Goal: Task Accomplishment & Management: Complete application form

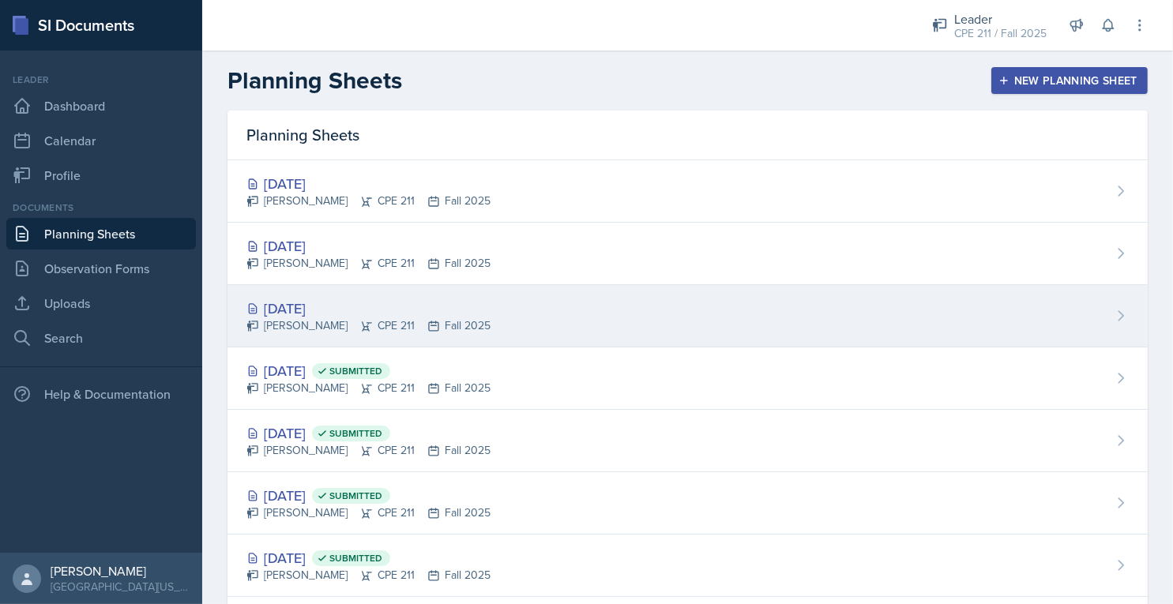
click at [332, 300] on div "[DATE]" at bounding box center [368, 308] width 244 height 21
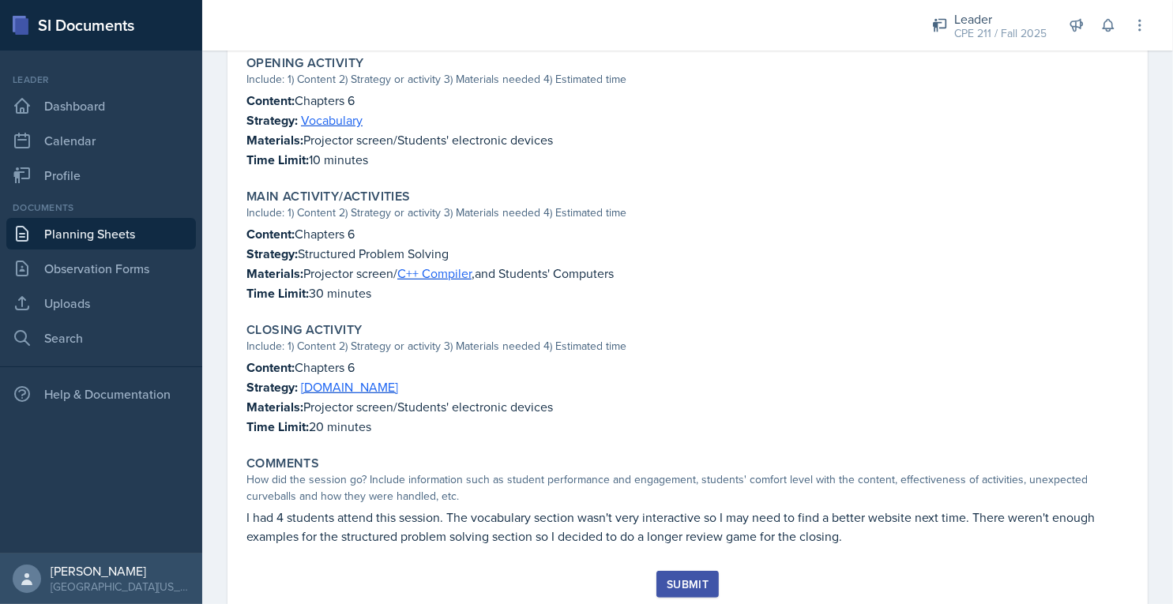
scroll to position [498, 0]
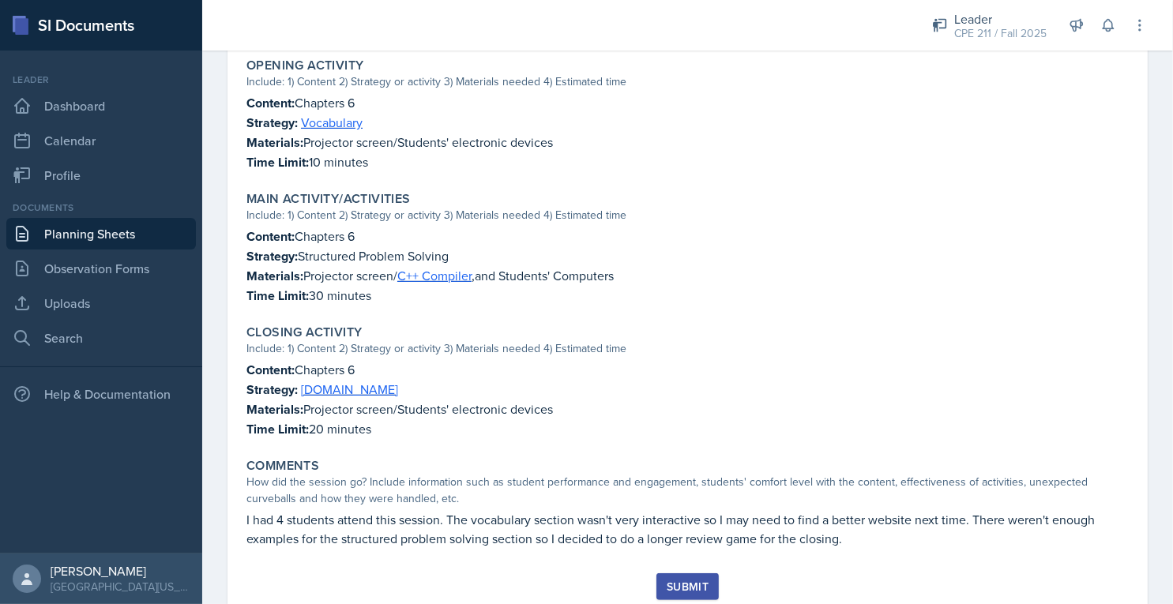
click at [695, 580] on div "Submit" at bounding box center [688, 586] width 42 height 13
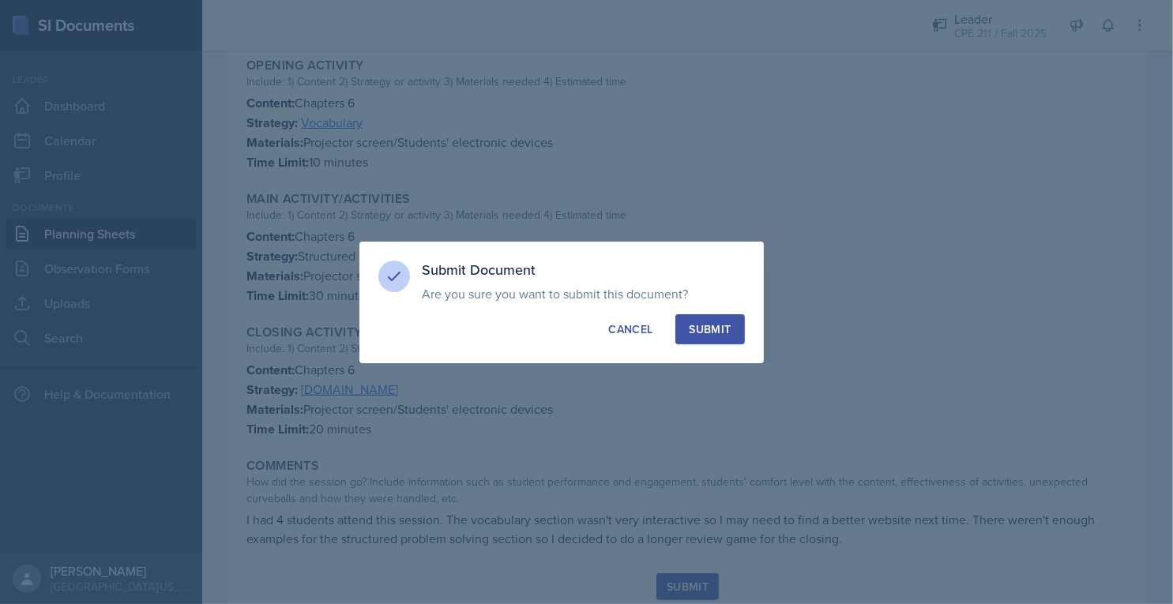
click at [721, 333] on div "Submit" at bounding box center [710, 329] width 42 height 16
radio input "true"
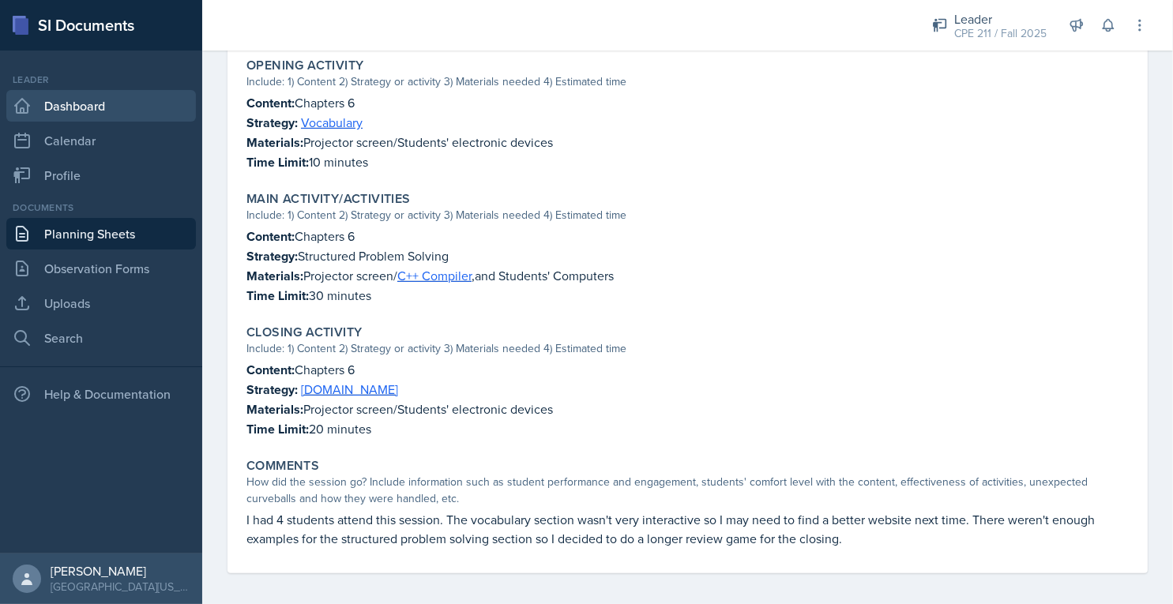
click at [114, 94] on link "Dashboard" at bounding box center [101, 106] width 190 height 32
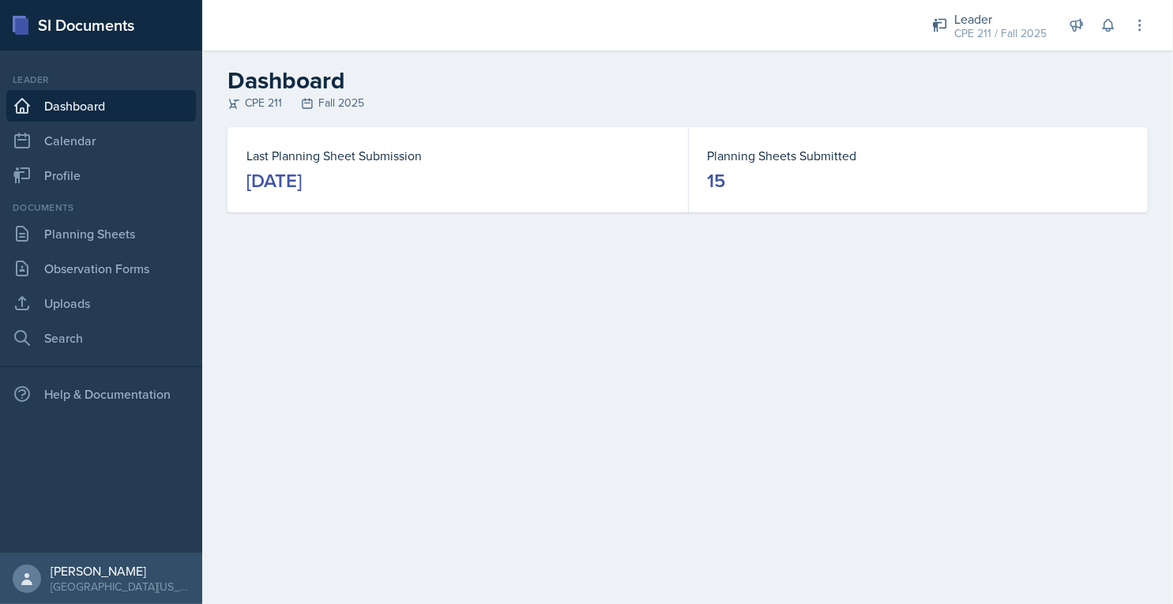
click at [118, 215] on div "Documents Planning Sheets Observation Forms Uploads Search" at bounding box center [101, 277] width 190 height 153
click at [126, 234] on link "Planning Sheets" at bounding box center [101, 234] width 190 height 32
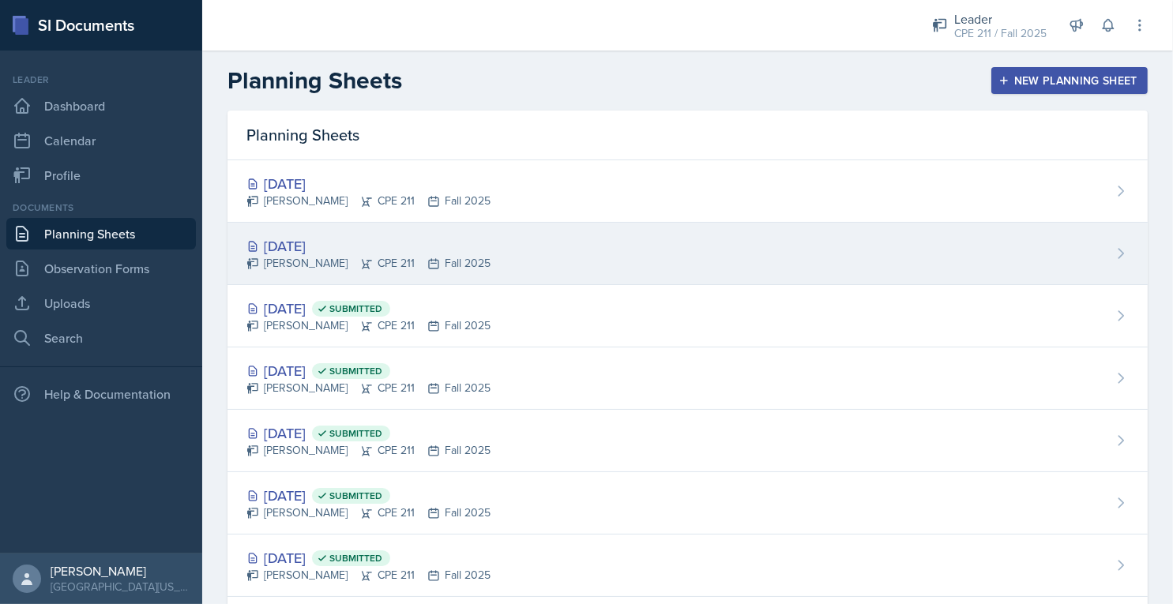
click at [387, 261] on div "[PERSON_NAME] CPE 211 Fall 2025" at bounding box center [368, 263] width 244 height 17
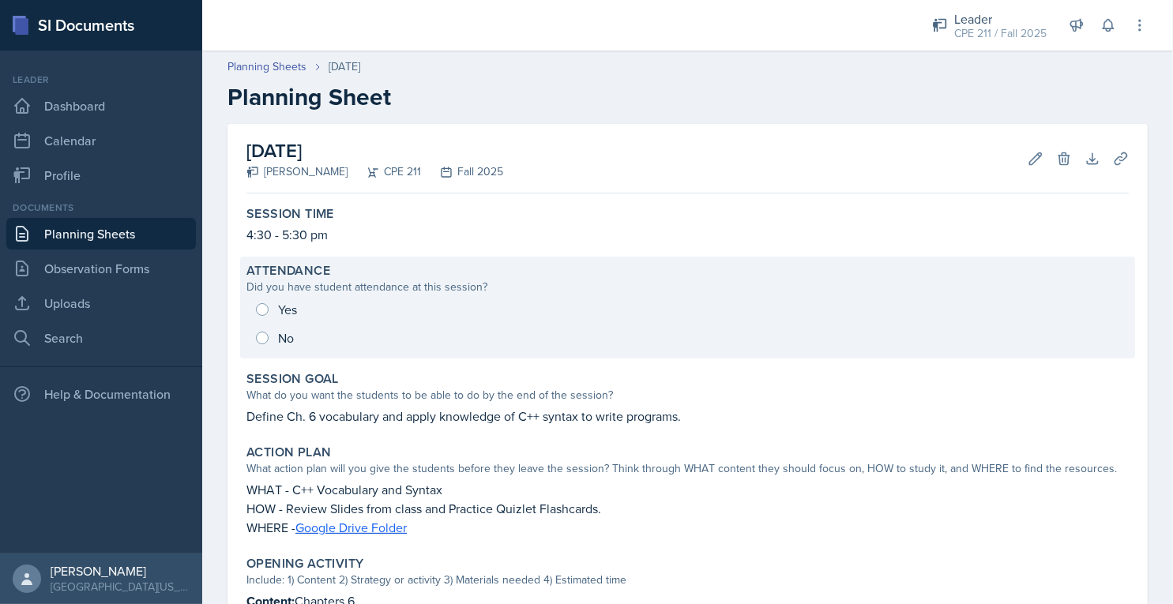
click at [276, 340] on div "Yes No" at bounding box center [687, 323] width 882 height 57
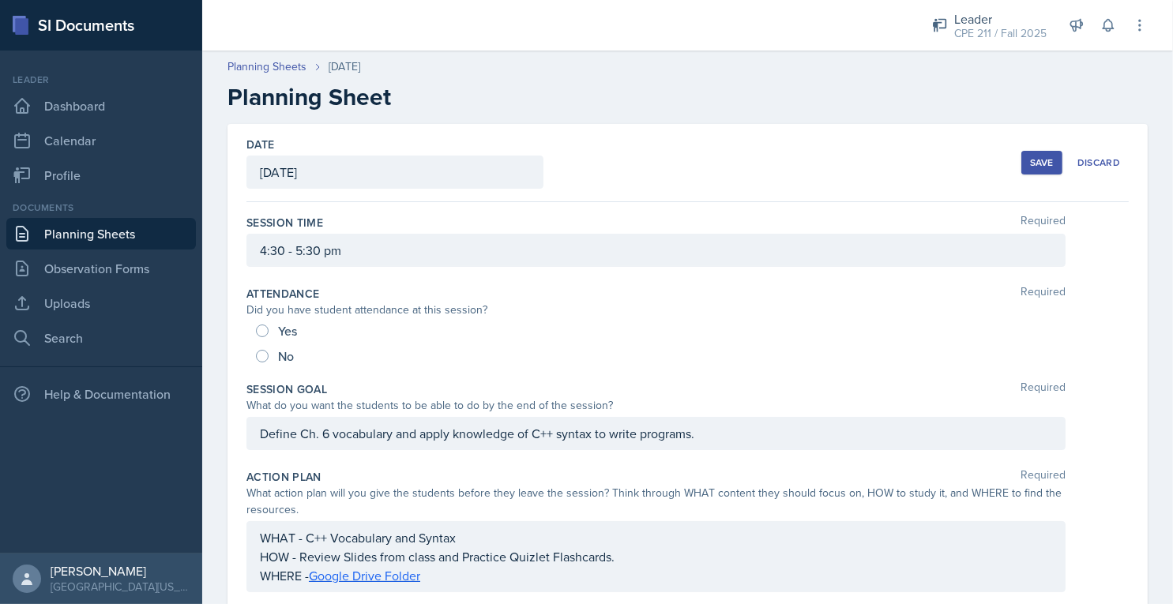
click at [272, 353] on div "No" at bounding box center [276, 356] width 41 height 25
click at [254, 348] on div "Yes No" at bounding box center [687, 343] width 882 height 51
click at [263, 356] on input "No" at bounding box center [262, 356] width 13 height 13
radio input "true"
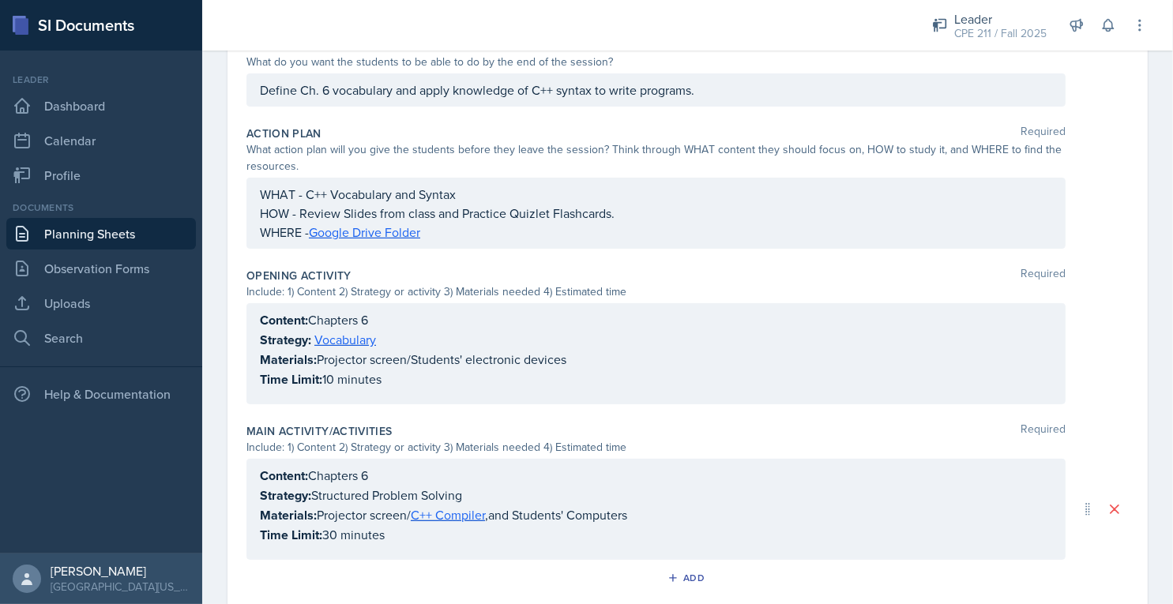
scroll to position [345, 0]
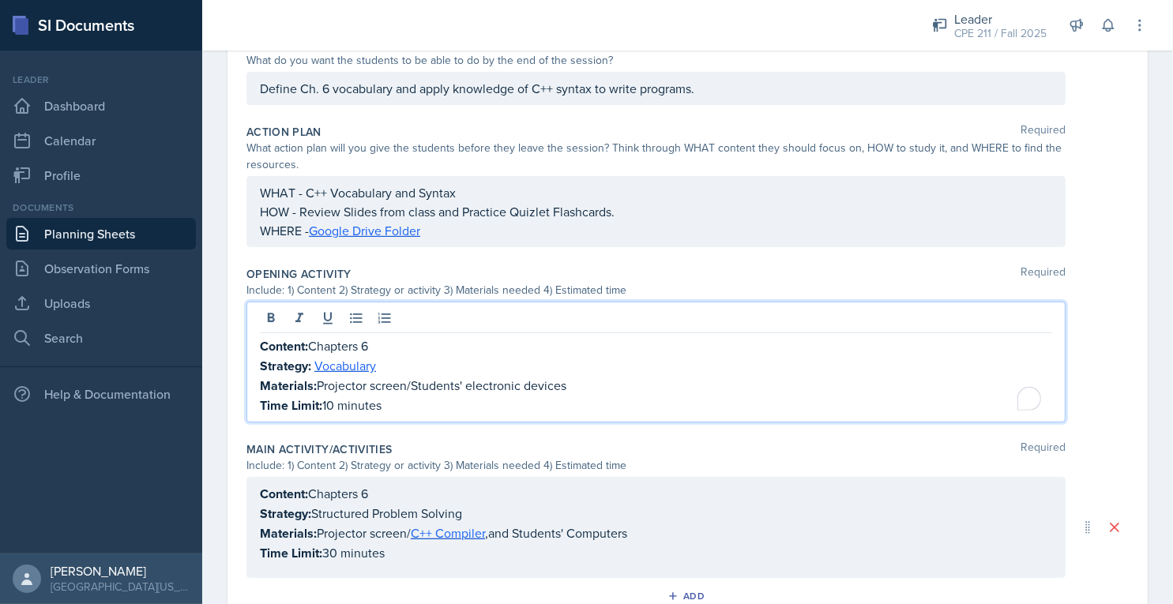
drag, startPoint x: 396, startPoint y: 335, endPoint x: 380, endPoint y: 344, distance: 19.1
click at [380, 344] on div "Content: Chapters 6 Strategy: Vocabulary Materials: Projector screen/Students' …" at bounding box center [656, 375] width 792 height 79
drag, startPoint x: 389, startPoint y: 366, endPoint x: 317, endPoint y: 359, distance: 72.2
click at [317, 359] on p "Strategy: Vocabulary" at bounding box center [656, 366] width 792 height 20
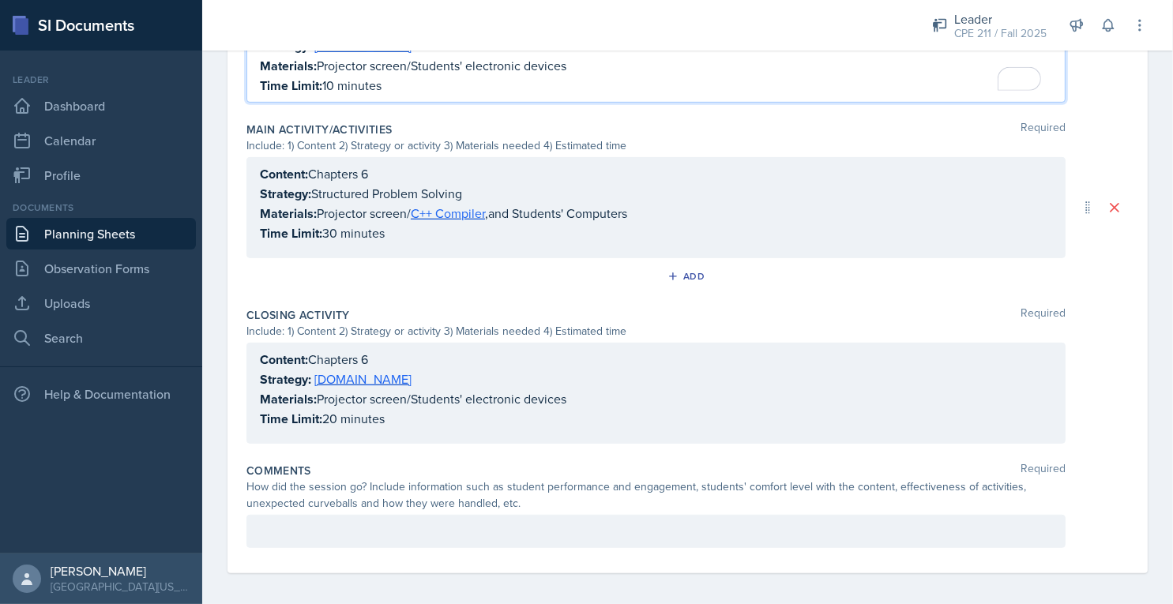
scroll to position [663, 0]
click at [377, 374] on div "Content: Chapters 6 Strategy: [DOMAIN_NAME] Materials: Projector screen/Student…" at bounding box center [656, 390] width 792 height 79
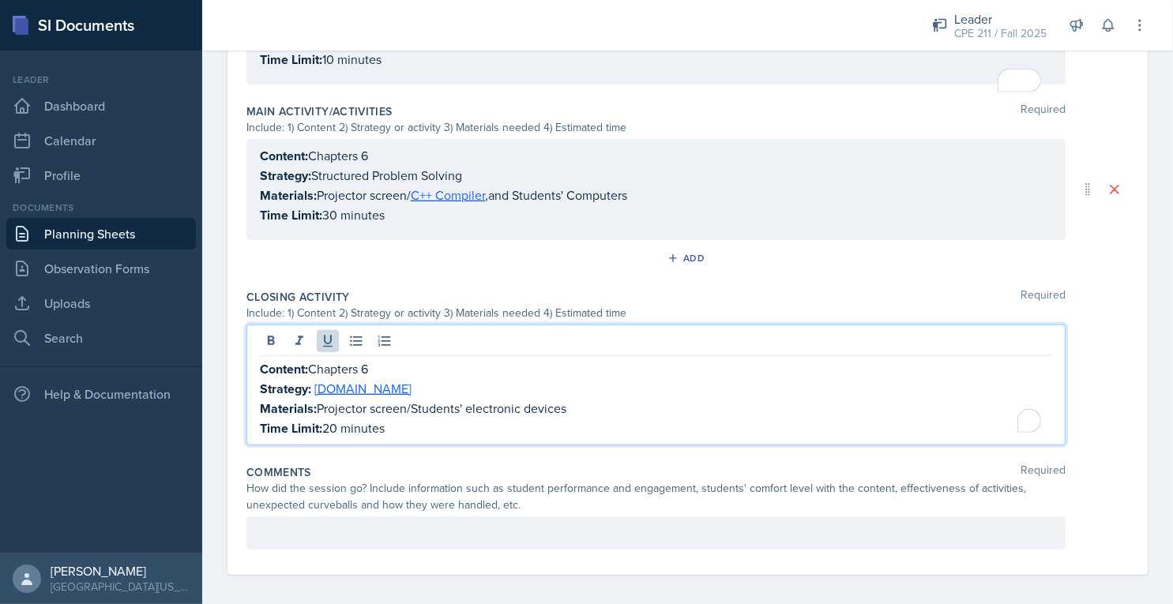
scroll to position [646, 0]
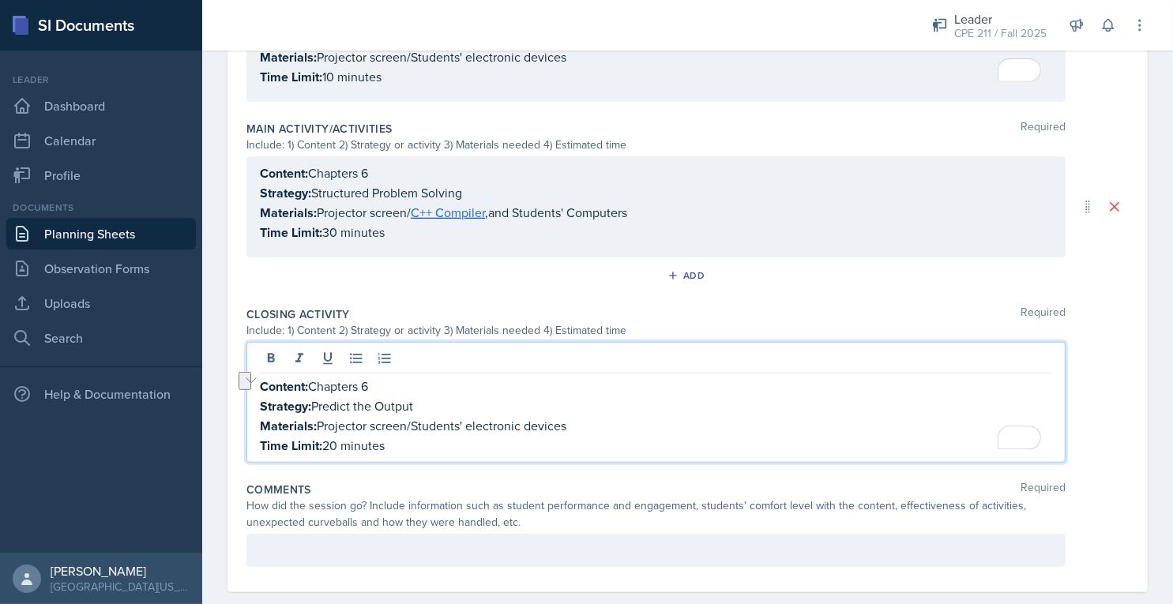
drag, startPoint x: 576, startPoint y: 419, endPoint x: 320, endPoint y: 419, distance: 255.9
click at [320, 419] on p "Materials: Projector screen/Students' electronic devices" at bounding box center [656, 426] width 792 height 20
click at [329, 441] on p "Time Limit: 20 minutes" at bounding box center [656, 446] width 792 height 20
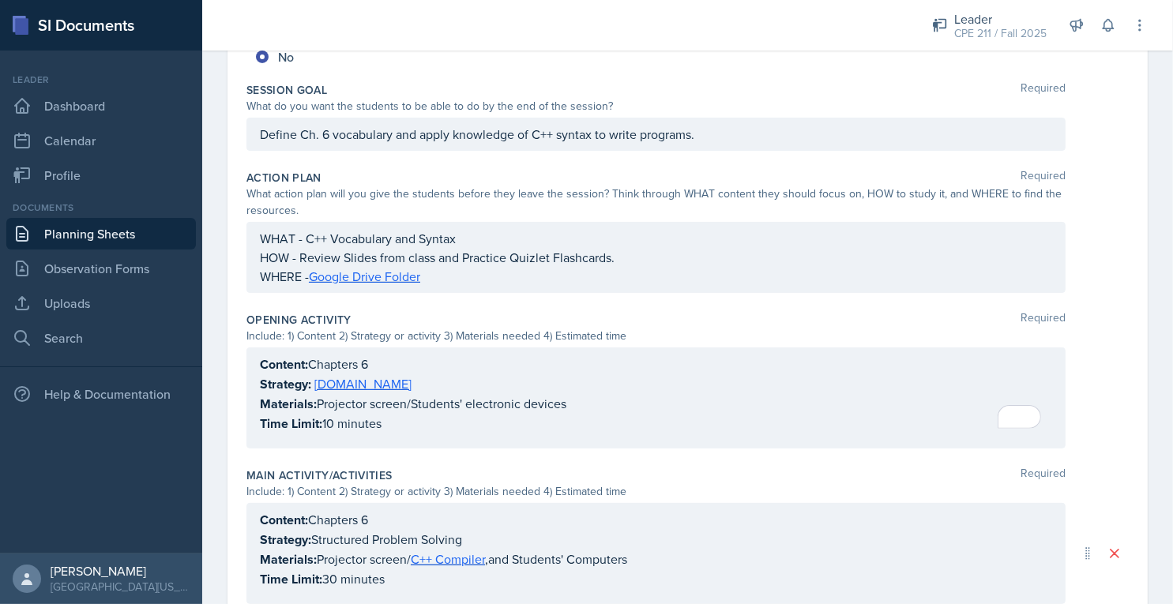
scroll to position [213, 0]
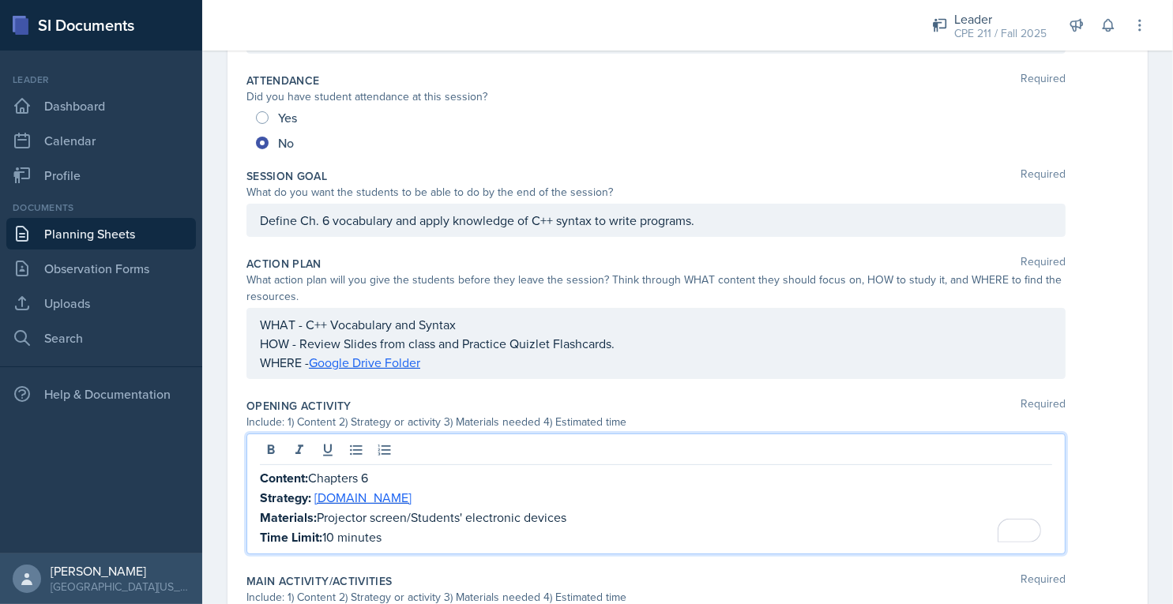
click at [331, 528] on p "Time Limit: 10 minutes" at bounding box center [656, 538] width 792 height 20
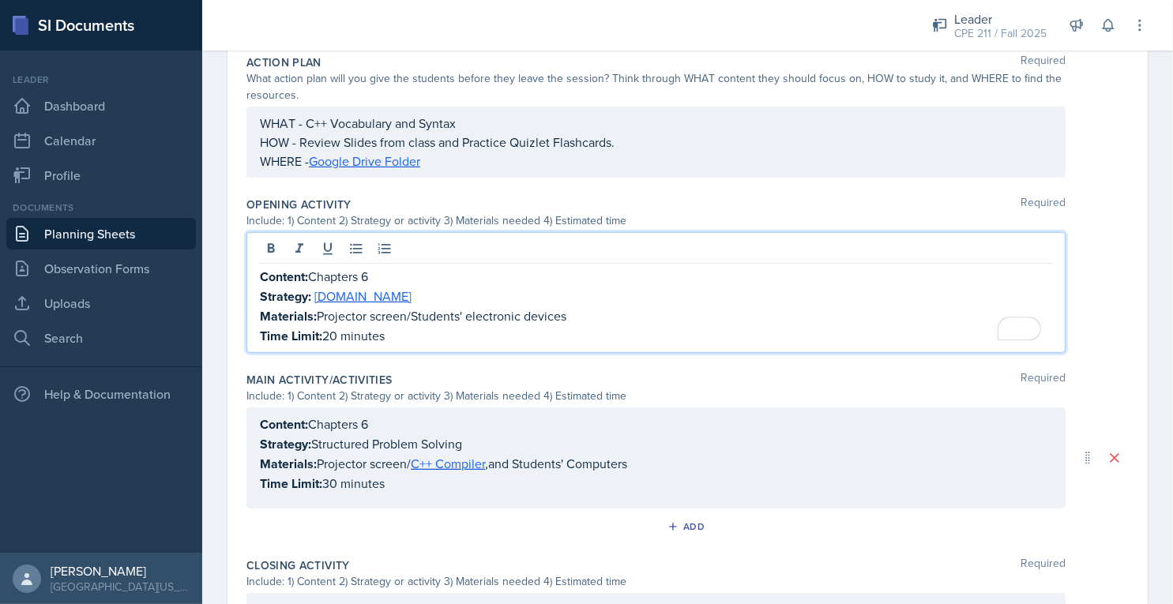
scroll to position [665, 0]
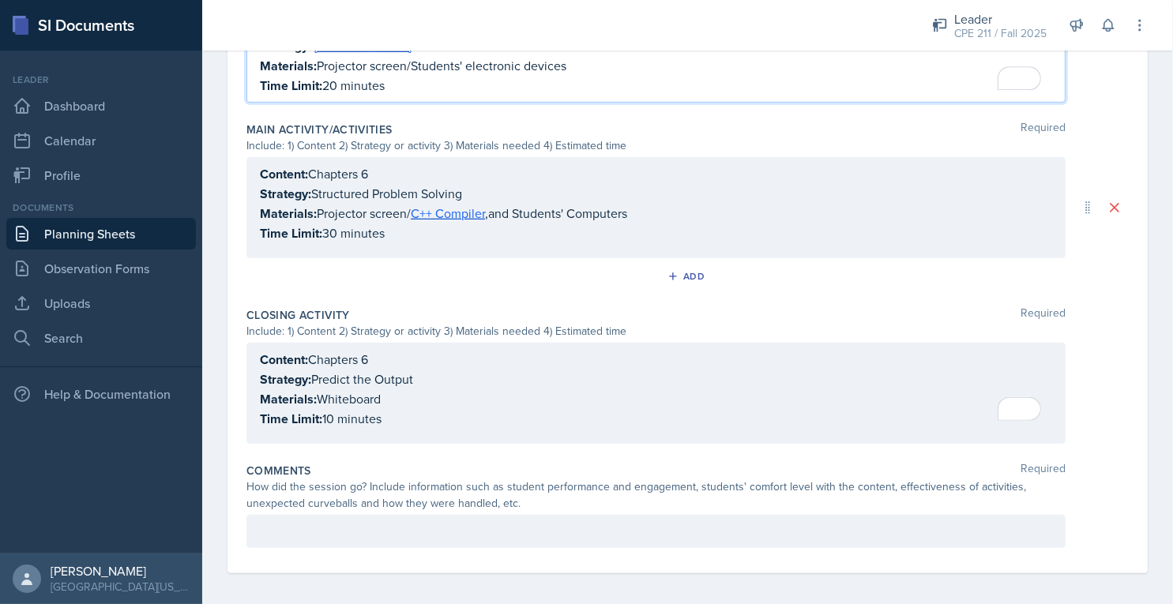
click at [333, 517] on div at bounding box center [655, 531] width 819 height 33
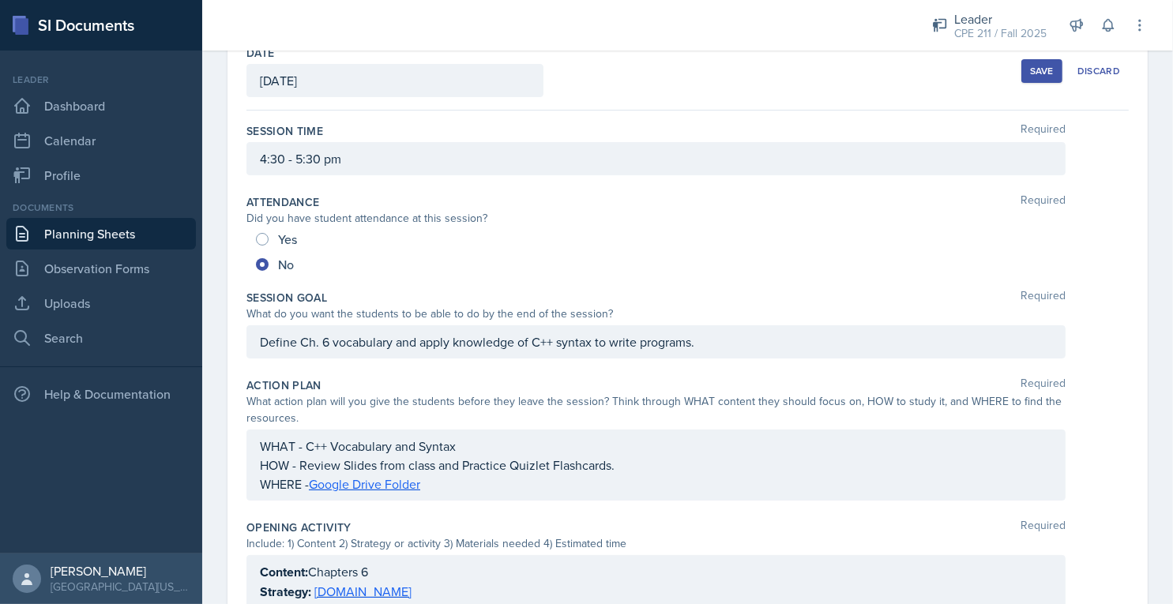
scroll to position [0, 0]
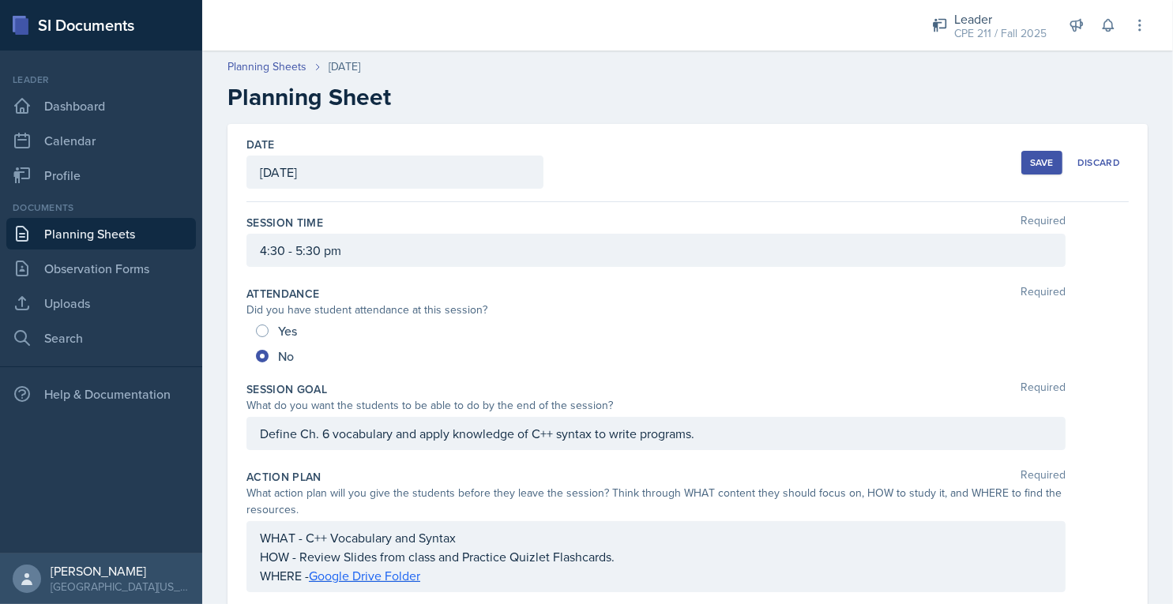
click at [1046, 160] on button "Save" at bounding box center [1041, 163] width 41 height 24
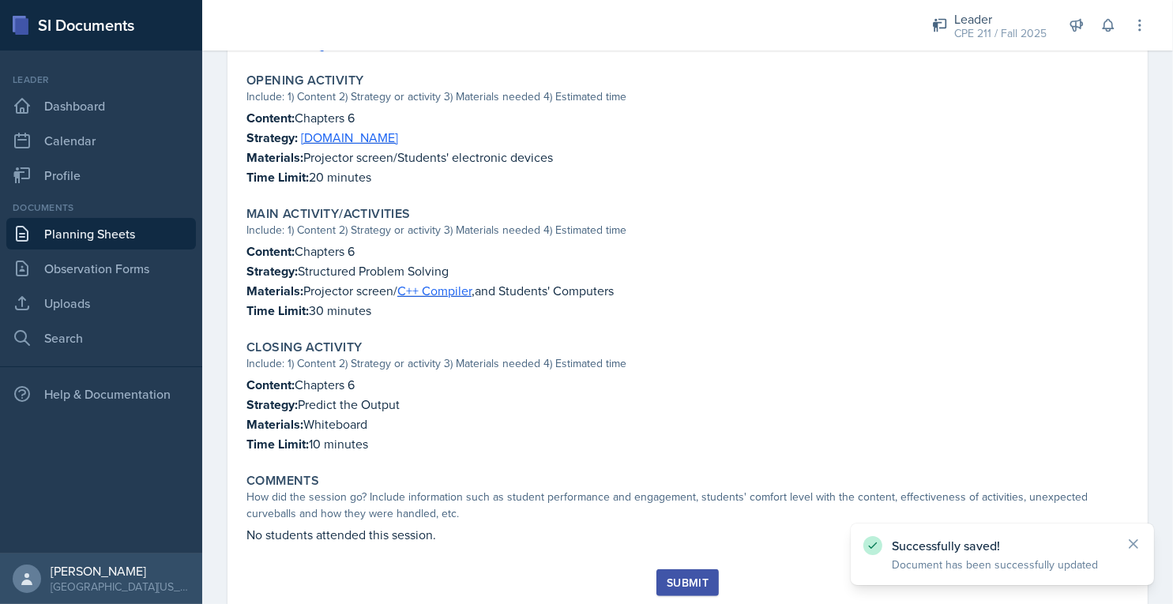
scroll to position [527, 0]
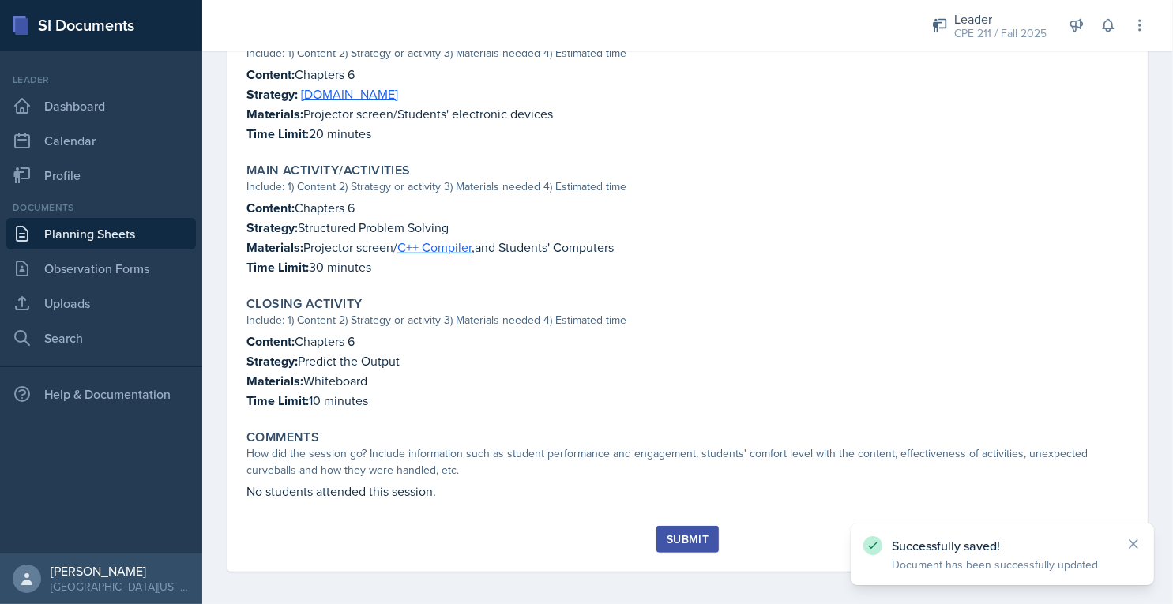
click at [691, 535] on div "Submit" at bounding box center [688, 539] width 42 height 13
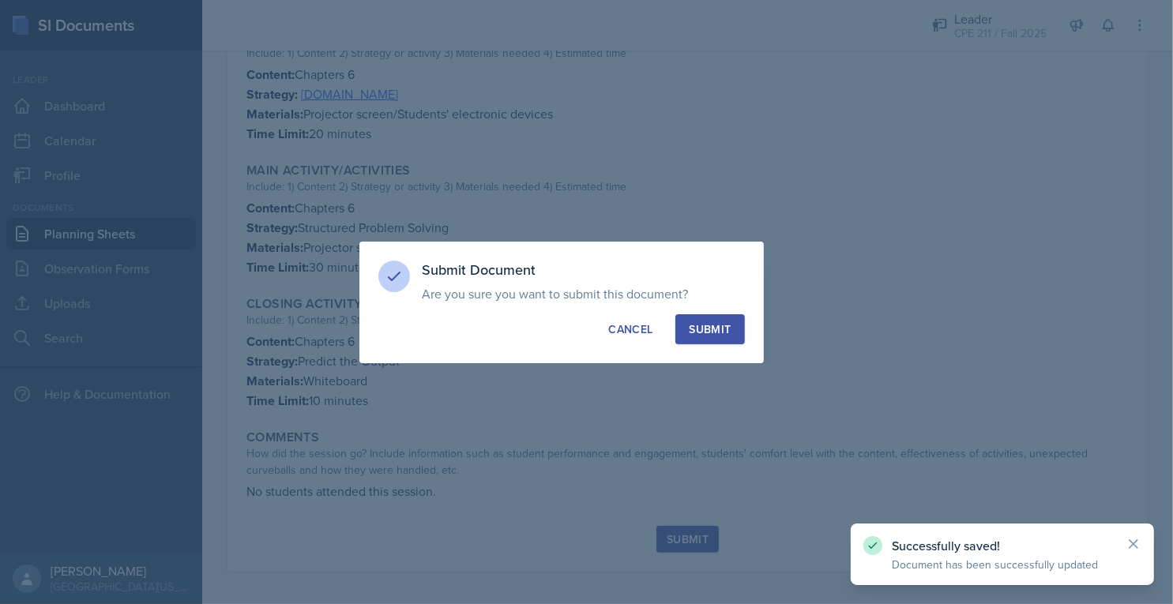
click at [711, 336] on button "Submit" at bounding box center [709, 329] width 69 height 30
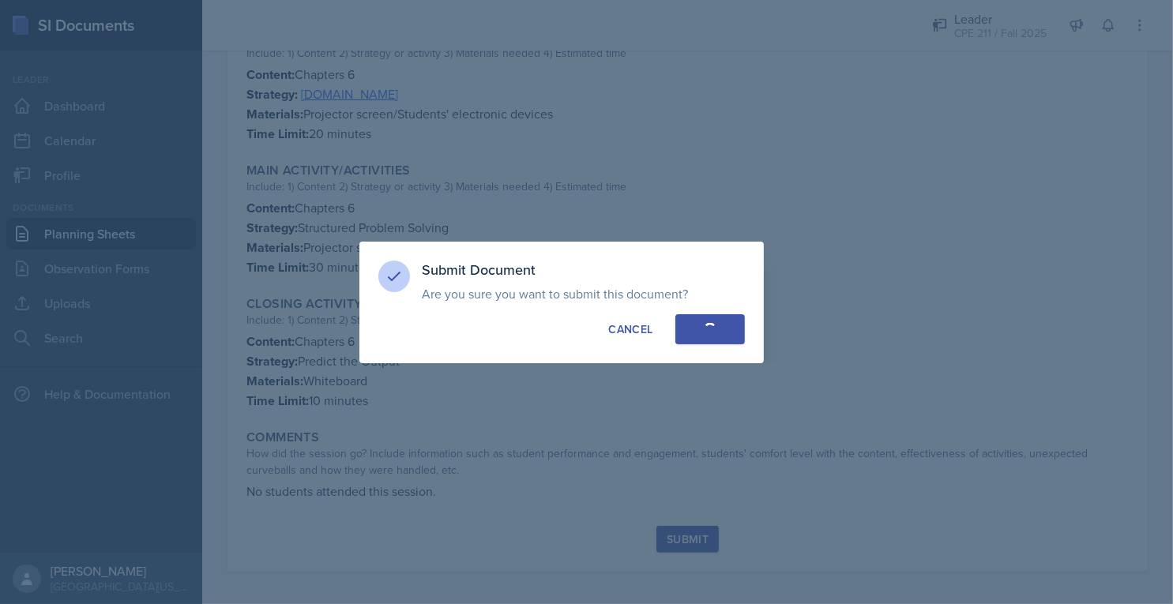
radio input "true"
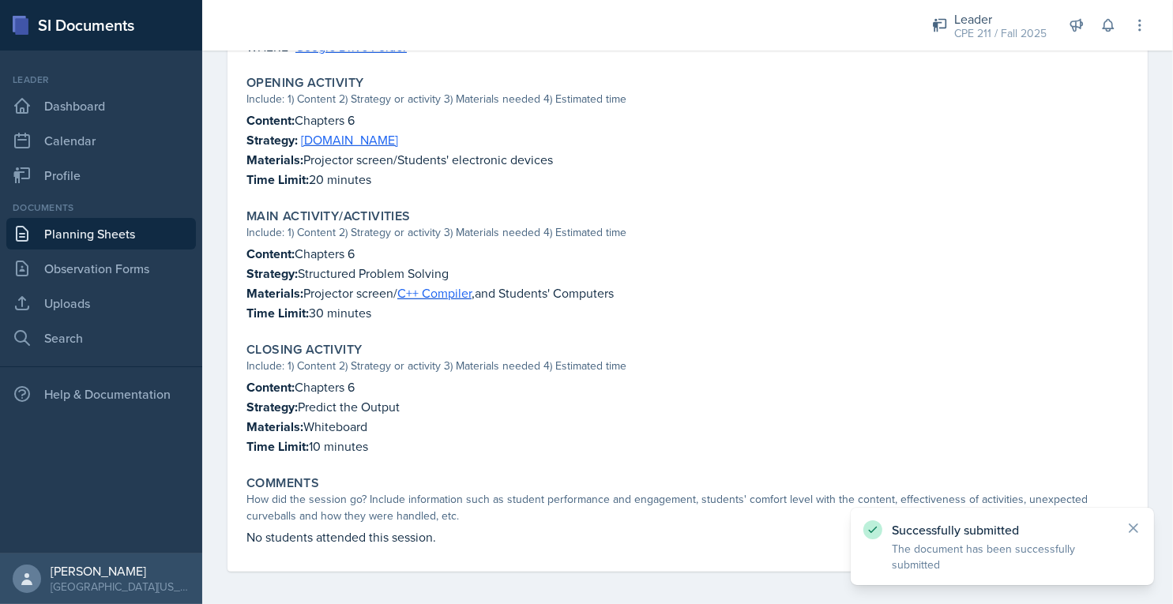
click at [133, 239] on link "Planning Sheets" at bounding box center [101, 234] width 190 height 32
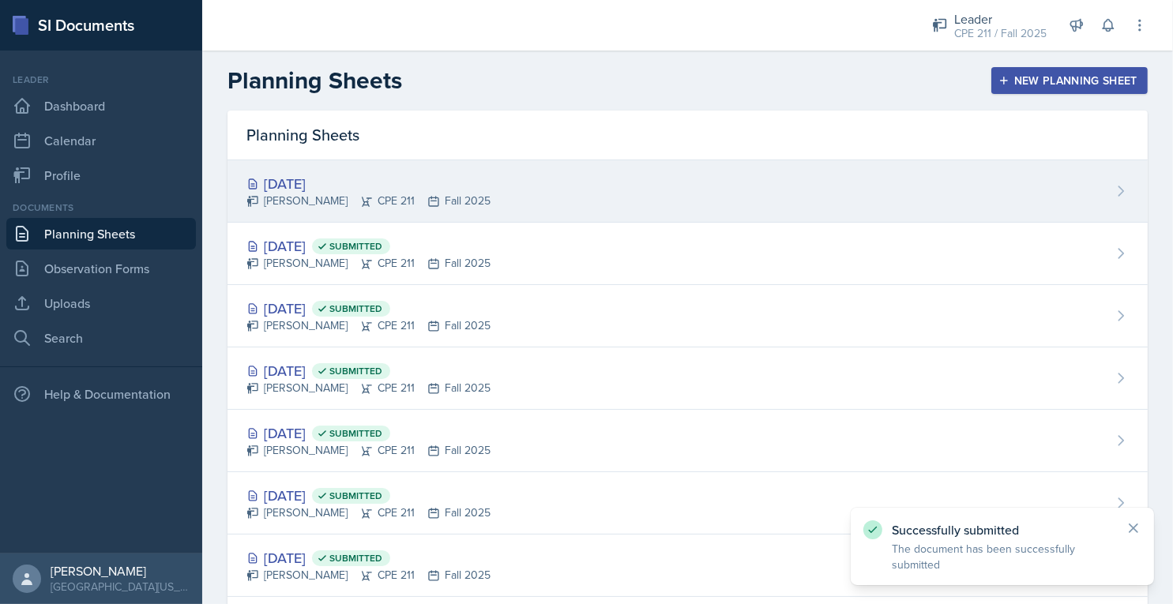
click at [336, 191] on div "[DATE]" at bounding box center [368, 183] width 244 height 21
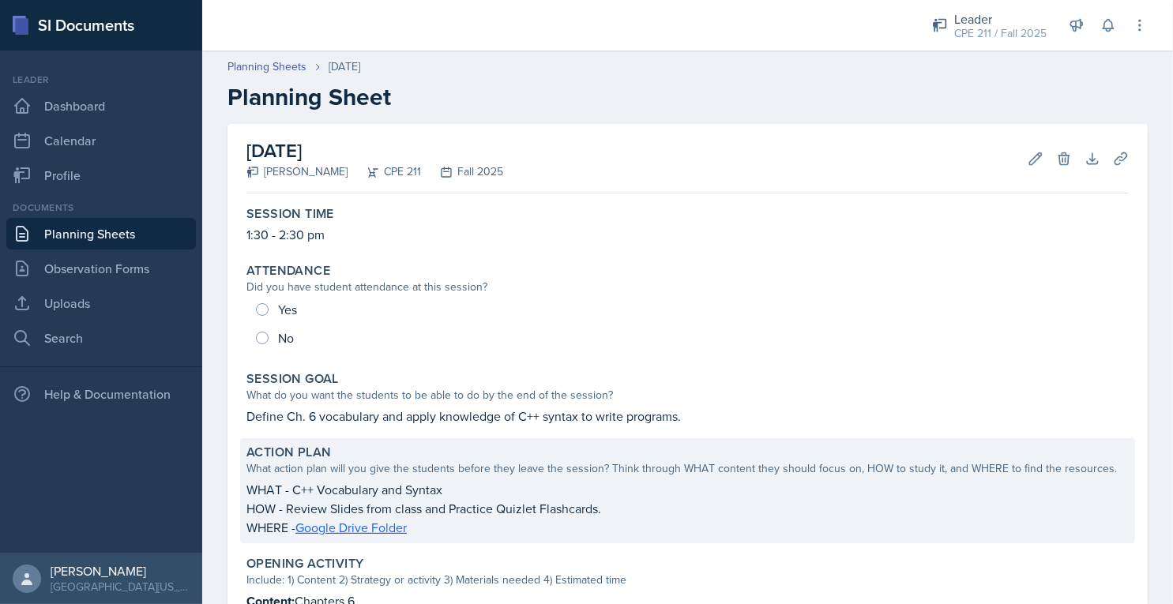
scroll to position [221, 0]
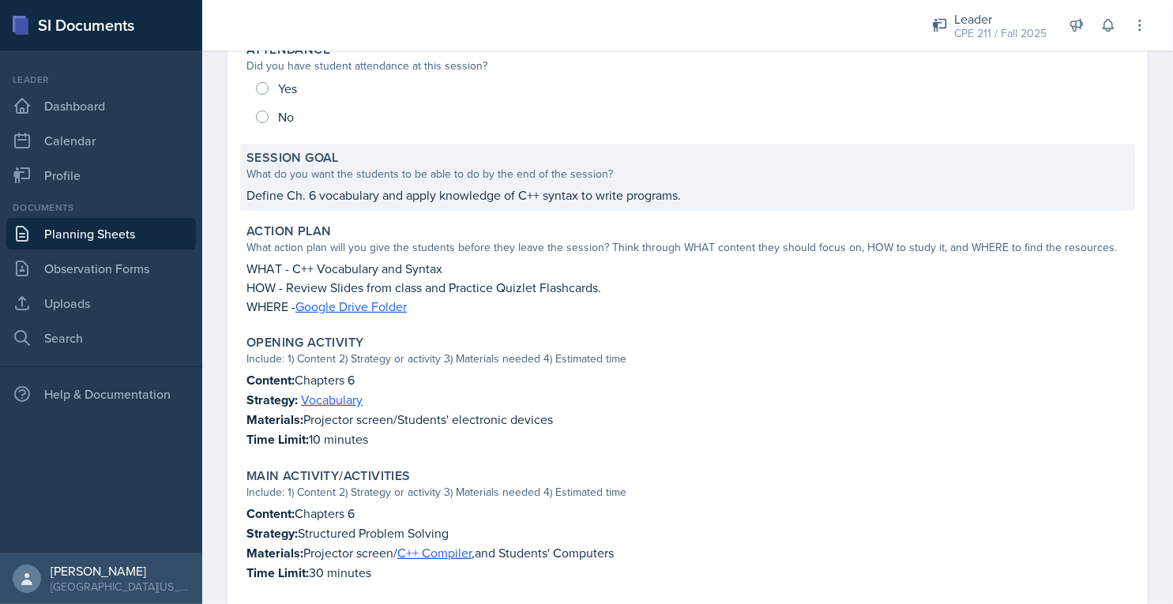
click at [471, 193] on p "Define Ch. 6 vocabulary and apply knowledge of C++ syntax to write programs." at bounding box center [687, 195] width 882 height 19
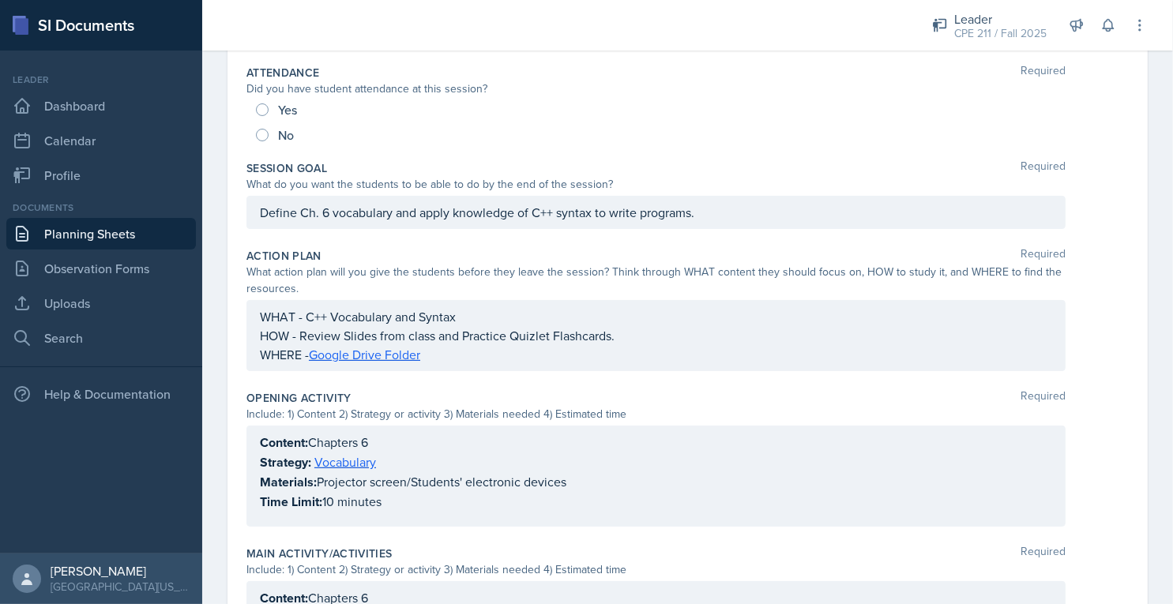
click at [480, 211] on div "Define Ch. 6 vocabulary and apply knowledge of C++ syntax to write programs." at bounding box center [655, 212] width 819 height 33
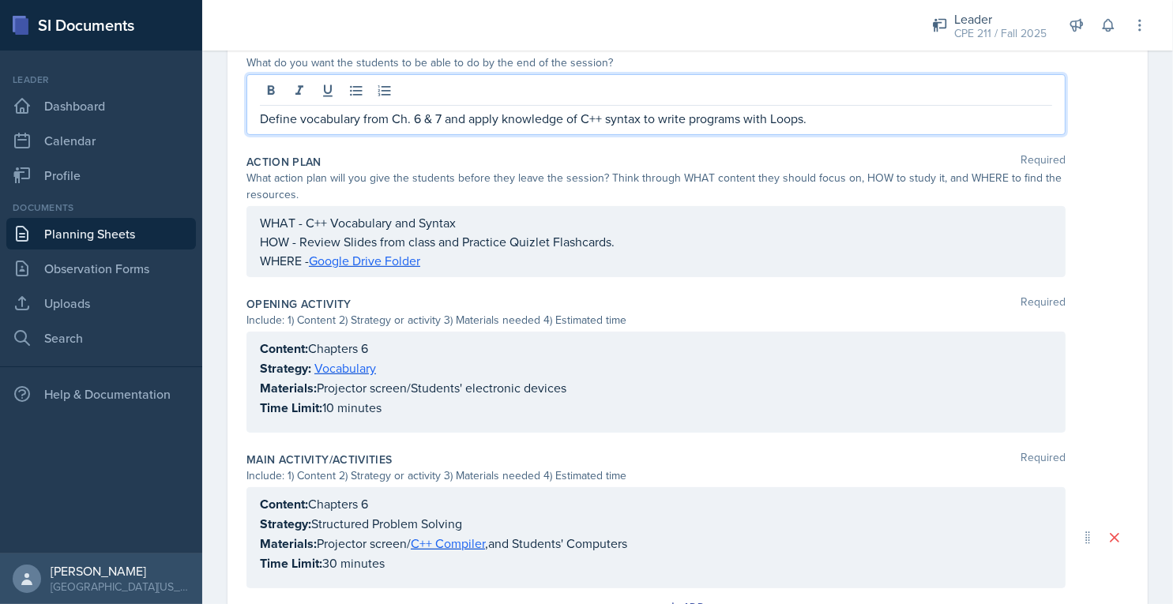
scroll to position [351, 0]
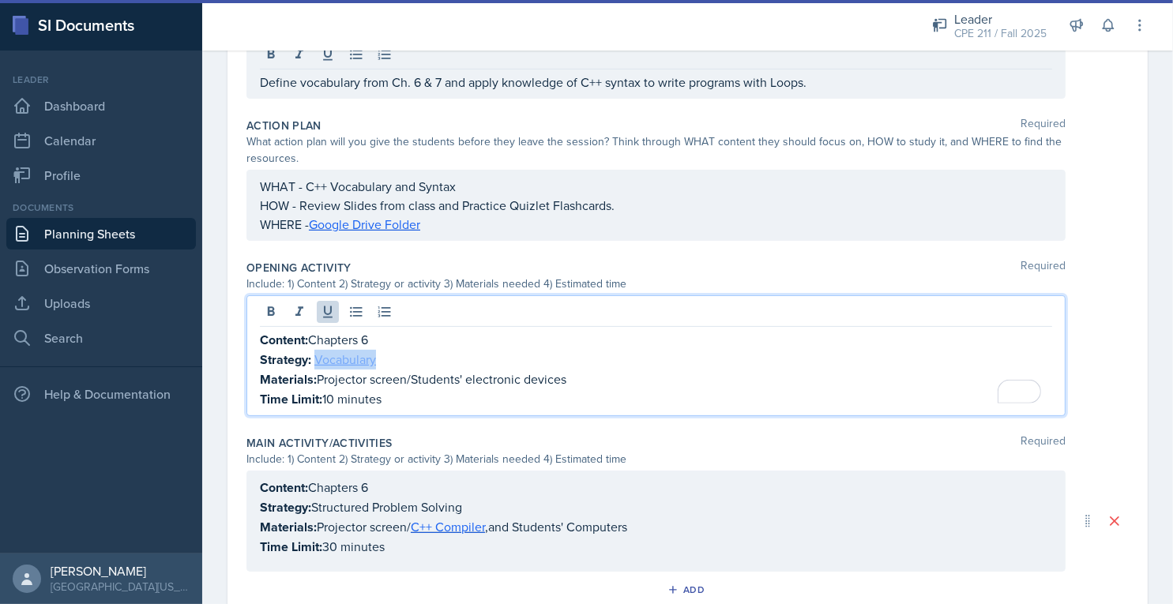
drag, startPoint x: 388, startPoint y: 359, endPoint x: 316, endPoint y: 355, distance: 72.0
click at [316, 355] on p "Strategy: Vocabulary" at bounding box center [656, 360] width 792 height 20
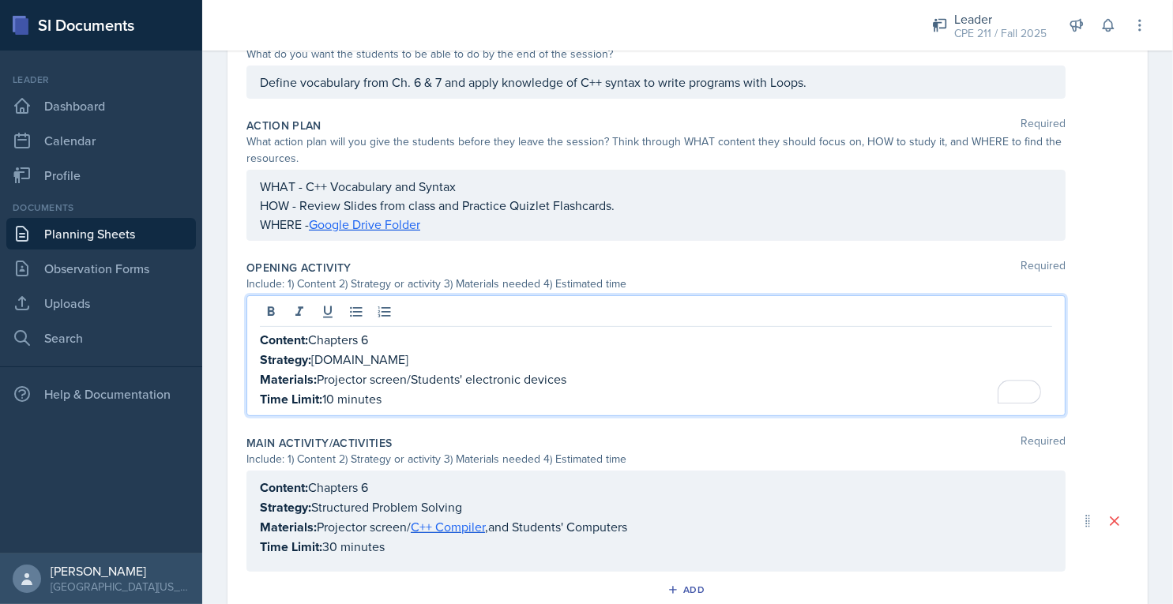
paste div "To enrich screen reader interactions, please activate Accessibility in Grammarl…"
click at [360, 355] on p "Strategy: [DOMAIN_NAME] [DOMAIN_NAME]" at bounding box center [656, 360] width 792 height 20
click at [329, 393] on p "Time Limit: 10 minutes" at bounding box center [656, 399] width 792 height 20
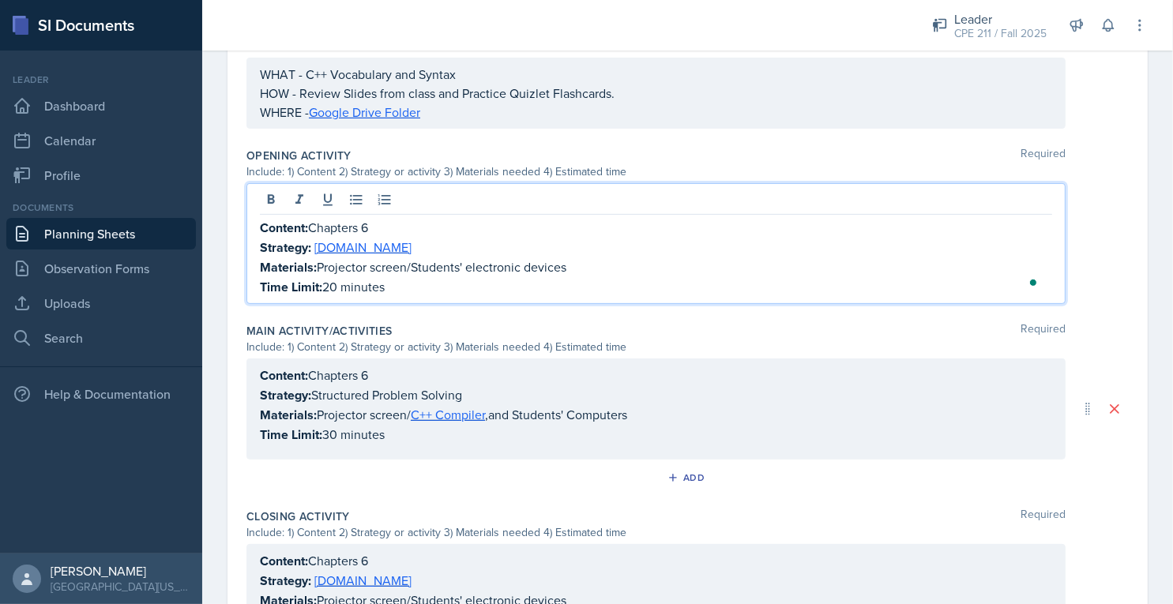
scroll to position [483, 0]
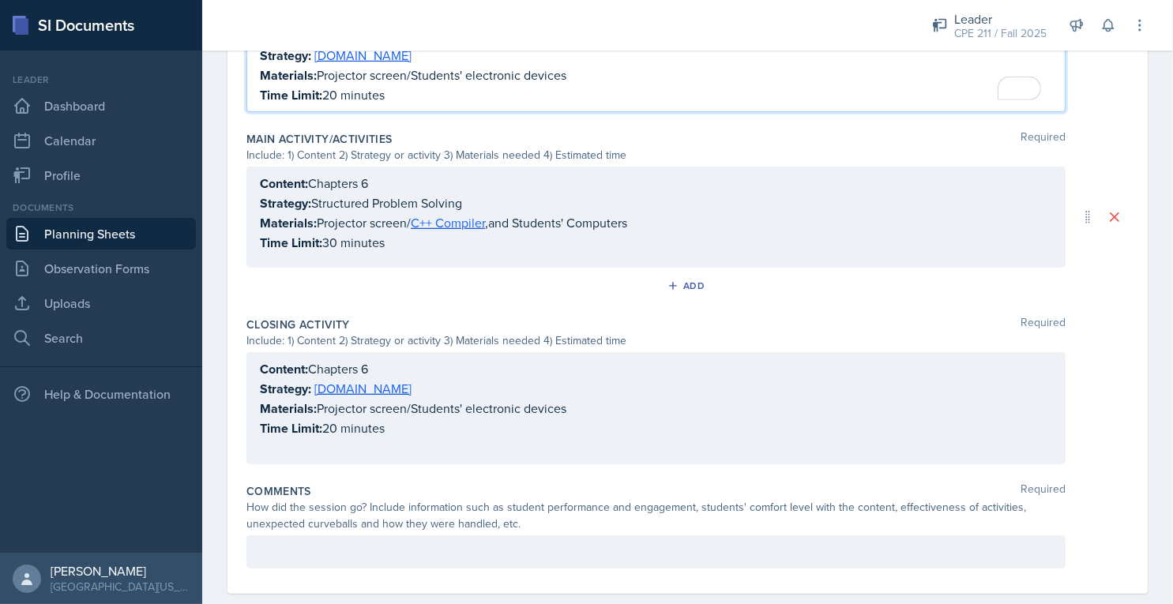
click at [332, 419] on div "Content: Chapters 6 Strategy: [DOMAIN_NAME] Materials: Projector screen/Student…" at bounding box center [656, 408] width 792 height 98
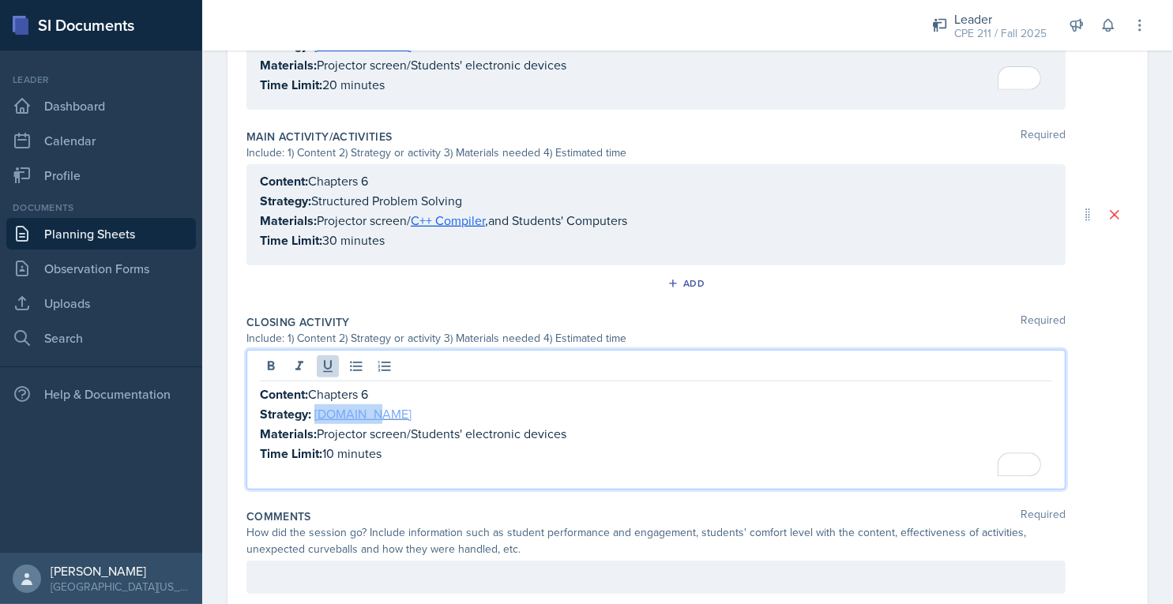
drag, startPoint x: 374, startPoint y: 410, endPoint x: 316, endPoint y: 404, distance: 58.7
click at [316, 404] on p "Strategy: [DOMAIN_NAME]" at bounding box center [656, 414] width 792 height 20
drag, startPoint x: 582, startPoint y: 430, endPoint x: 319, endPoint y: 429, distance: 263.0
click at [319, 429] on p "Materials: Projector screen/Students' electronic devices" at bounding box center [656, 434] width 792 height 20
click at [379, 178] on p "Content: Chapters 6" at bounding box center [656, 181] width 792 height 20
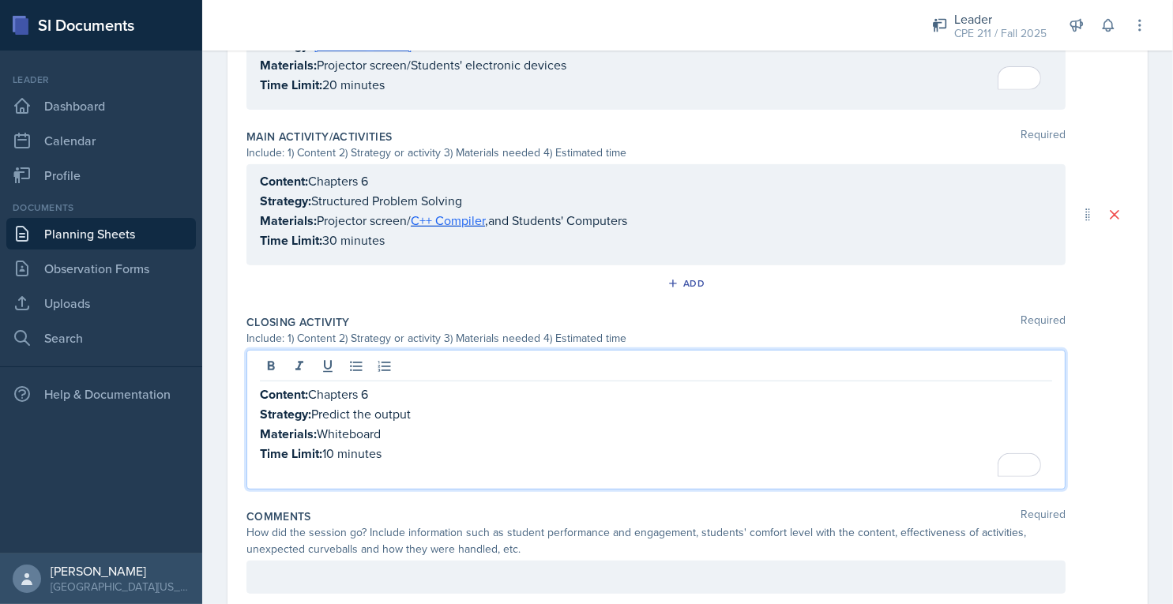
scroll to position [656, 0]
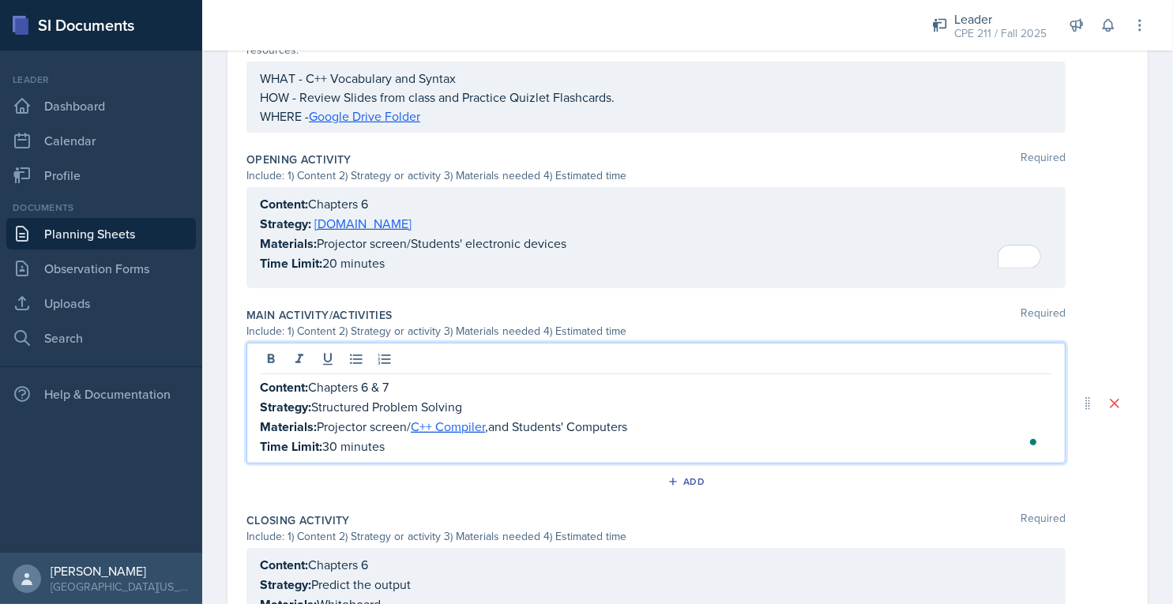
click at [363, 202] on p "Content: Chapters 6" at bounding box center [656, 204] width 792 height 20
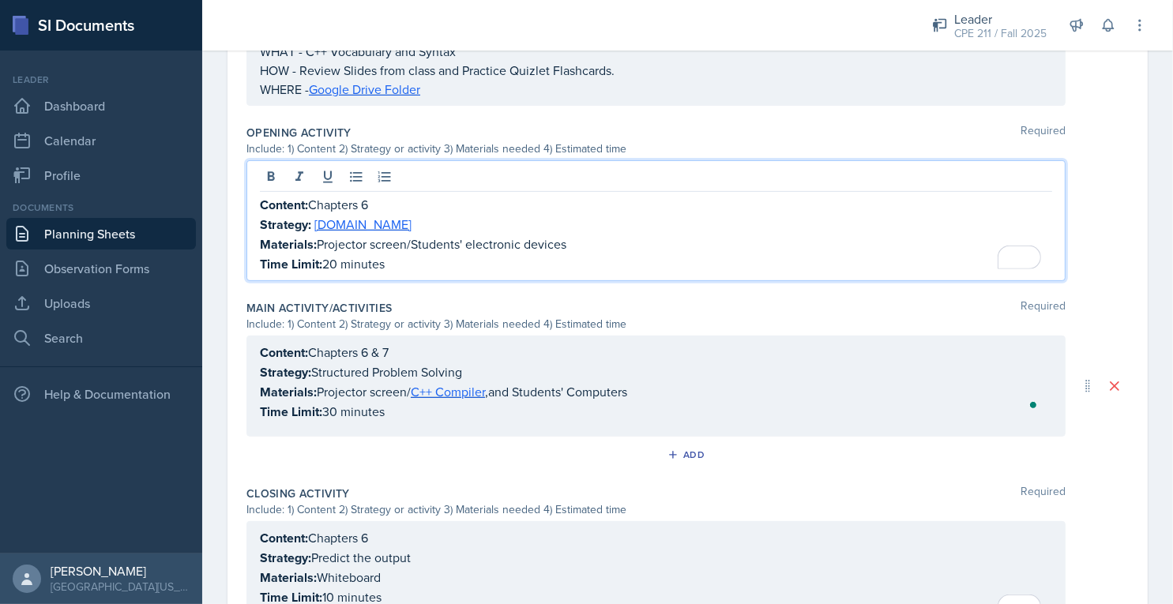
click at [405, 199] on p "Content: Chapters 6" at bounding box center [656, 205] width 792 height 20
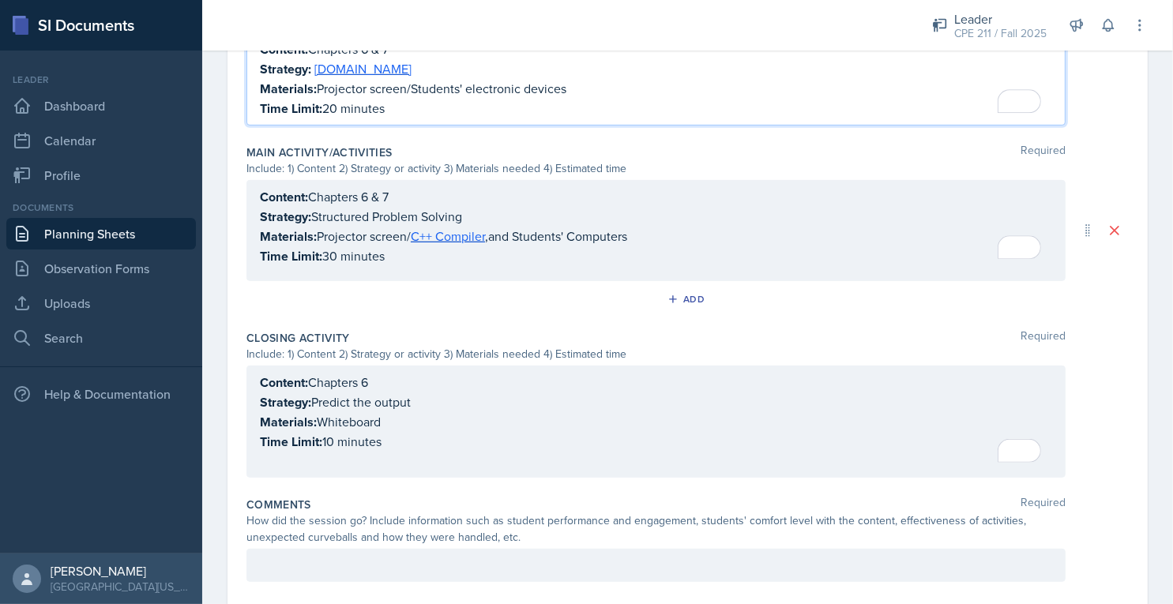
click at [400, 379] on div "Content: Chapters 6 Strategy: Predict the output Materials: Whiteboard Time Lim…" at bounding box center [655, 422] width 819 height 112
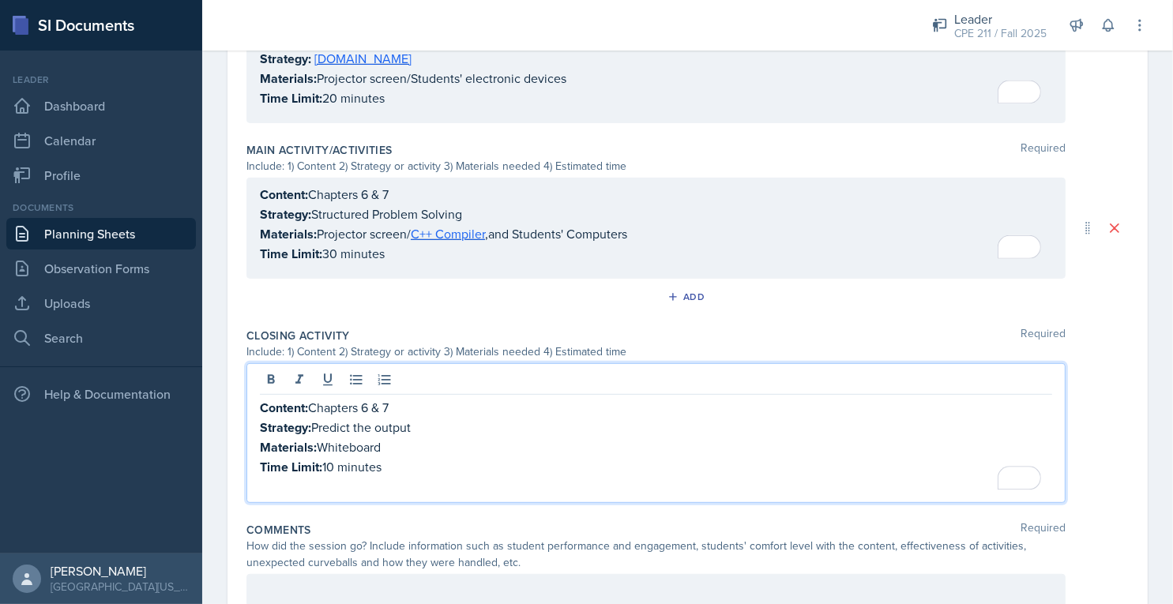
click at [446, 477] on p "To enrich screen reader interactions, please activate Accessibility in Grammarl…" at bounding box center [656, 486] width 792 height 19
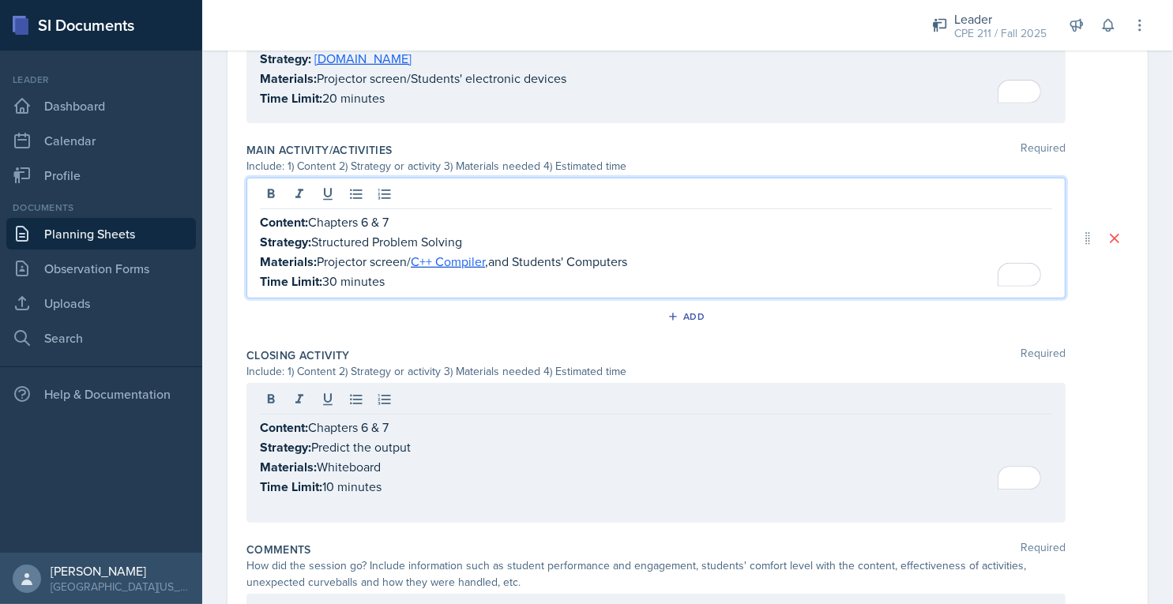
scroll to position [642, 0]
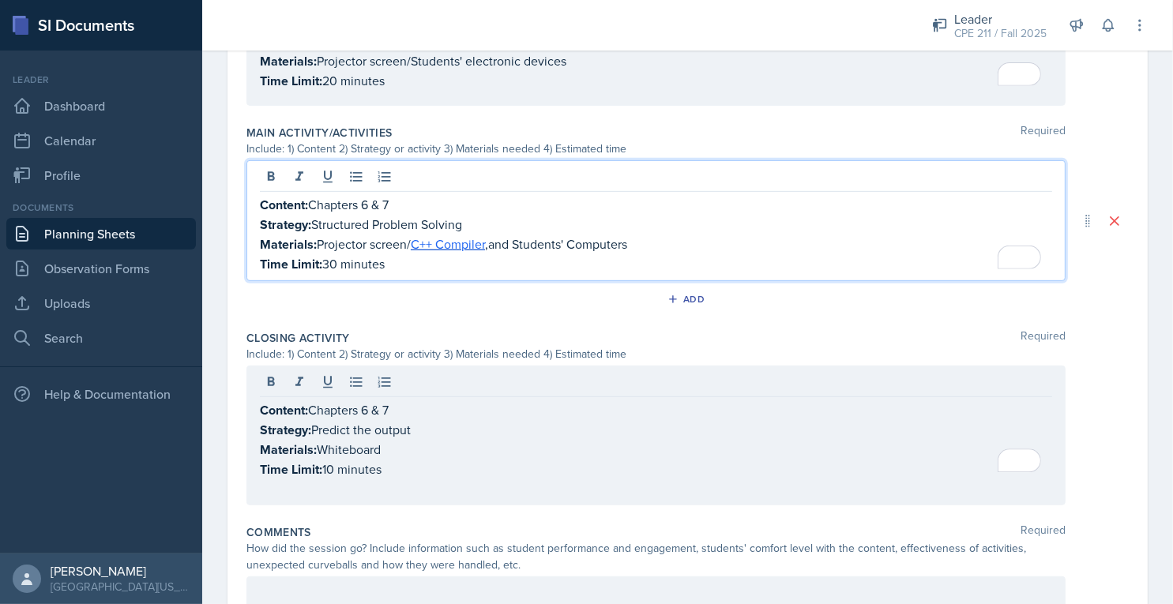
click at [332, 247] on div "Content: Chapters 6 & 7 Strategy: Structured Problem Solving Materials: Project…" at bounding box center [656, 234] width 792 height 79
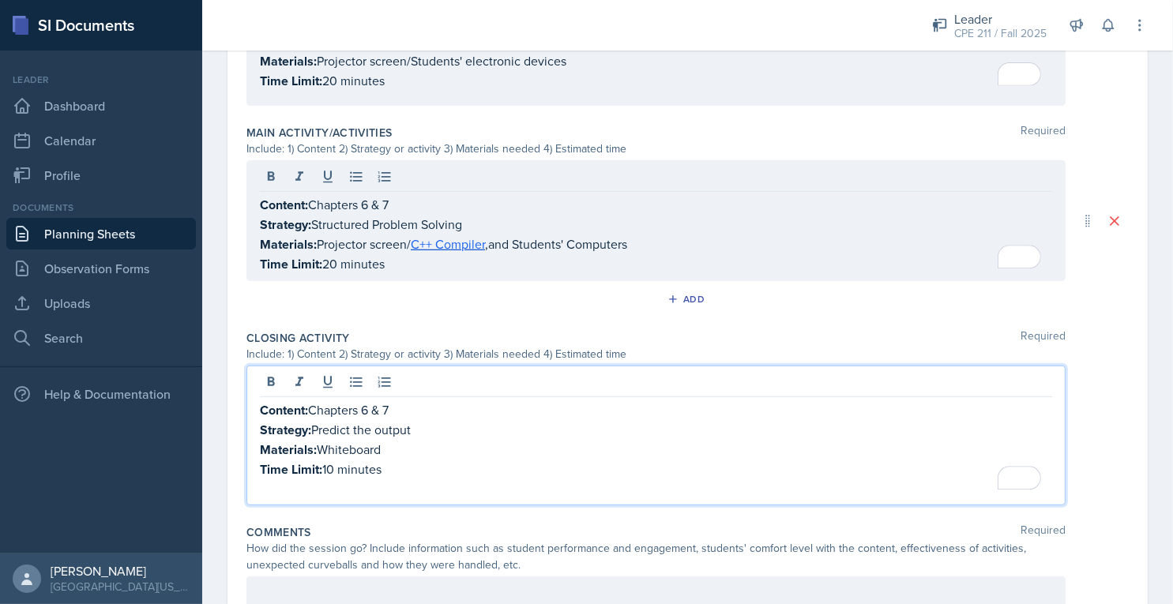
click at [331, 436] on div "Content: Chapters 6 & 7 Strategy: Predict the output Materials: Whiteboard Time…" at bounding box center [656, 449] width 792 height 98
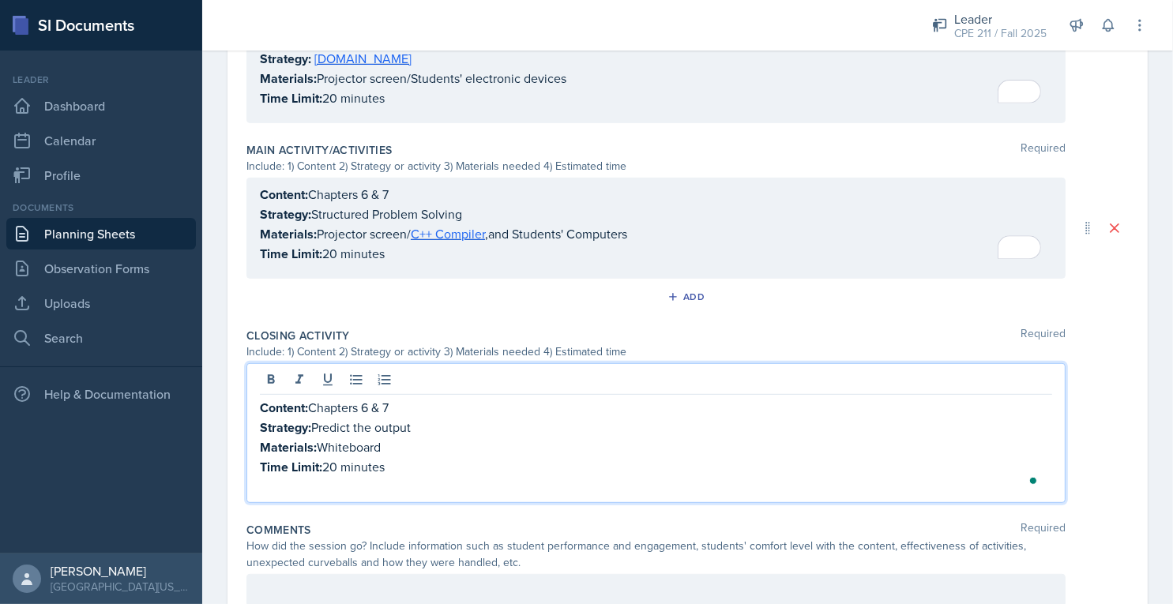
click at [402, 543] on div "How did the session go? Include information such as student performance and eng…" at bounding box center [655, 554] width 819 height 33
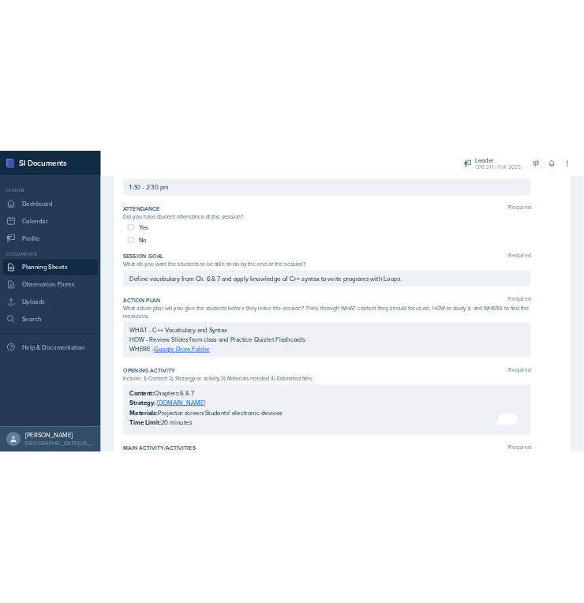
scroll to position [0, 0]
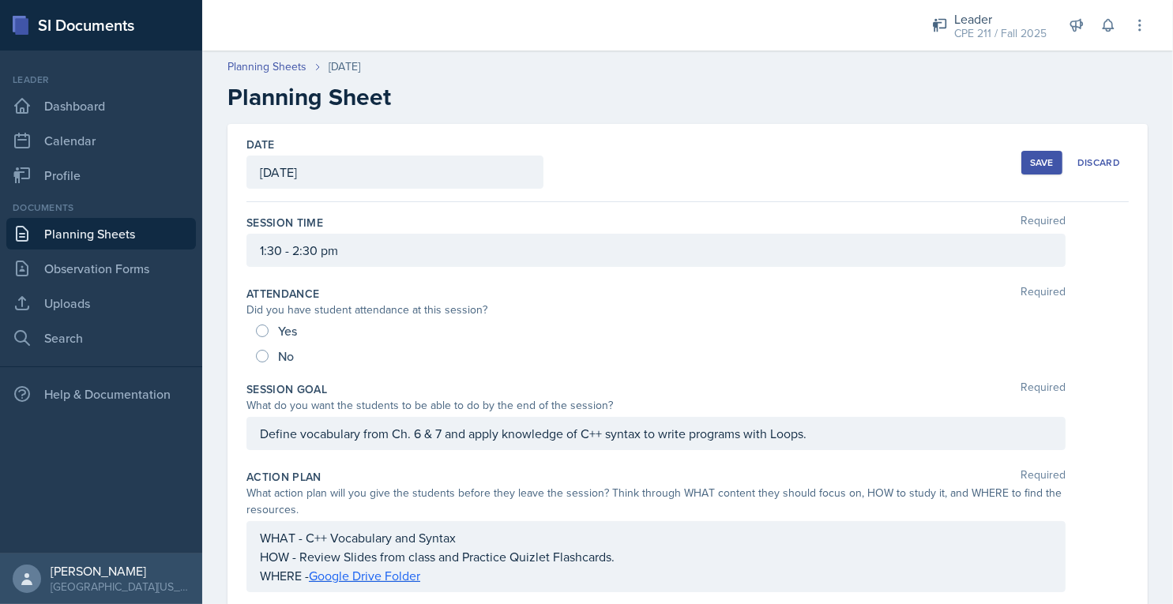
click at [1035, 161] on div "Save" at bounding box center [1042, 162] width 24 height 13
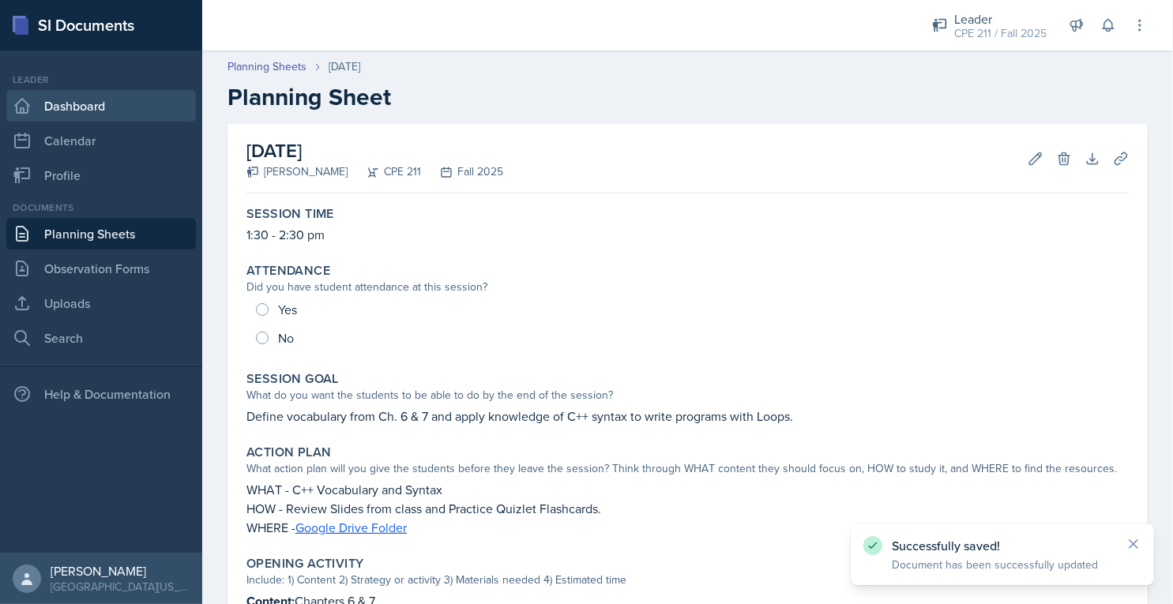
click at [47, 106] on link "Dashboard" at bounding box center [101, 106] width 190 height 32
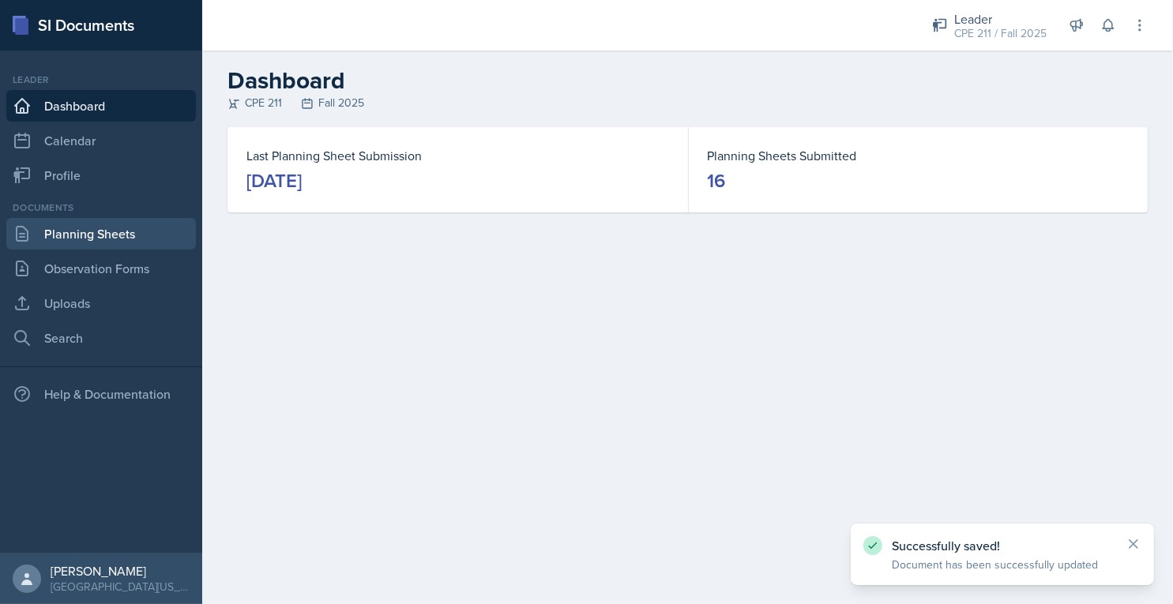
click at [133, 234] on link "Planning Sheets" at bounding box center [101, 234] width 190 height 32
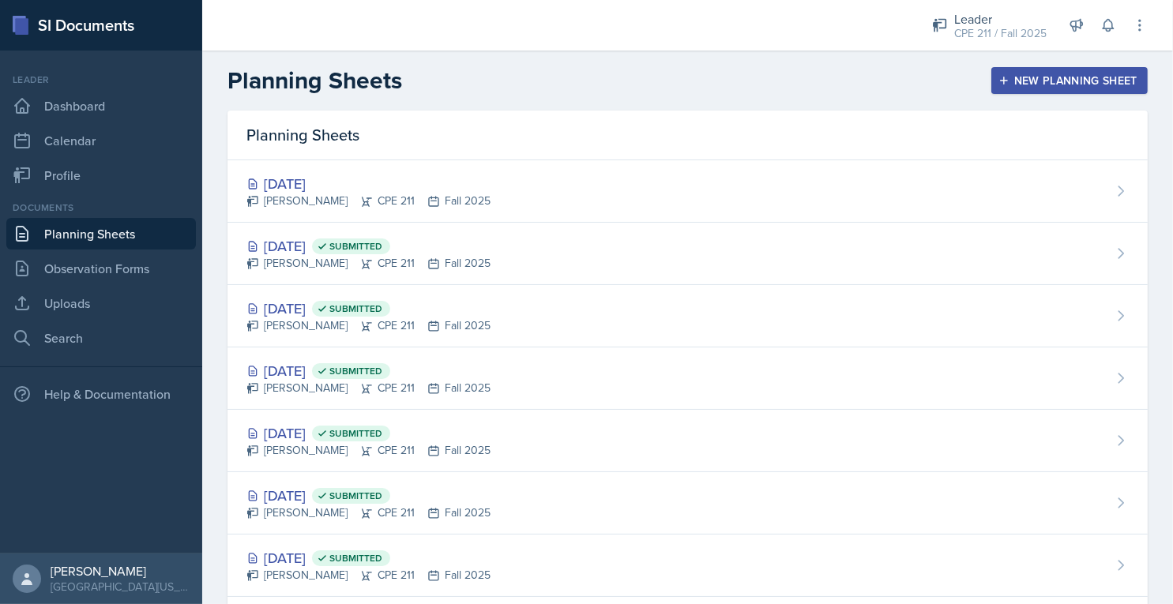
click at [1076, 79] on div "New Planning Sheet" at bounding box center [1069, 80] width 136 height 13
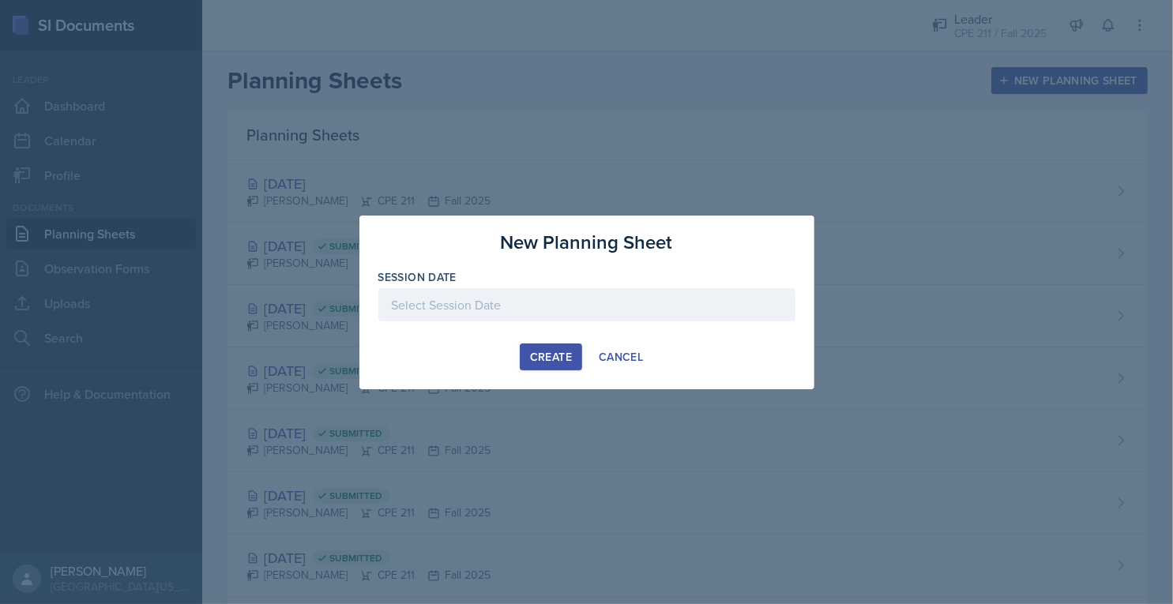
click at [592, 297] on div at bounding box center [586, 304] width 417 height 33
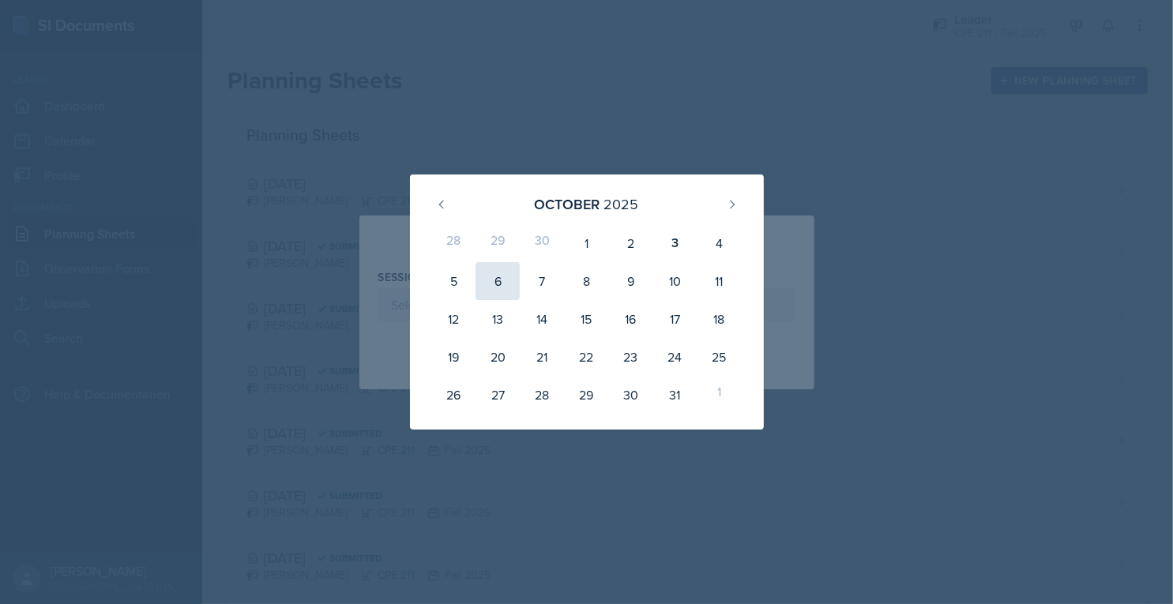
click at [498, 282] on div "6" at bounding box center [497, 281] width 44 height 38
type input "[DATE]"
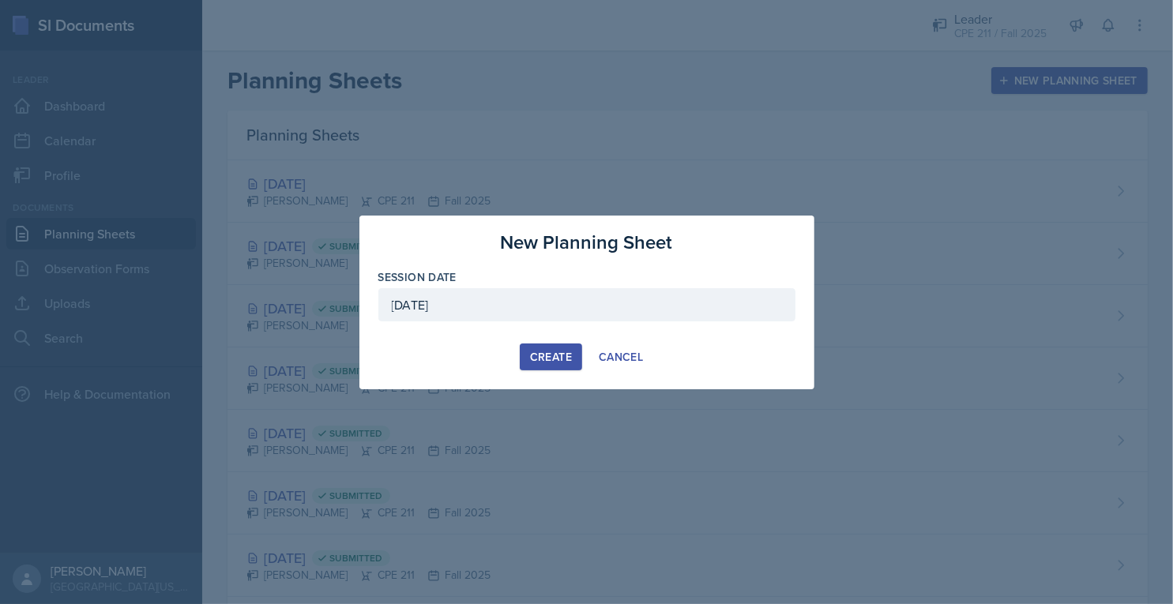
click at [567, 351] on div "Create" at bounding box center [551, 357] width 42 height 13
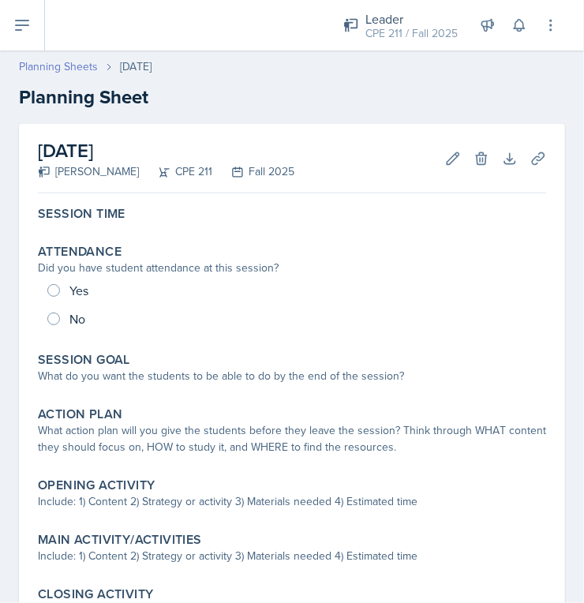
click at [85, 66] on link "Planning Sheets" at bounding box center [58, 66] width 79 height 17
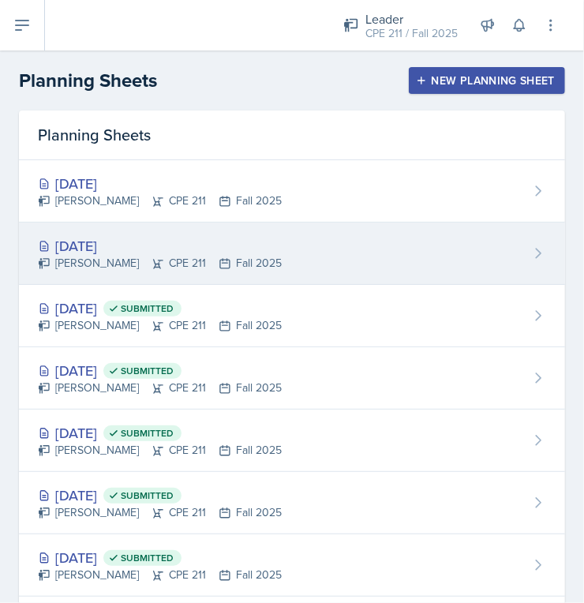
click at [208, 247] on div "[DATE]" at bounding box center [160, 245] width 244 height 21
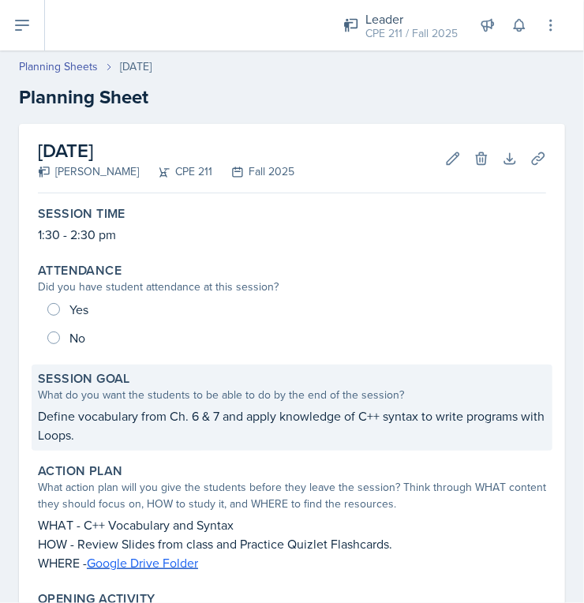
click at [248, 389] on div "What do you want the students to be able to do by the end of the session?" at bounding box center [292, 395] width 509 height 17
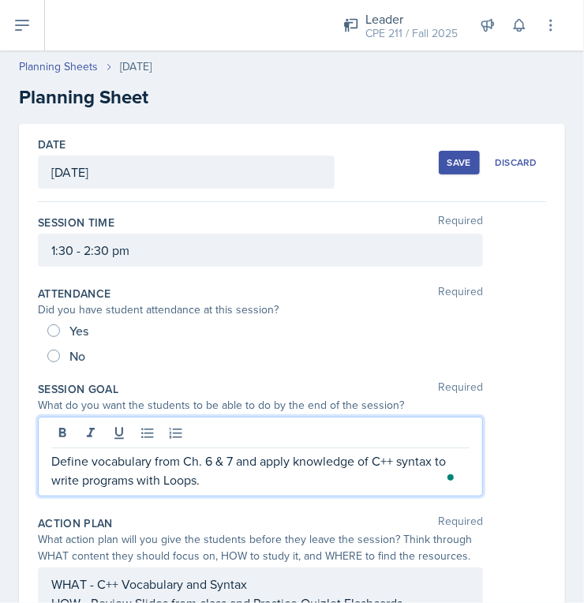
drag, startPoint x: 142, startPoint y: 450, endPoint x: 10, endPoint y: 426, distance: 134.1
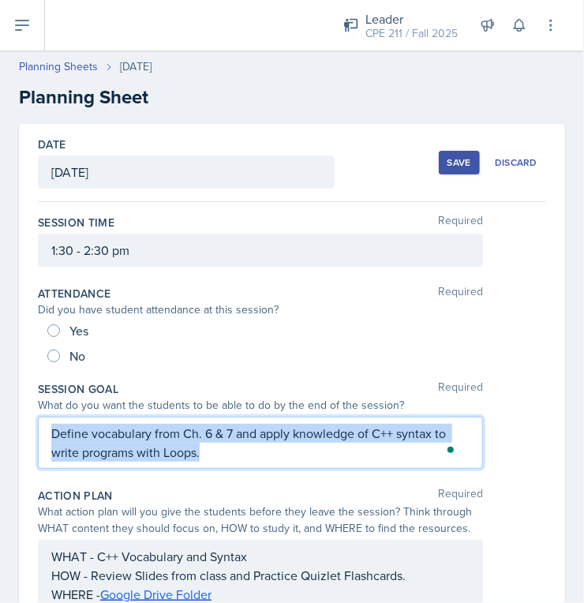
drag, startPoint x: 207, startPoint y: 459, endPoint x: 51, endPoint y: 429, distance: 158.5
click at [51, 429] on p "Define vocabulary from Ch. 6 & 7 and apply knowledge of C++ syntax to write pro…" at bounding box center [260, 443] width 419 height 38
copy p "Define vocabulary from Ch. 6 & 7 and apply knowledge of C++ syntax to write pro…"
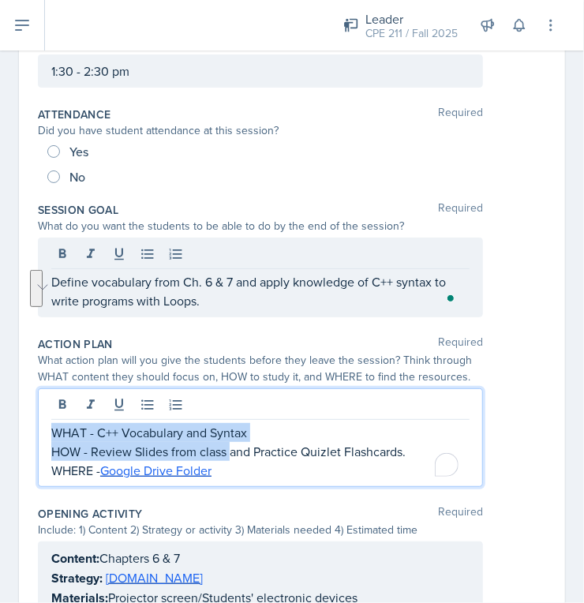
drag, startPoint x: 135, startPoint y: 425, endPoint x: 50, endPoint y: 411, distance: 86.5
click at [50, 411] on div "WHAT - C++ Vocabulary and Syntax HOW - Review Slides from class and Practice Qu…" at bounding box center [260, 438] width 445 height 99
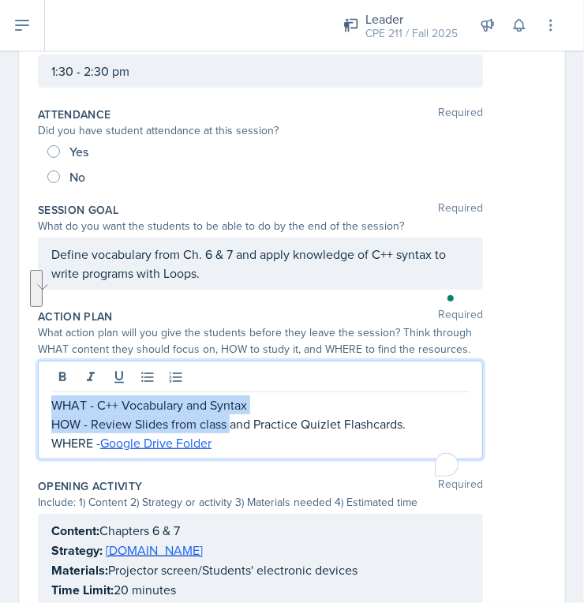
scroll to position [152, 0]
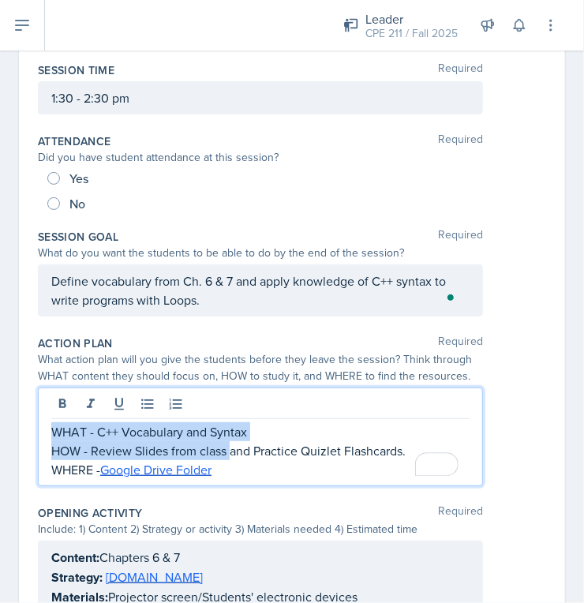
click at [54, 426] on p "WHAT - C++ Vocabulary and Syntax" at bounding box center [260, 432] width 419 height 19
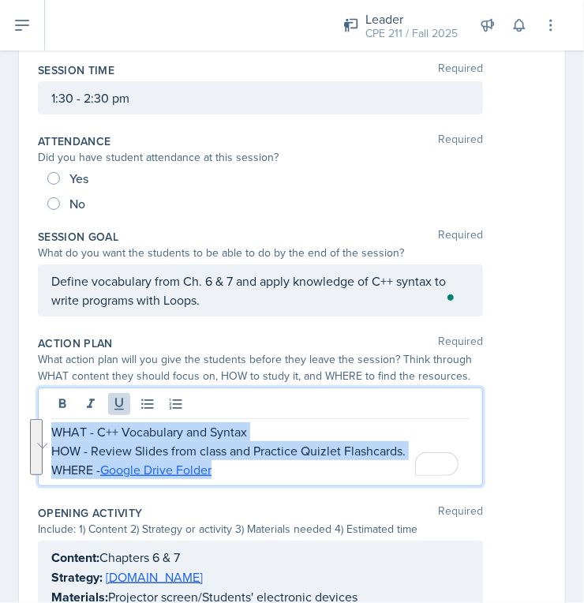
drag, startPoint x: 234, startPoint y: 469, endPoint x: 43, endPoint y: 426, distance: 196.0
click at [43, 426] on main "Planning Sheets [DATE] Planning Sheet Date [DATE] [DATE] 28 29 30 1 2 3 4 5 6 7…" at bounding box center [292, 327] width 584 height 553
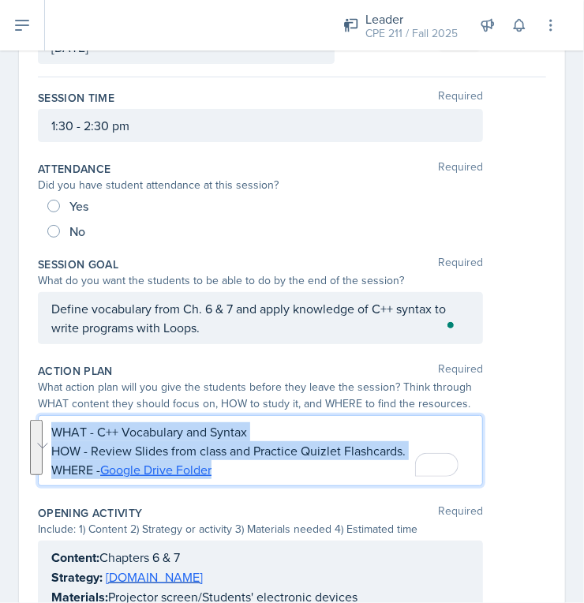
copy div "WHAT - C++ Vocabulary and Syntax HOW - Review Slides from class and Practice Qu…"
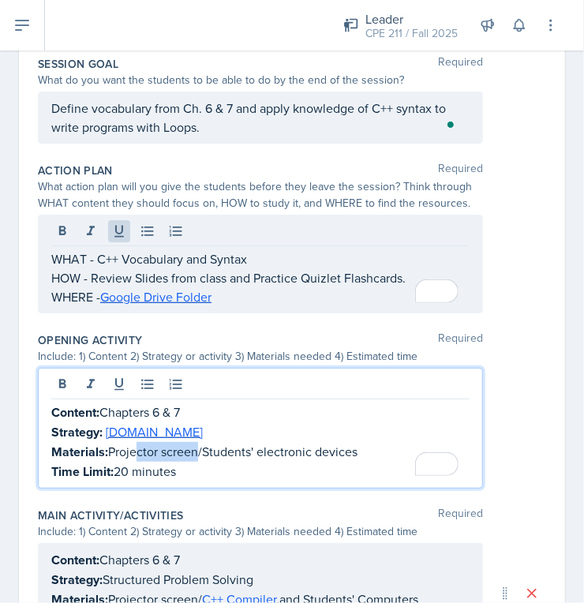
drag, startPoint x: 197, startPoint y: 443, endPoint x: 130, endPoint y: 441, distance: 66.4
click at [130, 441] on div "Content: Chapters 6 & 7 Strategy: [DOMAIN_NAME] Materials: Projector screen/Stu…" at bounding box center [260, 442] width 419 height 79
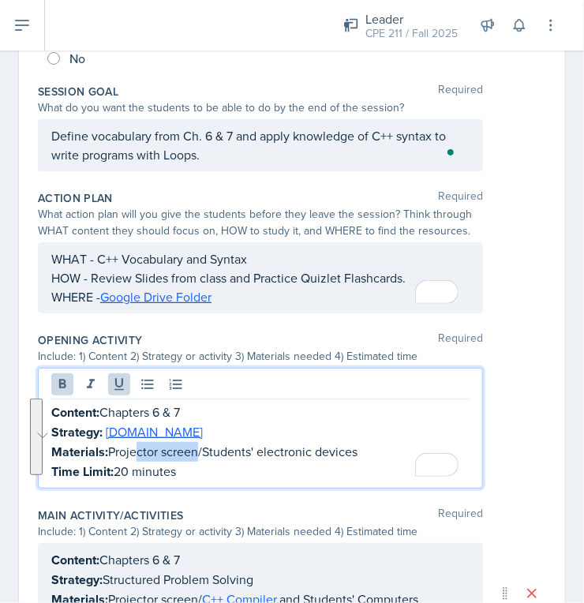
drag, startPoint x: 179, startPoint y: 465, endPoint x: 24, endPoint y: 414, distance: 163.8
click at [24, 414] on div "Date [DATE] [DATE] 28 29 30 1 2 3 4 5 6 7 8 9 10 11 12 13 14 15 16 17 18 19 20 …" at bounding box center [292, 406] width 547 height 1161
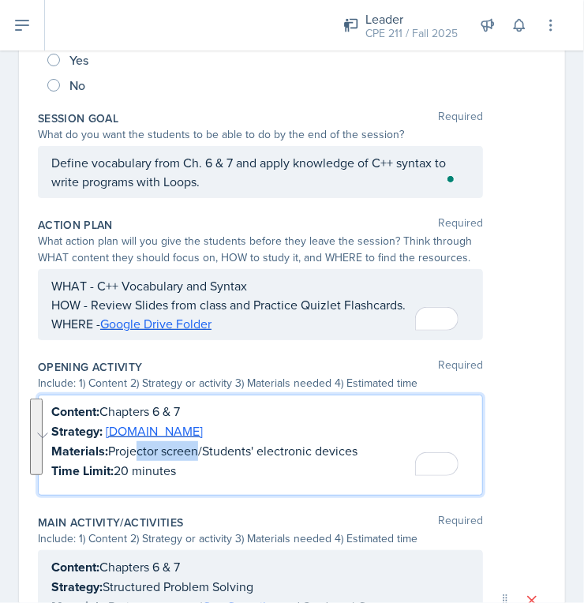
copy div "Content: Chapters 6 & 7 Strategy: [DOMAIN_NAME] Materials: Projector screen/Stu…"
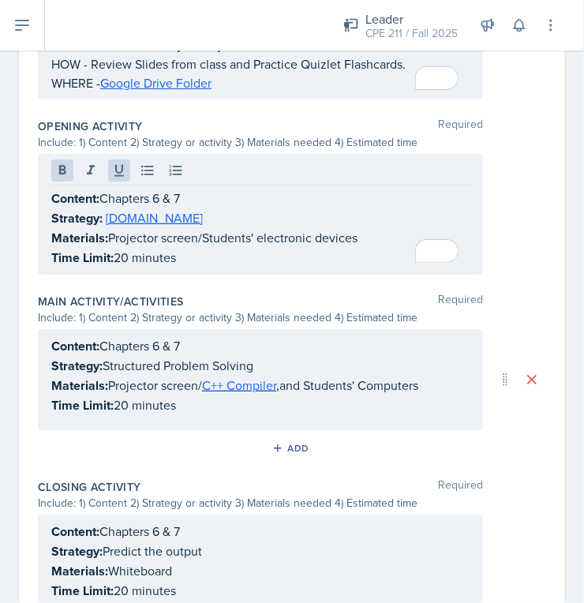
drag, startPoint x: 182, startPoint y: 413, endPoint x: 51, endPoint y: 368, distance: 138.6
click at [51, 368] on div "Content: Chapters 6 & 7 Strategy: Structured Problem Solving Materials: Project…" at bounding box center [260, 379] width 445 height 101
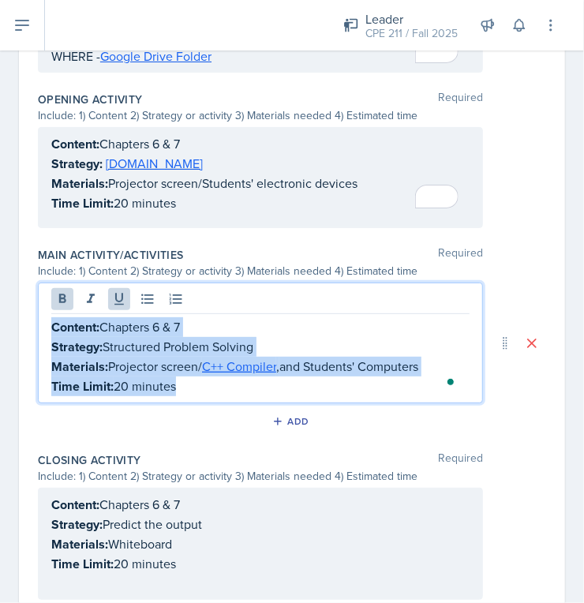
drag, startPoint x: 191, startPoint y: 385, endPoint x: 53, endPoint y: 317, distance: 154.0
click at [53, 317] on div "Content: Chapters 6 & 7 Strategy: Structured Problem Solving Materials: Project…" at bounding box center [260, 356] width 419 height 79
copy div "Content: Chapters 6 & 7 Strategy: Structured Problem Solving Materials: Project…"
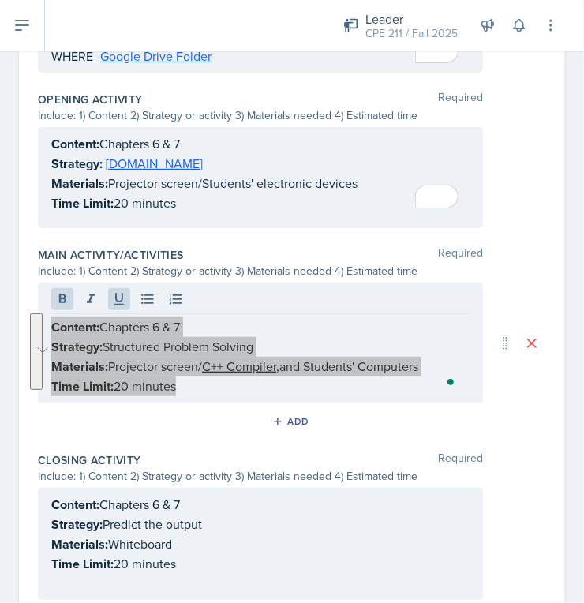
scroll to position [710, 0]
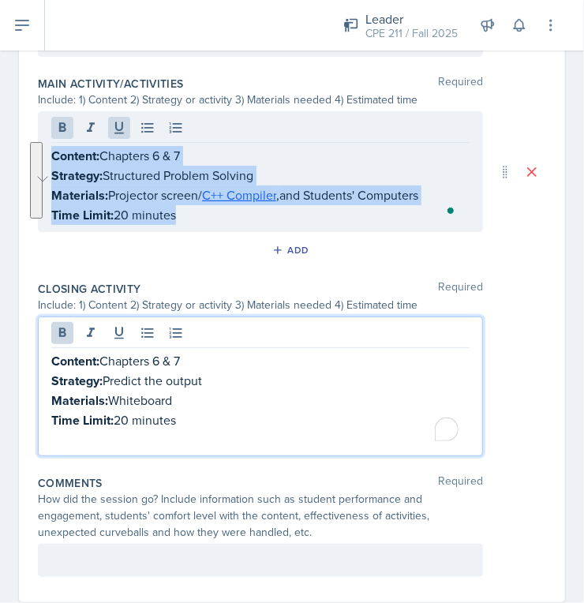
drag, startPoint x: 190, startPoint y: 385, endPoint x: 73, endPoint y: 354, distance: 121.1
click at [73, 354] on div "Content: Chapters 6 & 7 Strategy: Predict the output Materials: Whiteboard Time…" at bounding box center [260, 400] width 419 height 98
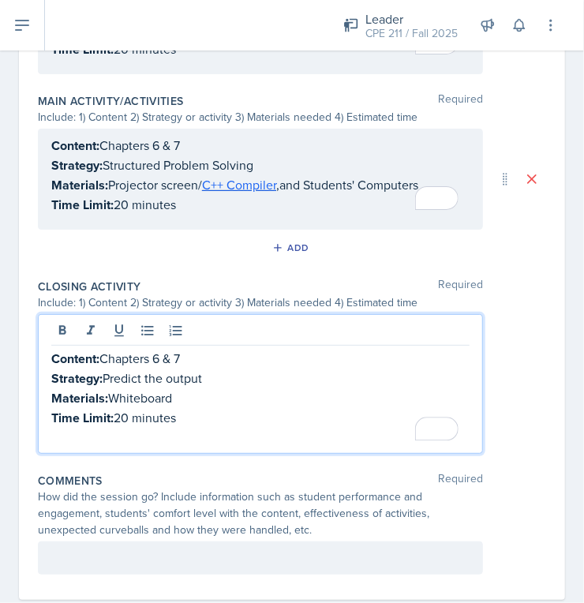
click at [208, 418] on p "Time Limit: 20 minutes" at bounding box center [260, 418] width 419 height 20
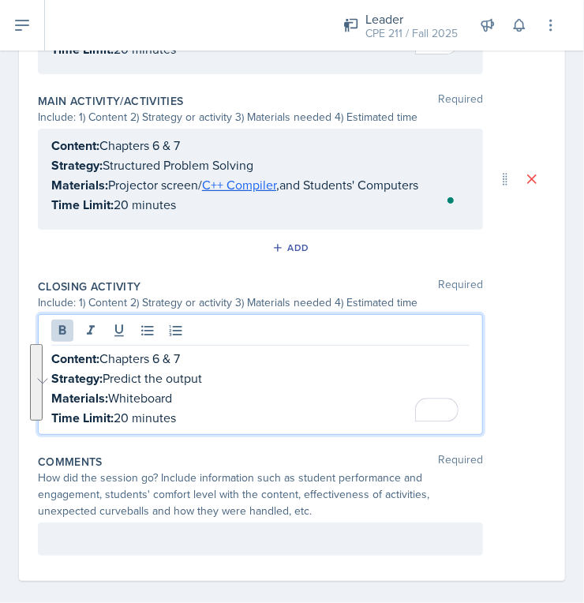
drag, startPoint x: 193, startPoint y: 418, endPoint x: 51, endPoint y: 355, distance: 154.5
click at [51, 355] on div "Content: Chapters 6 & 7 Strategy: Predict the output Materials: Whiteboard Time…" at bounding box center [260, 388] width 419 height 79
copy div "Content: Chapters 6 & 7 Strategy: Predict the output Materials: Whiteboard Time…"
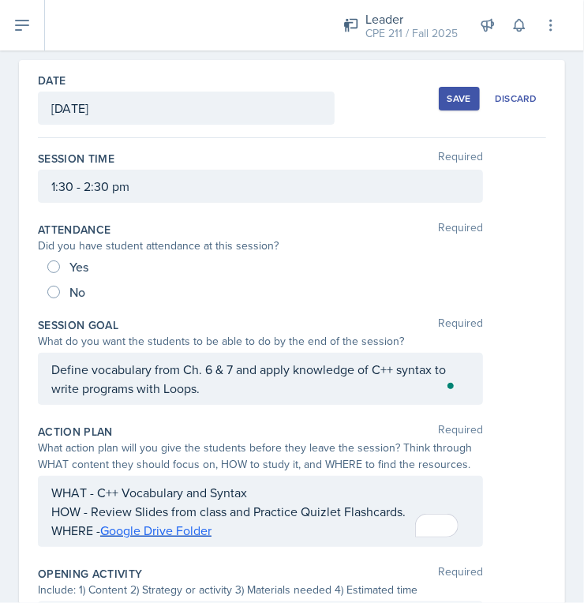
scroll to position [65, 0]
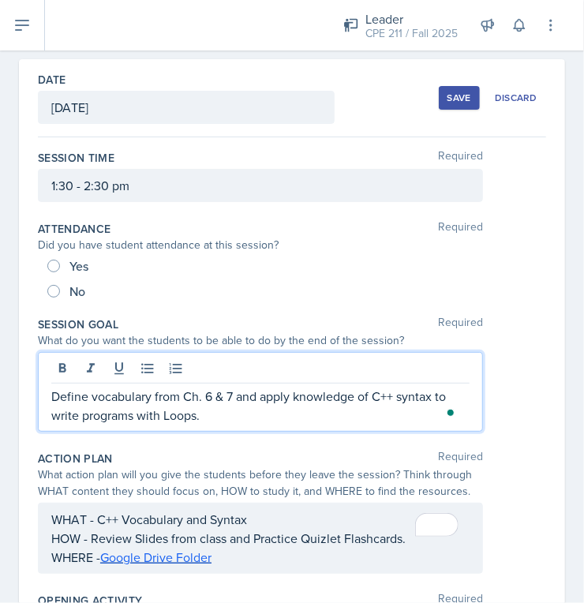
drag, startPoint x: 227, startPoint y: 389, endPoint x: 39, endPoint y: 389, distance: 188.0
click at [39, 389] on div "Define vocabulary from Ch. 6 & 7 and apply knowledge of C++ syntax to write pro…" at bounding box center [260, 392] width 445 height 80
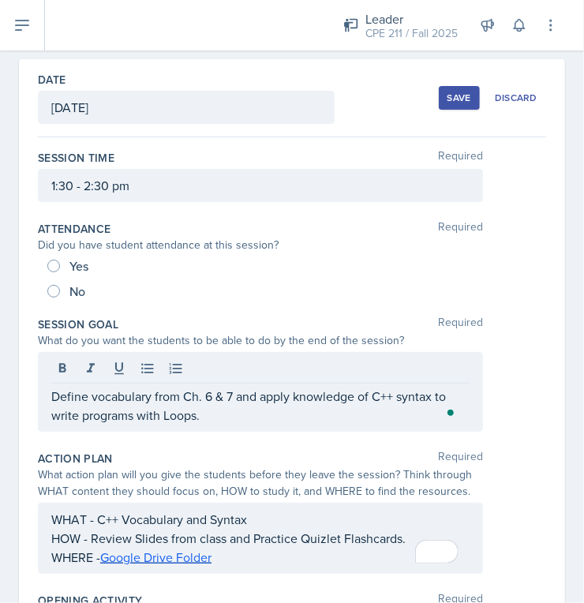
drag, startPoint x: 50, startPoint y: 392, endPoint x: 254, endPoint y: 421, distance: 205.8
click at [254, 421] on div "Define vocabulary from Ch. 6 & 7 and apply knowledge of C++ syntax to write pro…" at bounding box center [260, 392] width 445 height 80
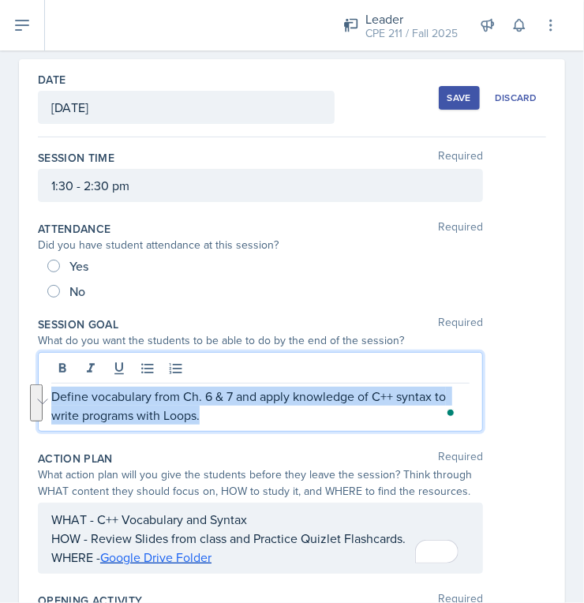
drag, startPoint x: 231, startPoint y: 418, endPoint x: 47, endPoint y: 389, distance: 186.3
click at [47, 389] on main "Planning Sheets [DATE] Planning Sheet Date [DATE] [DATE] 28 29 30 1 2 3 4 5 6 7…" at bounding box center [292, 327] width 584 height 553
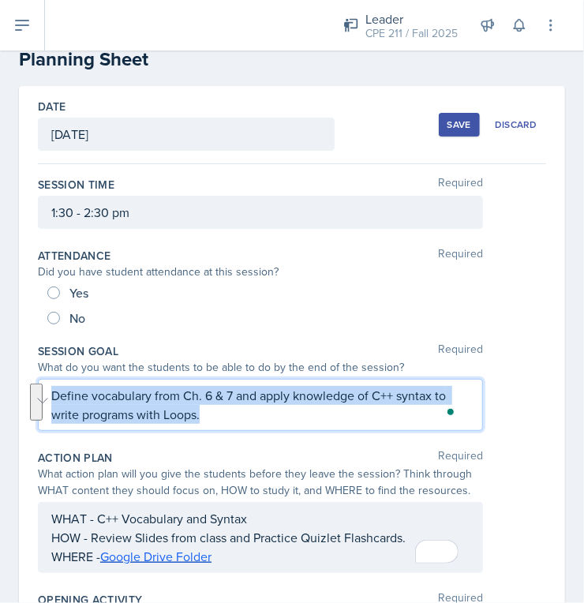
copy p "Define vocabulary from Ch. 6 & 7 and apply knowledge of C++ syntax to write pro…"
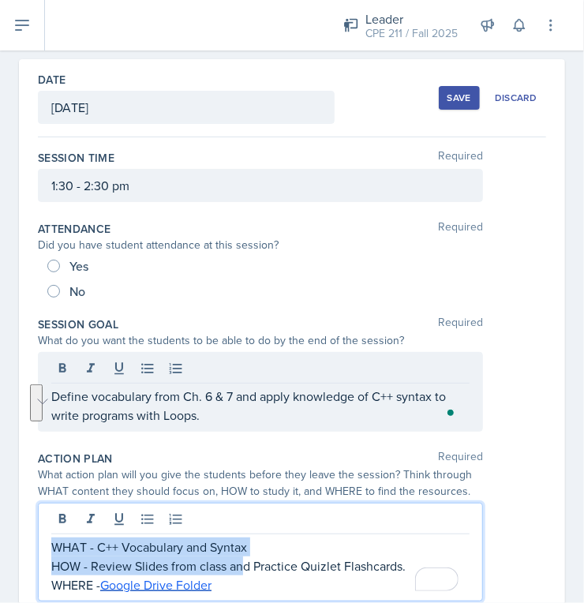
drag, startPoint x: 240, startPoint y: 557, endPoint x: 17, endPoint y: 524, distance: 225.2
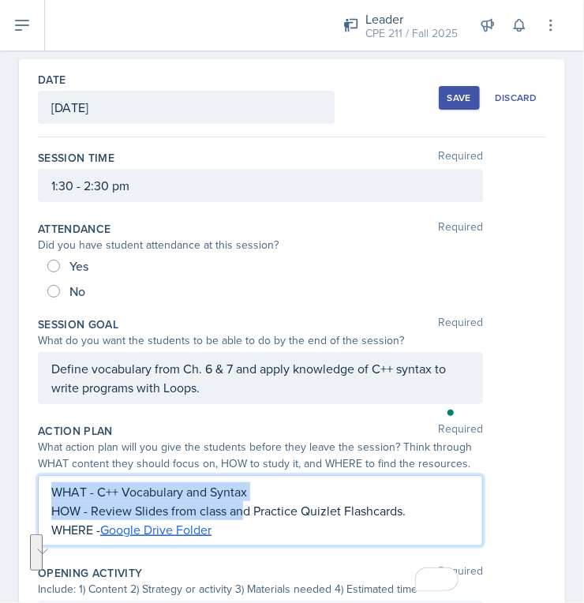
scroll to position [10, 0]
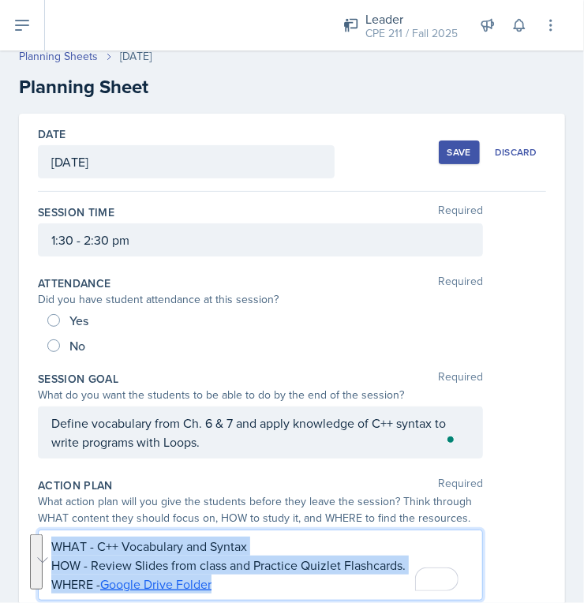
drag, startPoint x: 250, startPoint y: 584, endPoint x: 48, endPoint y: 538, distance: 206.5
click at [48, 538] on div "WHAT - C++ Vocabulary and Syntax HOW - Review Slides from class and Practice Qu…" at bounding box center [260, 565] width 445 height 71
copy div "WHAT - C++ Vocabulary and Syntax HOW - Review Slides from class and Practice Qu…"
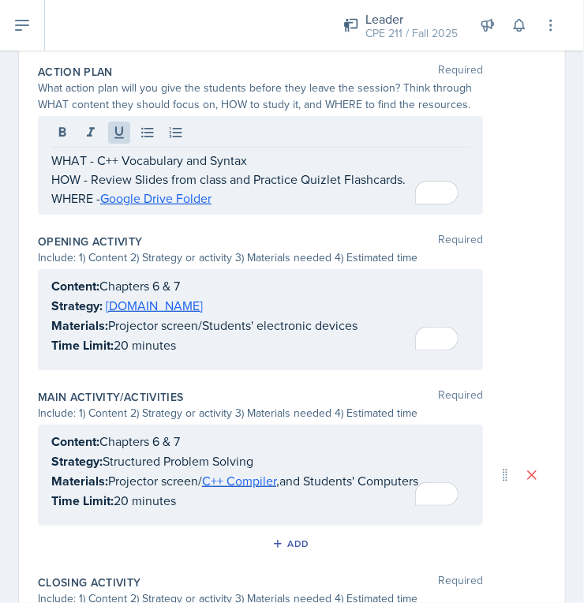
drag, startPoint x: 208, startPoint y: 354, endPoint x: 47, endPoint y: 293, distance: 171.5
click at [47, 293] on div "Content: Chapters 6 & 7 Strategy: [DOMAIN_NAME] Materials: Projector screen/Stu…" at bounding box center [260, 319] width 445 height 101
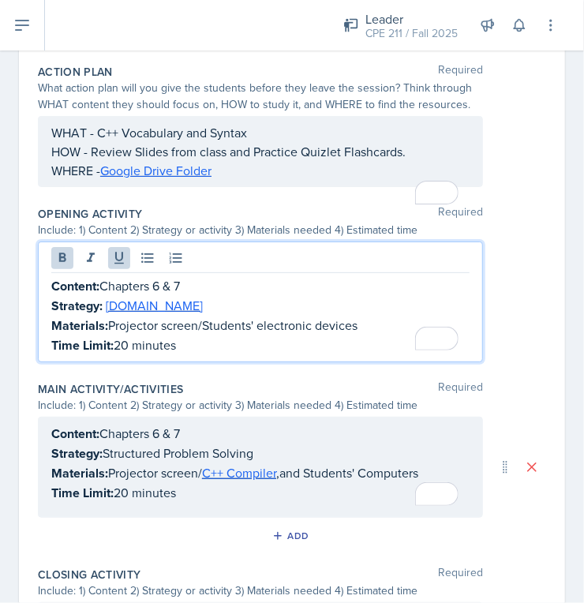
scroll to position [452, 0]
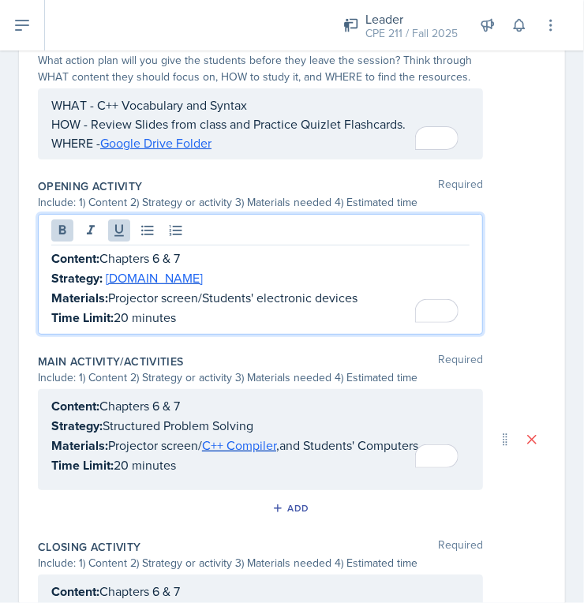
copy div "Content: Chapters 6 & 7 Strategy: [DOMAIN_NAME] Materials: Projector screen/Stu…"
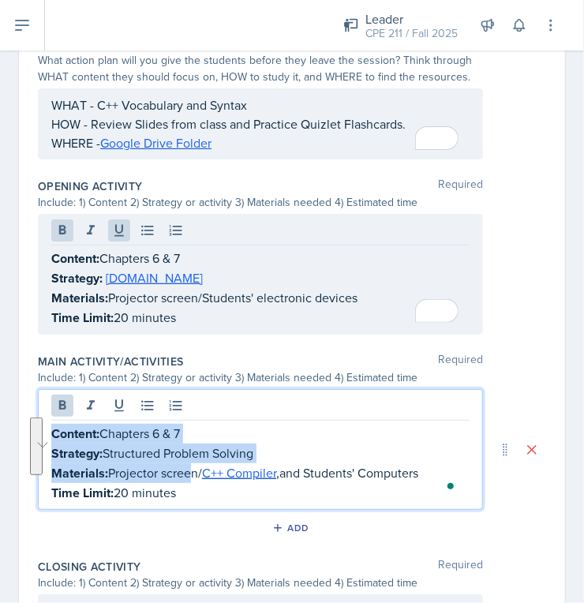
drag, startPoint x: 190, startPoint y: 463, endPoint x: 49, endPoint y: 429, distance: 144.6
click at [49, 429] on div "Content: Chapters 6 & 7 Strategy: Structured Problem Solving Materials: Project…" at bounding box center [260, 449] width 445 height 121
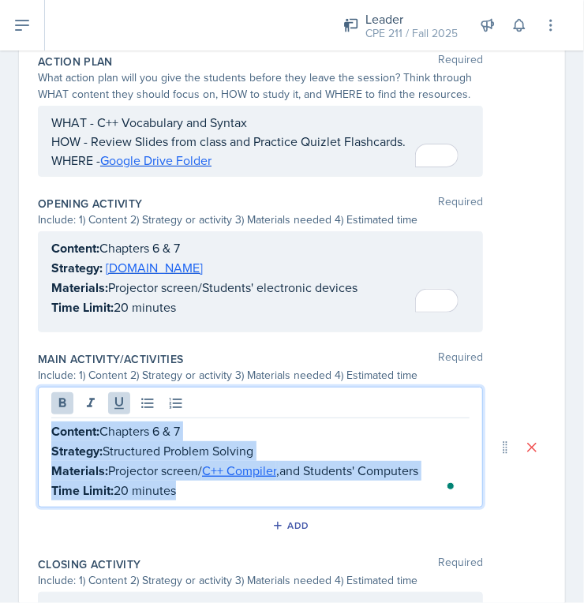
click at [36, 419] on main "Planning Sheets [DATE] Planning Sheet Date [DATE] [DATE] 28 29 30 1 2 3 4 5 6 7…" at bounding box center [292, 327] width 584 height 553
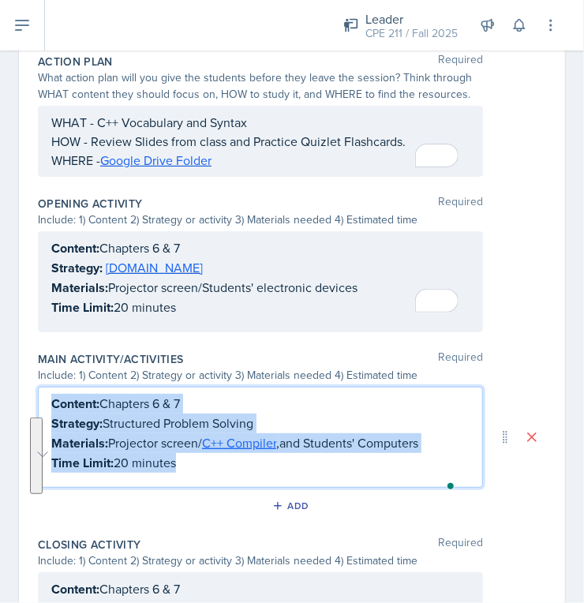
scroll to position [408, 0]
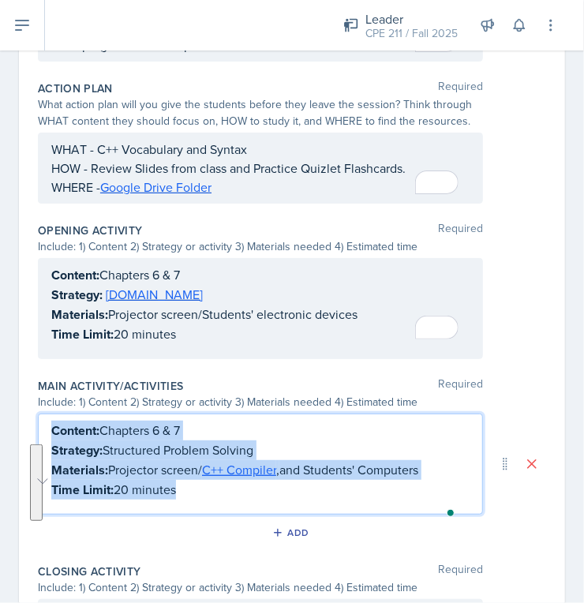
copy div "Content: Chapters 6 & 7 Strategy: Structured Problem Solving Materials: Project…"
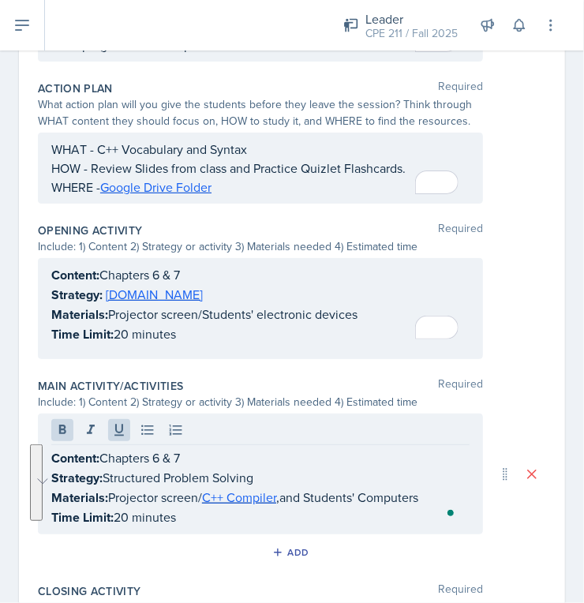
click at [242, 496] on div "Content: Chapters 6 & 7 Strategy: Structured Problem Solving Materials: Project…" at bounding box center [260, 474] width 445 height 121
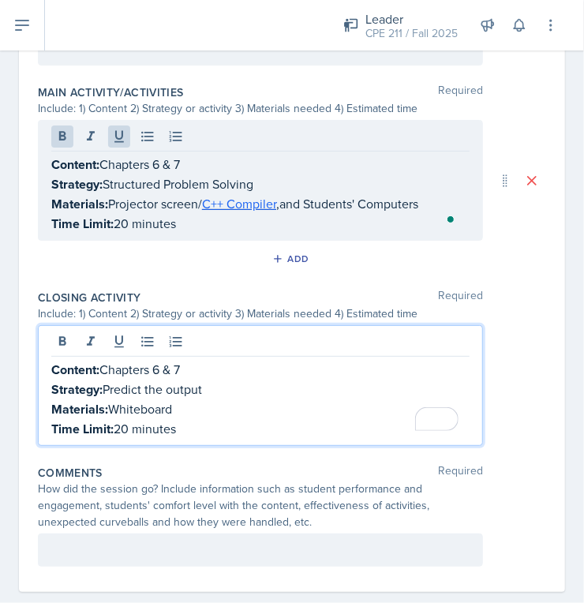
click at [196, 379] on div "Content: Chapters 6 & 7 Strategy: Predict the output Materials: Whiteboard Time…" at bounding box center [260, 399] width 419 height 79
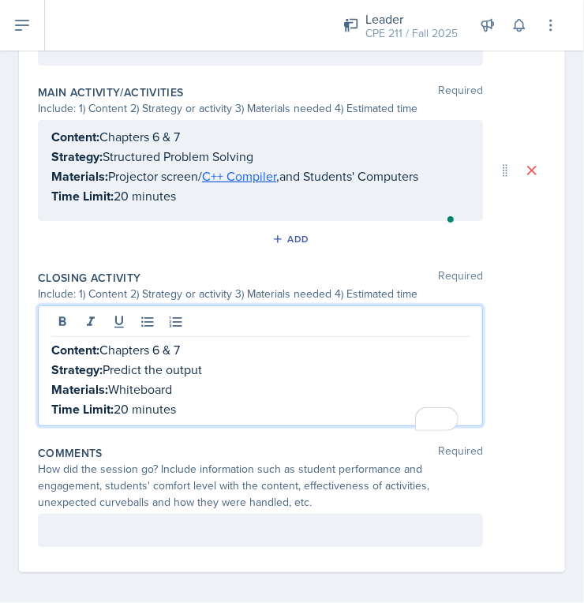
scroll to position [684, 0]
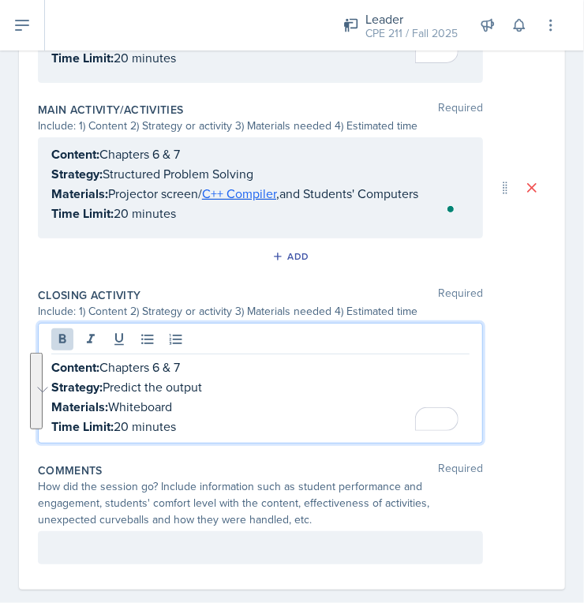
drag, startPoint x: 191, startPoint y: 423, endPoint x: 43, endPoint y: 360, distance: 161.4
click at [43, 360] on main "Planning Sheets [DATE] Planning Sheet Date [DATE] [DATE] 28 29 30 1 2 3 4 5 6 7…" at bounding box center [292, 327] width 584 height 553
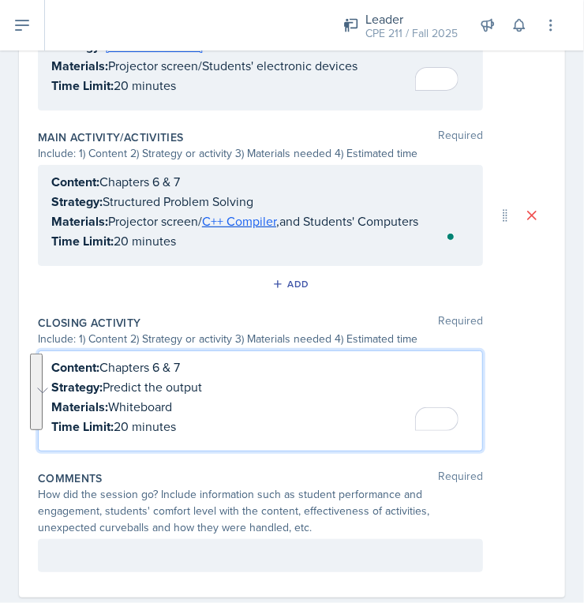
copy div "Content: Chapters 6 & 7 Strategy: Predict the output Materials: Whiteboard Time…"
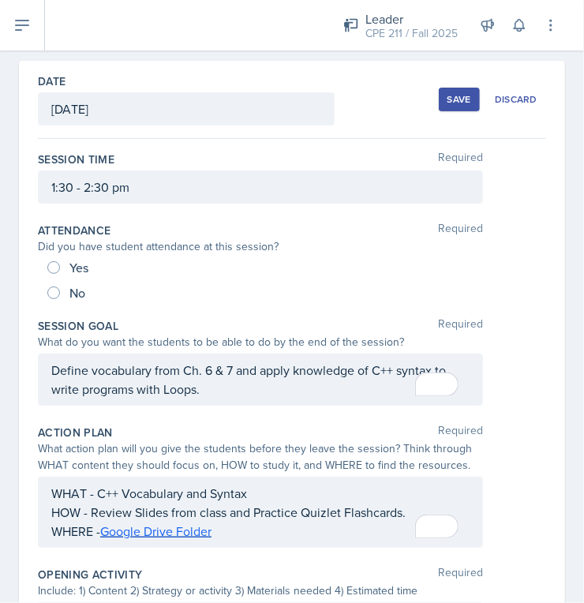
scroll to position [43, 0]
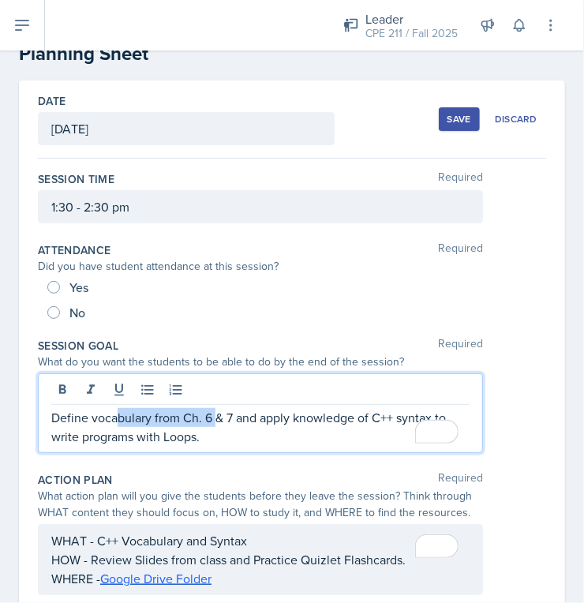
drag, startPoint x: 218, startPoint y: 414, endPoint x: 112, endPoint y: 415, distance: 105.8
click at [112, 415] on p "Define vocabulary from Ch. 6 & 7 and apply knowledge of C++ syntax to write pro…" at bounding box center [260, 427] width 419 height 38
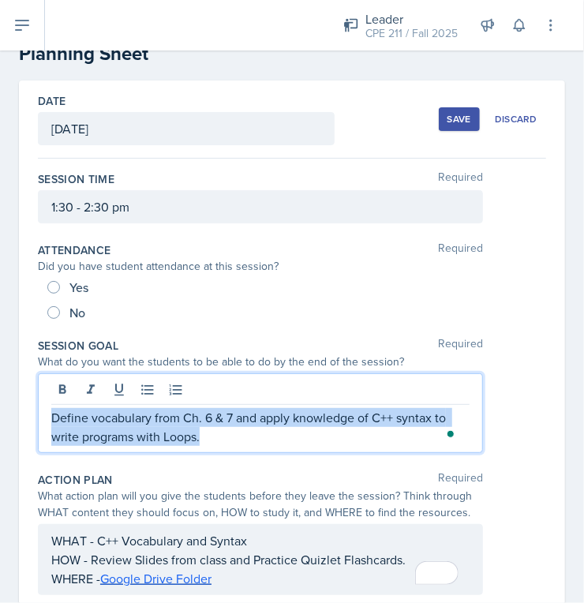
drag, startPoint x: 51, startPoint y: 413, endPoint x: 250, endPoint y: 450, distance: 202.5
click at [250, 450] on div "Define vocabulary from Ch. 6 & 7 and apply knowledge of C++ syntax to write pro…" at bounding box center [260, 414] width 445 height 80
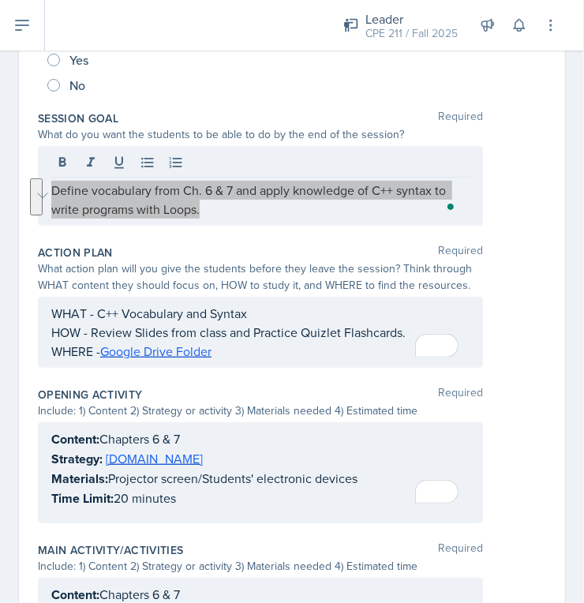
scroll to position [277, 0]
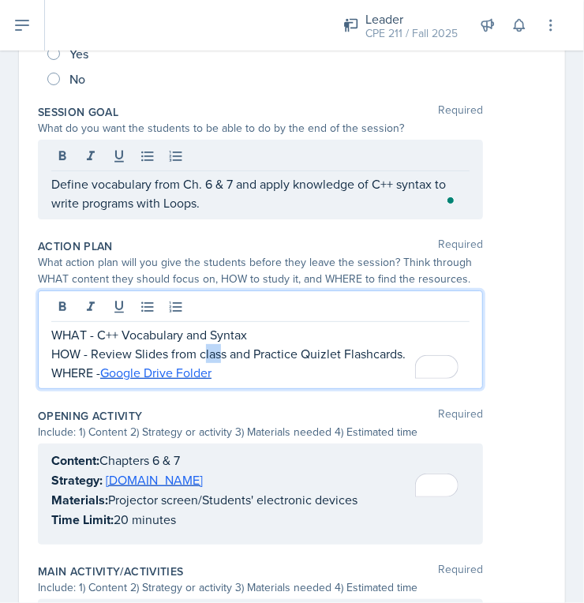
drag, startPoint x: 221, startPoint y: 348, endPoint x: 202, endPoint y: 350, distance: 19.0
click at [202, 350] on div "WHAT - C++ Vocabulary and Syntax HOW - Review Slides from class and Practice Qu…" at bounding box center [260, 353] width 419 height 57
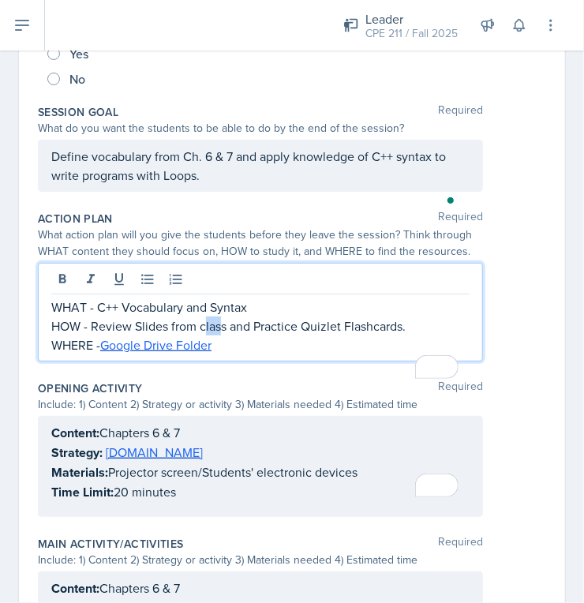
scroll to position [250, 0]
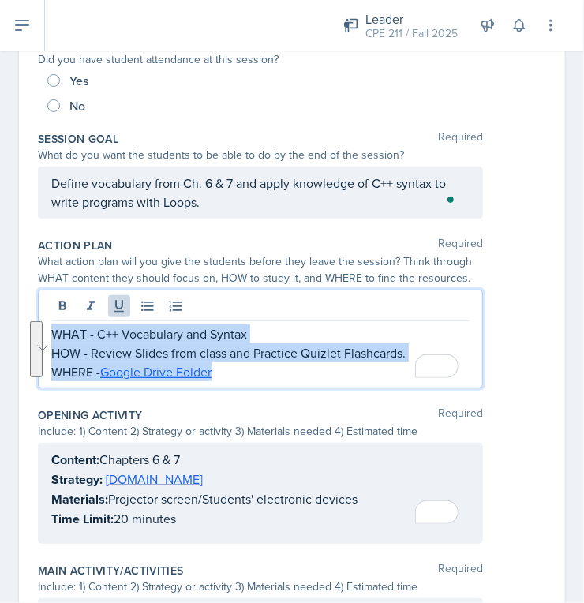
drag, startPoint x: 221, startPoint y: 368, endPoint x: 47, endPoint y: 329, distance: 178.8
click at [47, 329] on main "Planning Sheets [DATE] Planning Sheet Date [DATE] [DATE] 28 29 30 1 2 3 4 5 6 7…" at bounding box center [292, 327] width 584 height 553
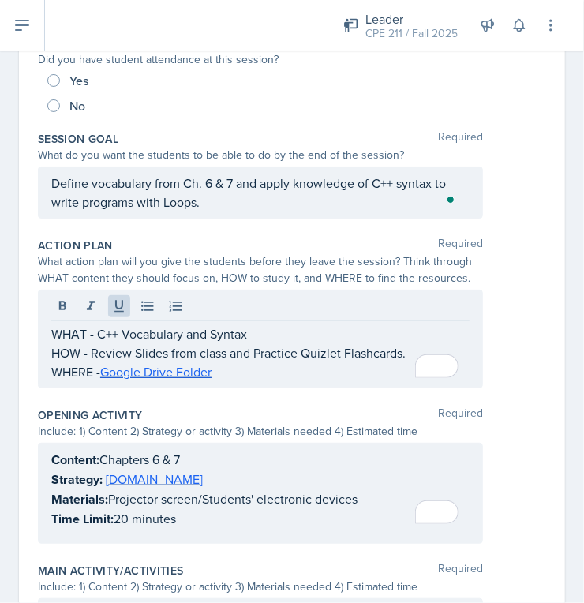
drag, startPoint x: 219, startPoint y: 524, endPoint x: 81, endPoint y: 494, distance: 141.3
click at [81, 494] on div "Content: Chapters 6 & 7 Strategy: [DOMAIN_NAME] Materials: Projector screen/Stu…" at bounding box center [260, 493] width 445 height 101
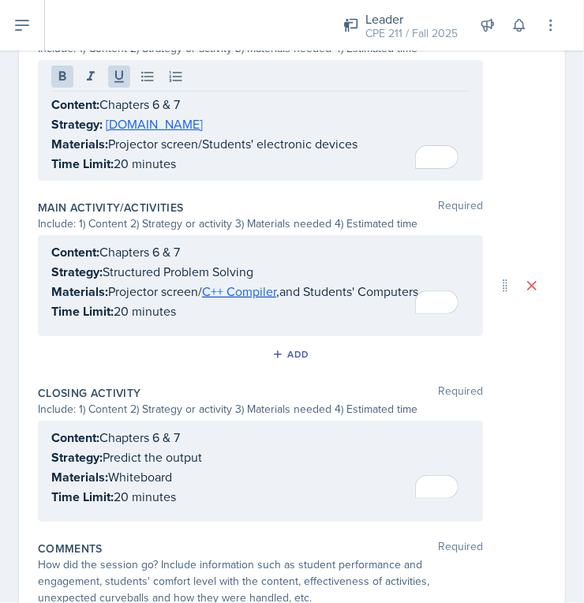
scroll to position [607, 0]
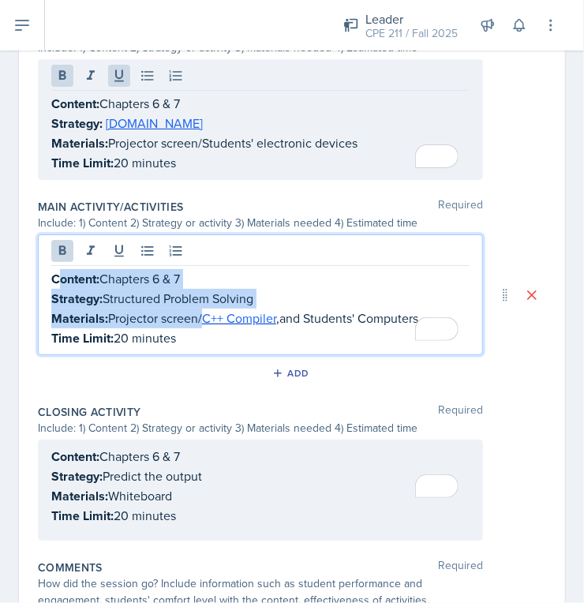
drag, startPoint x: 202, startPoint y: 312, endPoint x: 58, endPoint y: 273, distance: 148.9
click at [58, 273] on div "Content: Chapters 6 & 7 Strategy: Structured Problem Solving Materials: Project…" at bounding box center [260, 308] width 419 height 79
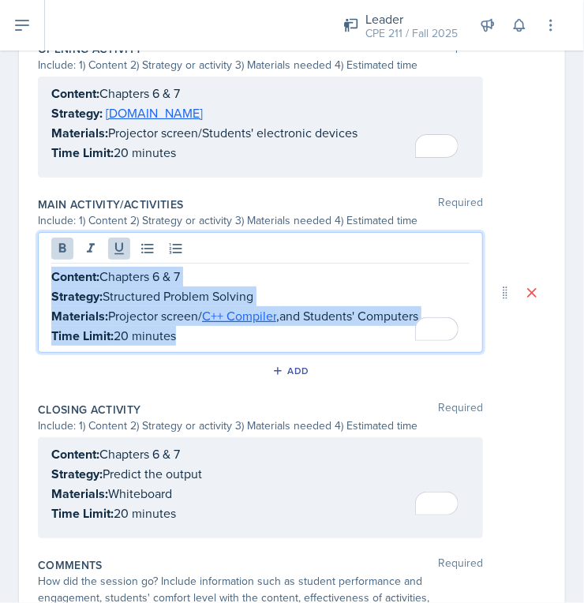
drag, startPoint x: 212, startPoint y: 332, endPoint x: 51, endPoint y: 272, distance: 171.9
click at [51, 272] on div "Content: Chapters 6 & 7 Strategy: Structured Problem Solving Materials: Project…" at bounding box center [260, 306] width 419 height 79
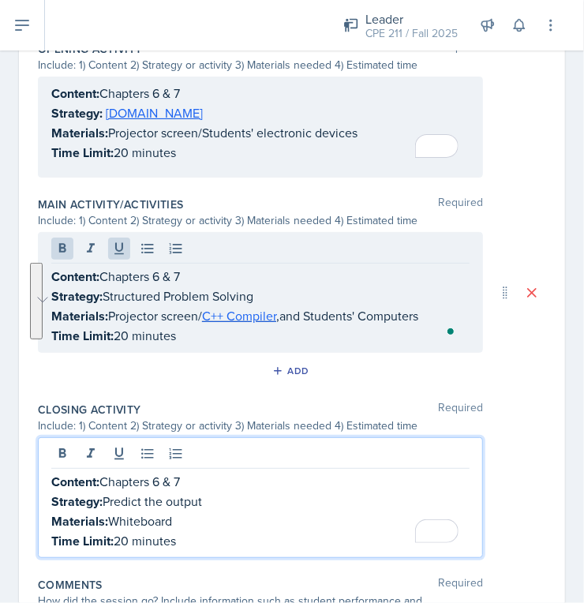
click at [193, 508] on div "Content: Chapters 6 & 7 Strategy: Predict the output Materials: Whiteboard Time…" at bounding box center [260, 511] width 419 height 79
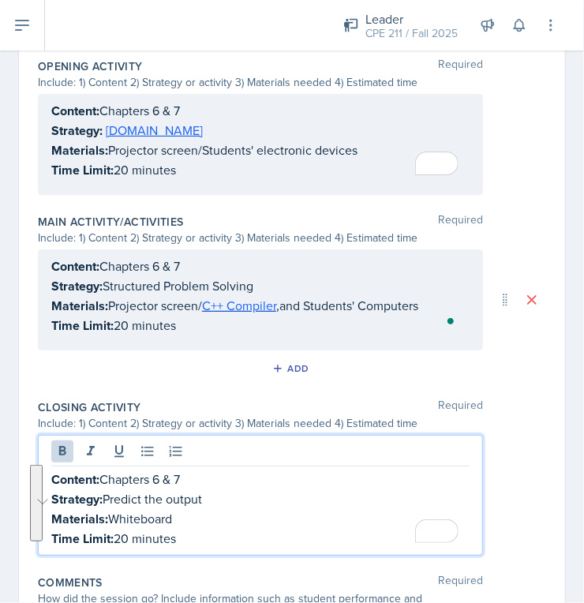
drag, startPoint x: 197, startPoint y: 537, endPoint x: 47, endPoint y: 476, distance: 161.2
click at [47, 476] on main "Planning Sheets [DATE] Planning Sheet Date [DATE] [DATE] 28 29 30 1 2 3 4 5 6 7…" at bounding box center [292, 327] width 584 height 553
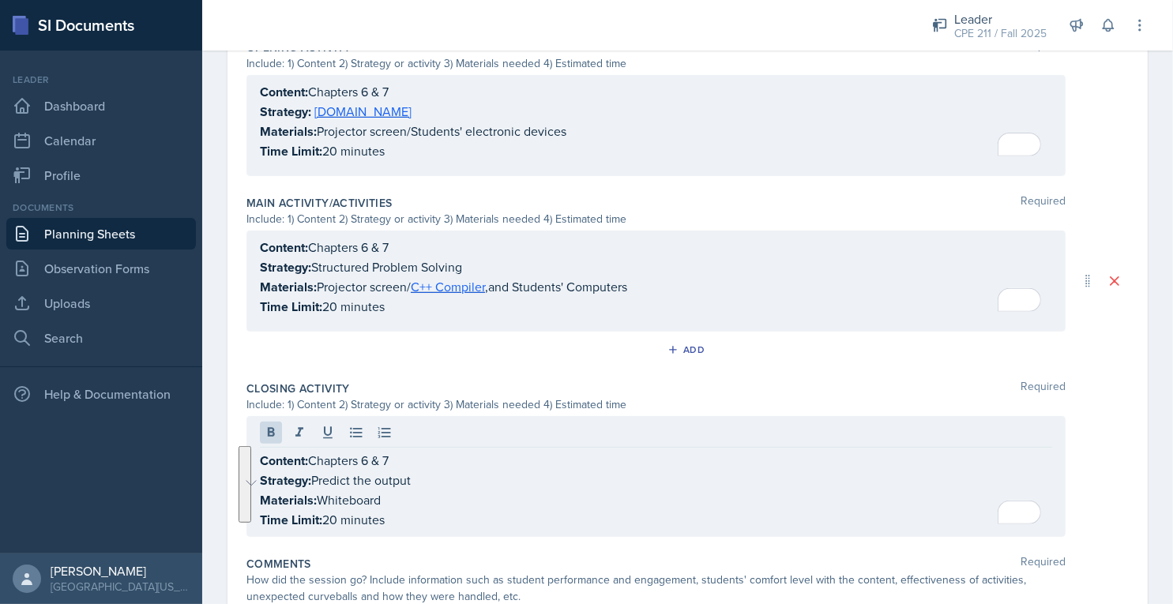
click at [577, 345] on div "Add" at bounding box center [687, 353] width 882 height 30
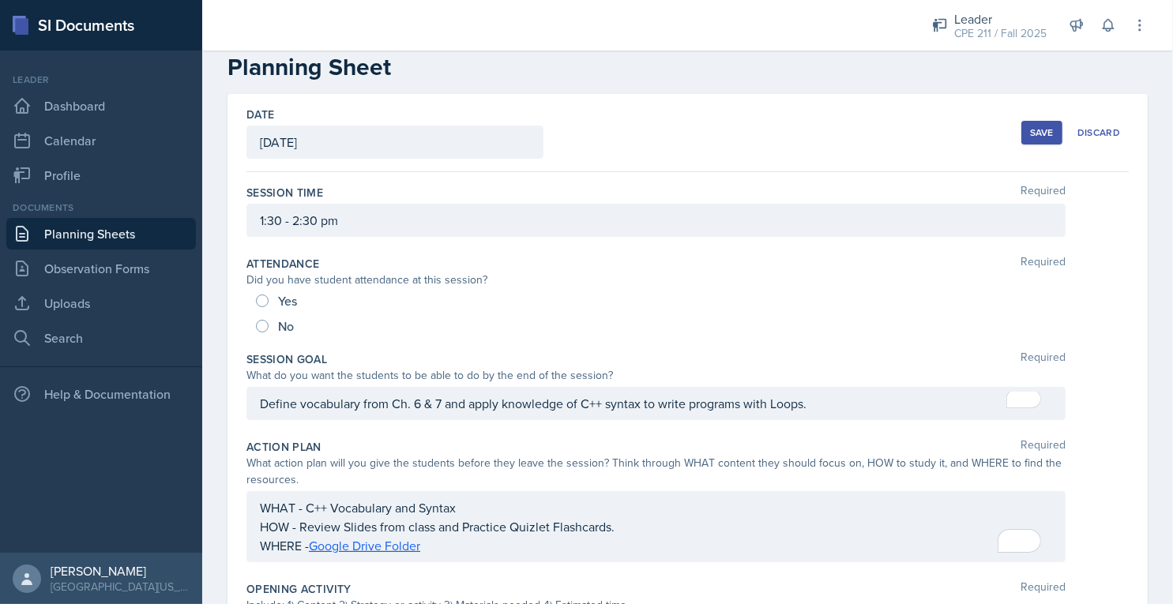
scroll to position [0, 0]
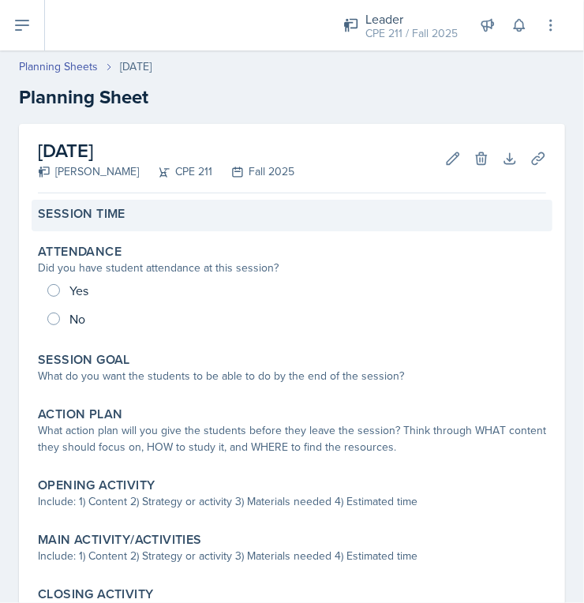
click at [116, 213] on label "Session Time" at bounding box center [82, 214] width 88 height 16
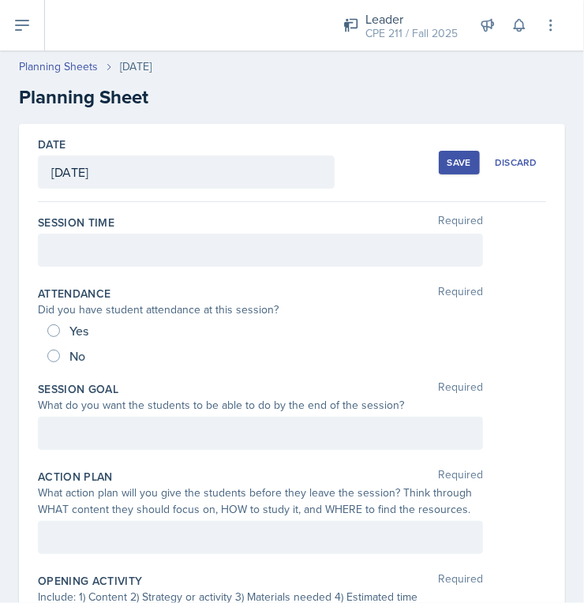
click at [124, 241] on div at bounding box center [260, 250] width 445 height 33
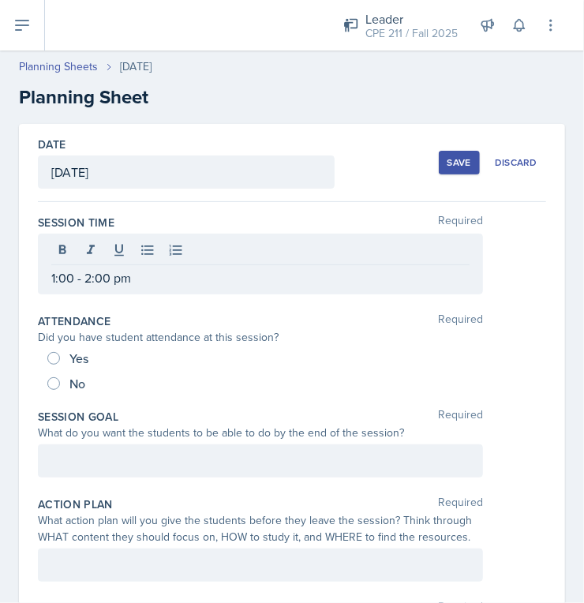
click at [188, 474] on div at bounding box center [260, 461] width 445 height 33
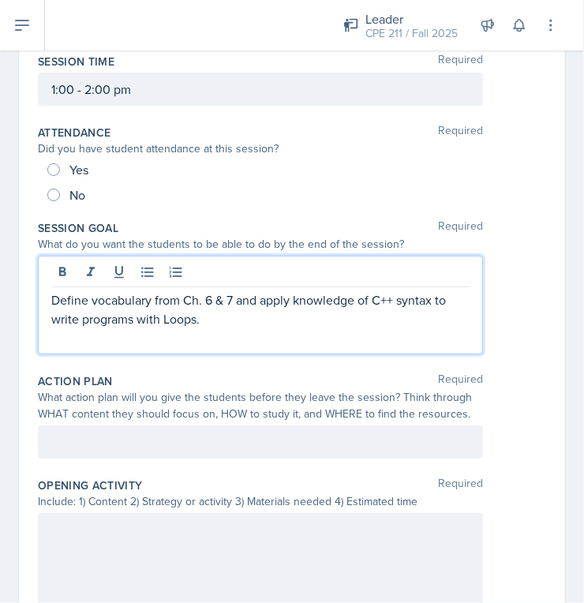
scroll to position [167, 0]
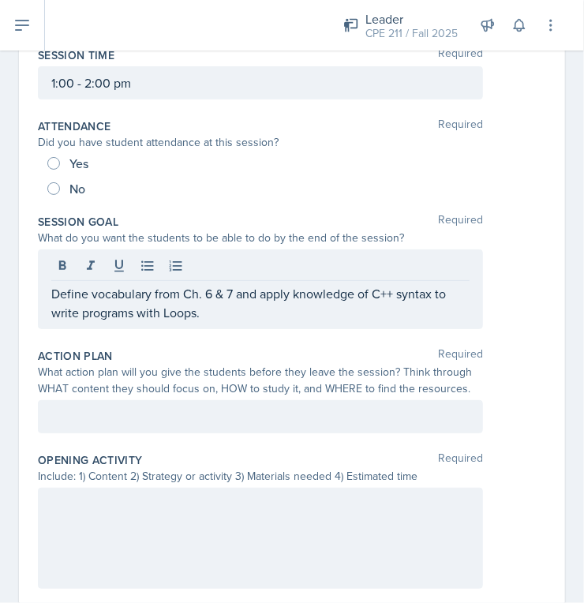
click at [95, 419] on div at bounding box center [260, 416] width 445 height 33
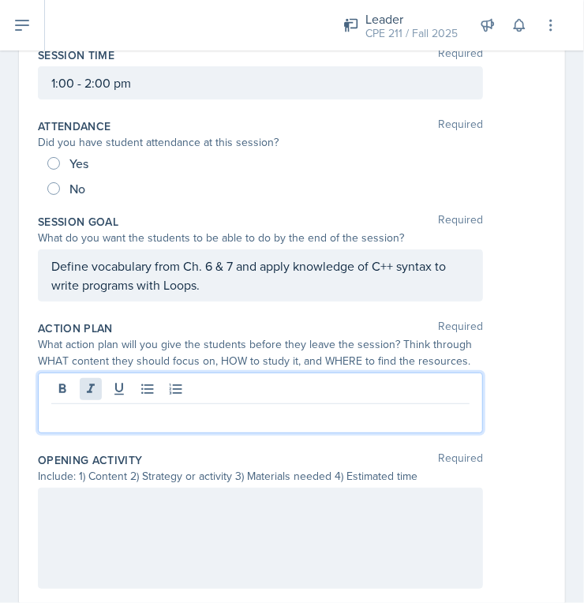
scroll to position [140, 0]
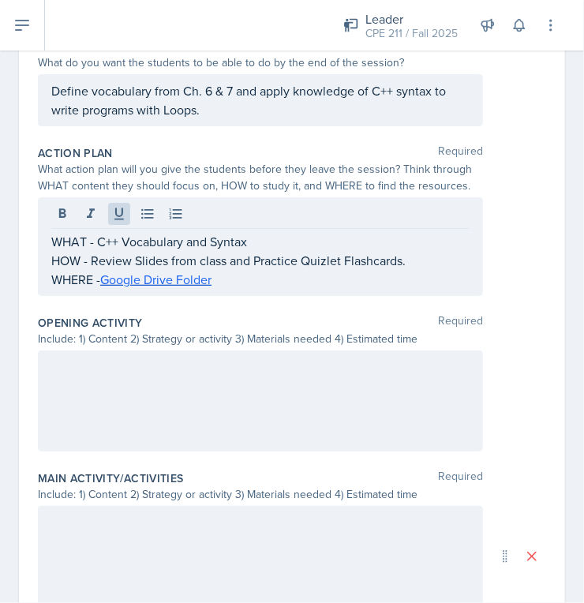
click at [133, 358] on p at bounding box center [260, 367] width 419 height 19
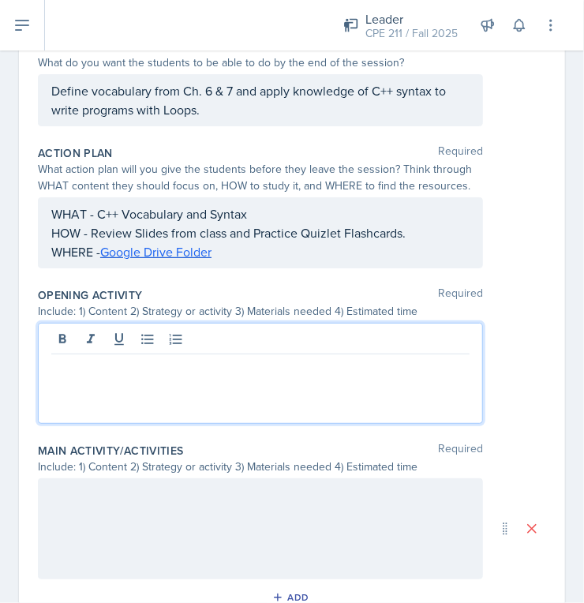
scroll to position [343, 0]
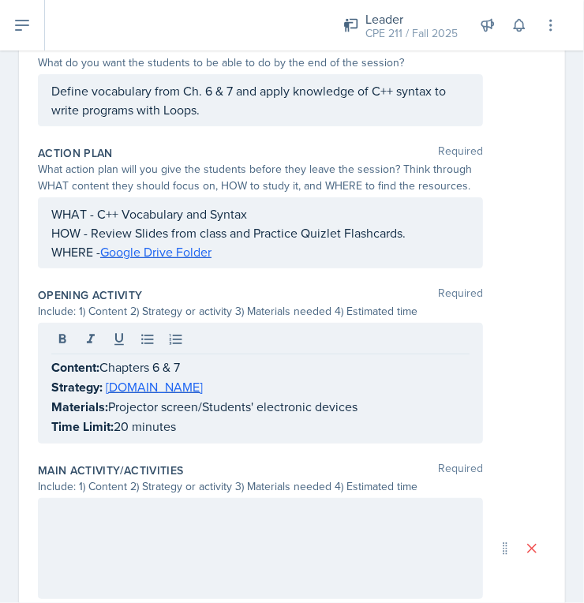
click at [196, 551] on div at bounding box center [260, 548] width 445 height 101
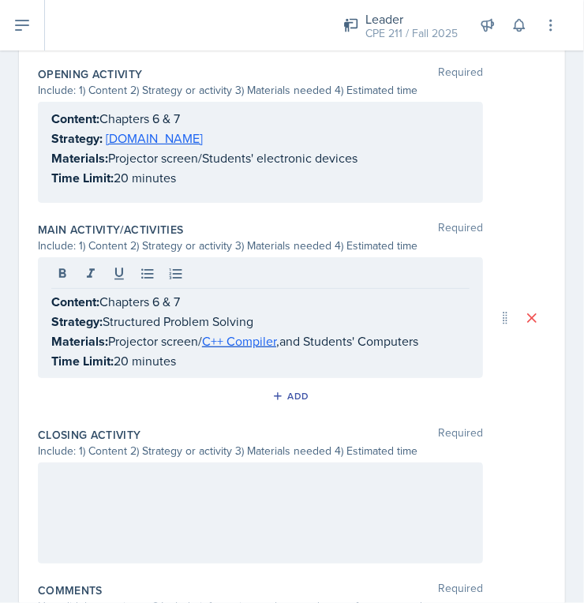
click at [122, 470] on p at bounding box center [260, 479] width 419 height 19
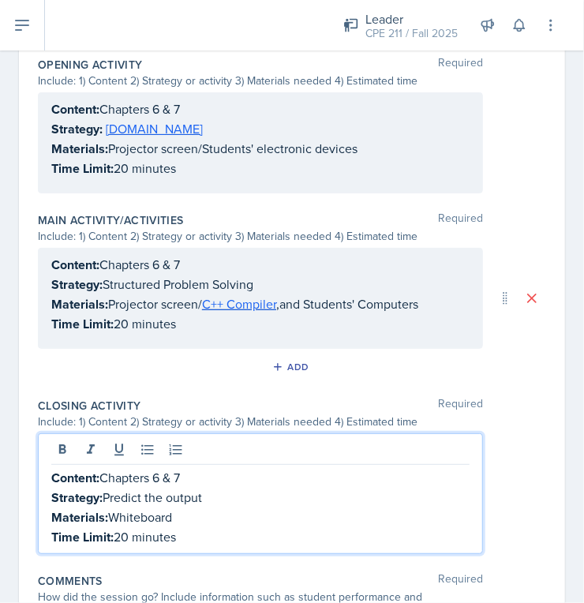
scroll to position [0, 0]
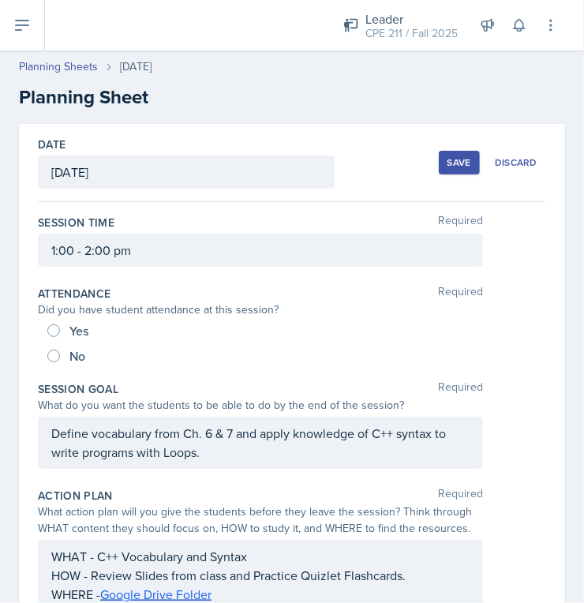
click at [448, 166] on div "Save" at bounding box center [460, 162] width 24 height 13
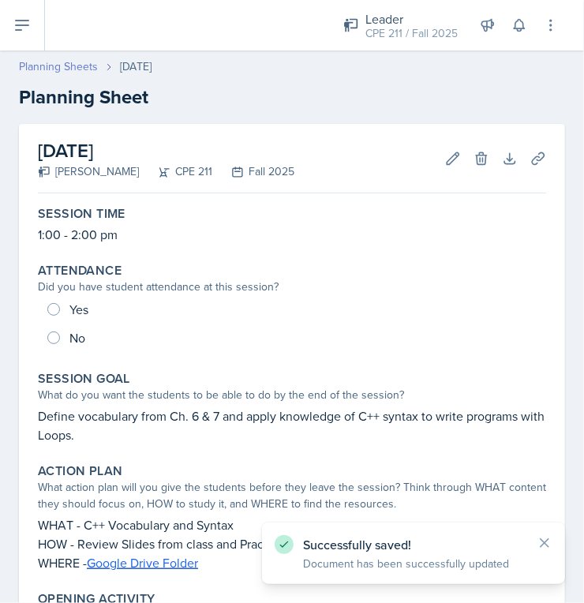
click at [54, 72] on link "Planning Sheets" at bounding box center [58, 66] width 79 height 17
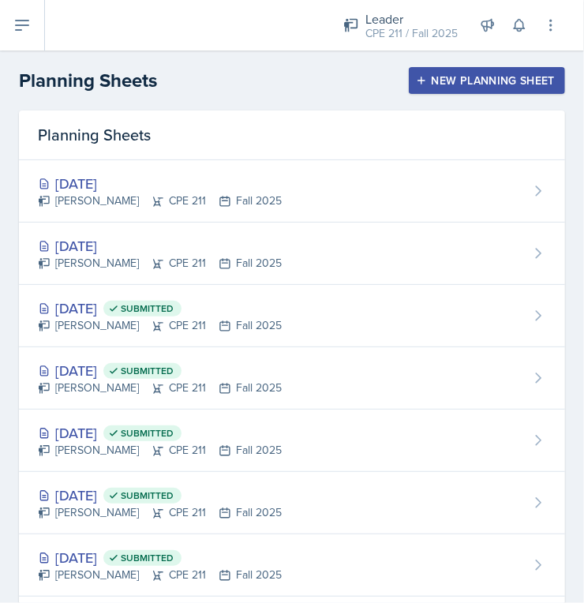
click at [438, 89] on button "New Planning Sheet" at bounding box center [487, 80] width 156 height 27
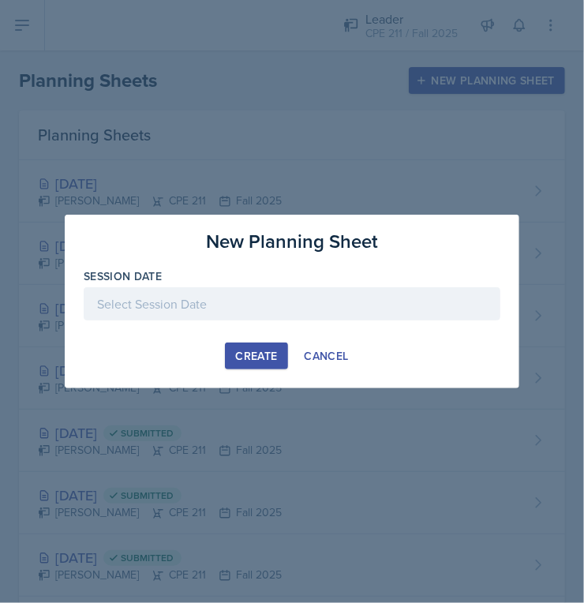
click at [309, 295] on div at bounding box center [292, 303] width 417 height 33
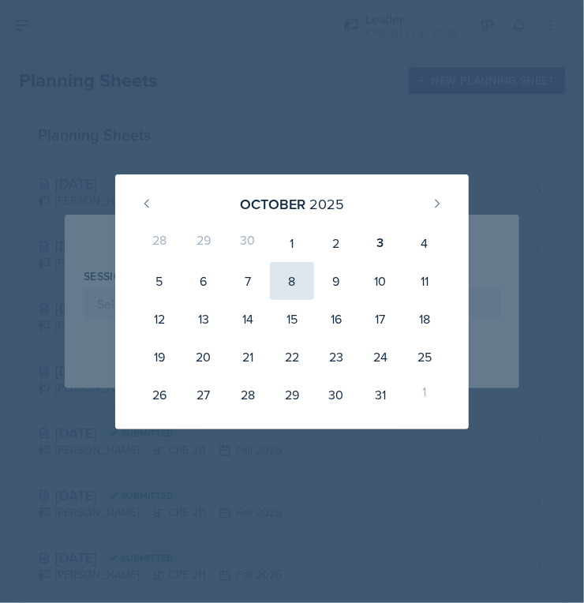
click at [306, 272] on div "8" at bounding box center [292, 281] width 44 height 38
type input "October 8th, 2025"
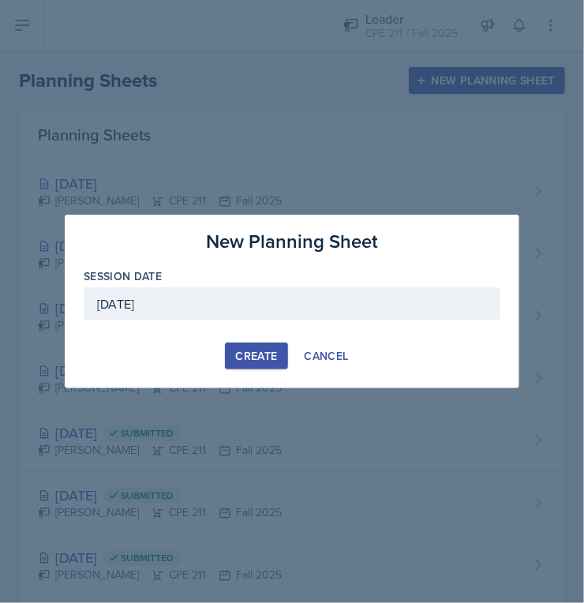
click at [260, 354] on div "Create" at bounding box center [256, 356] width 42 height 13
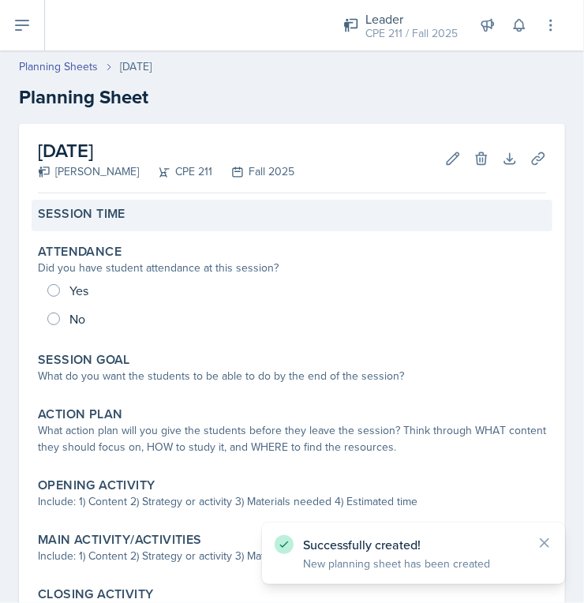
click at [142, 224] on div "Session Time" at bounding box center [292, 216] width 521 height 32
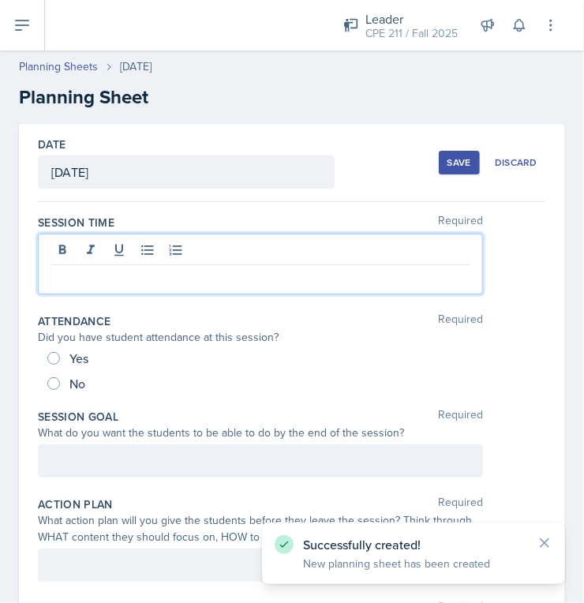
click at [138, 248] on div at bounding box center [260, 264] width 445 height 61
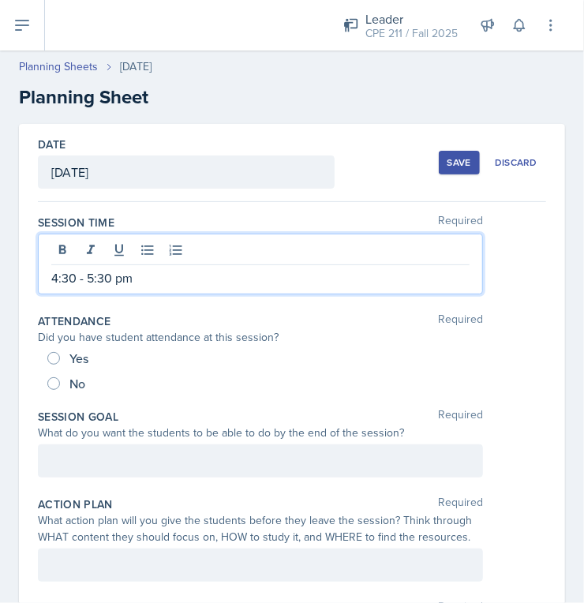
click at [122, 453] on div at bounding box center [260, 461] width 445 height 33
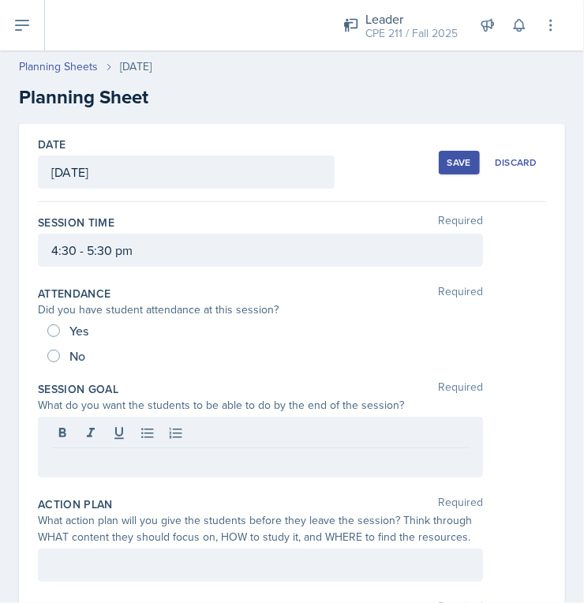
click at [121, 442] on div at bounding box center [260, 436] width 419 height 26
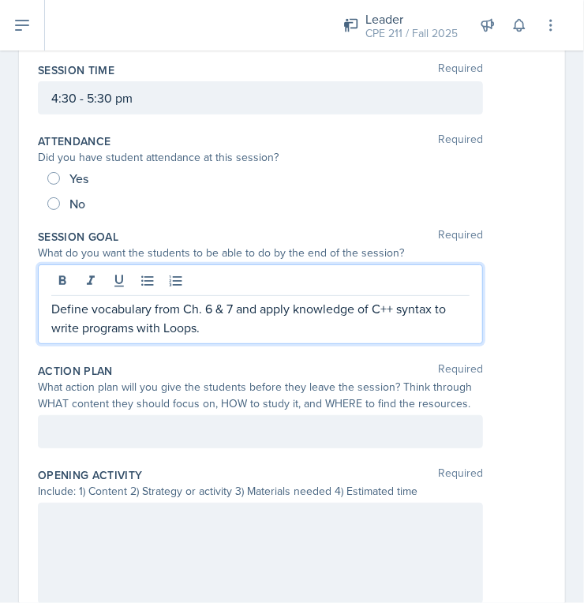
scroll to position [156, 0]
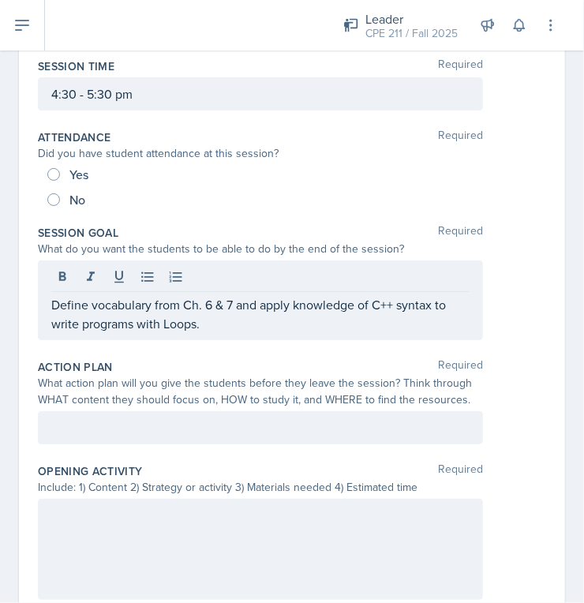
click at [152, 429] on p at bounding box center [260, 428] width 419 height 19
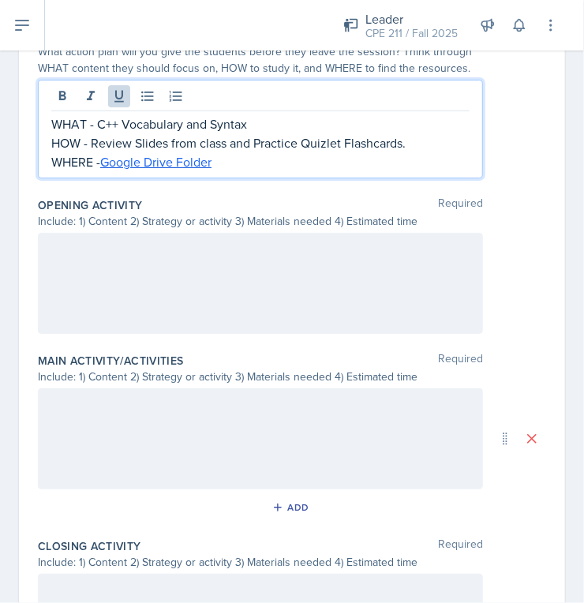
scroll to position [470, 0]
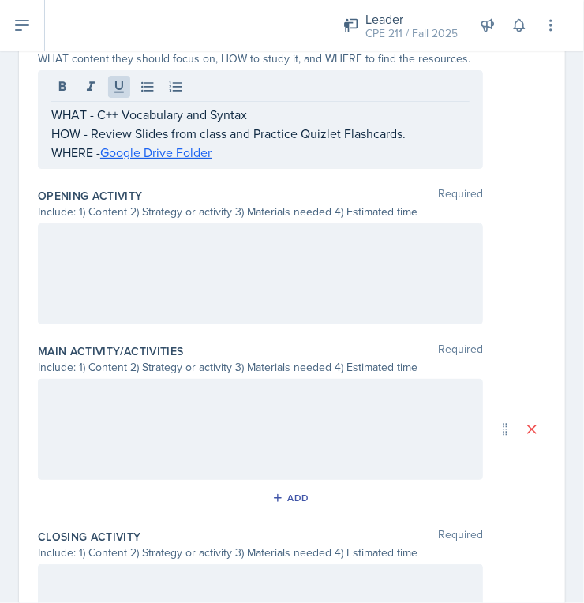
click at [231, 267] on div at bounding box center [260, 274] width 445 height 101
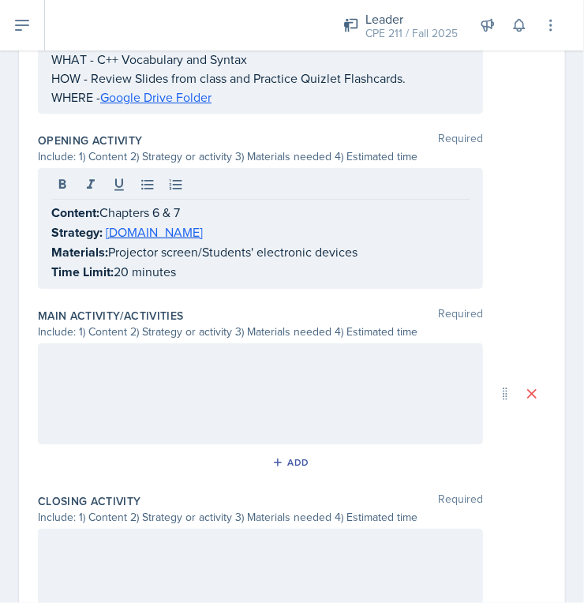
click at [103, 370] on div at bounding box center [260, 394] width 445 height 101
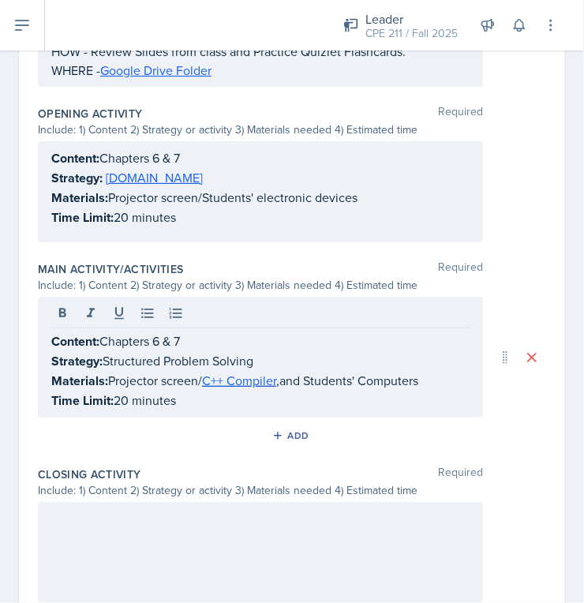
click at [171, 543] on div at bounding box center [260, 552] width 445 height 101
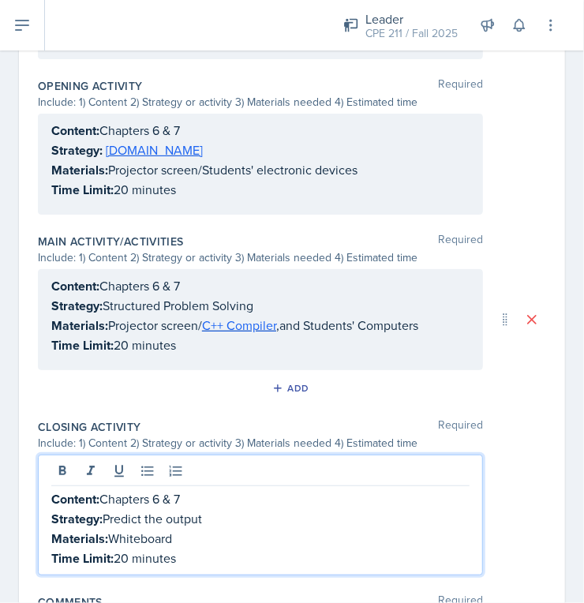
scroll to position [0, 0]
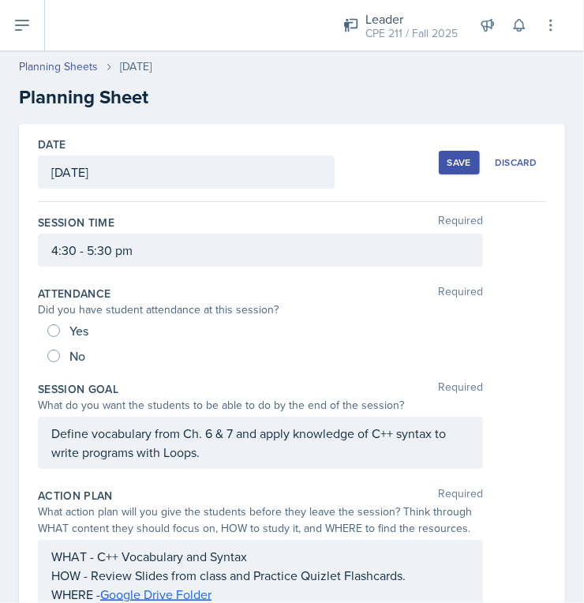
click at [449, 164] on div "Save" at bounding box center [460, 162] width 24 height 13
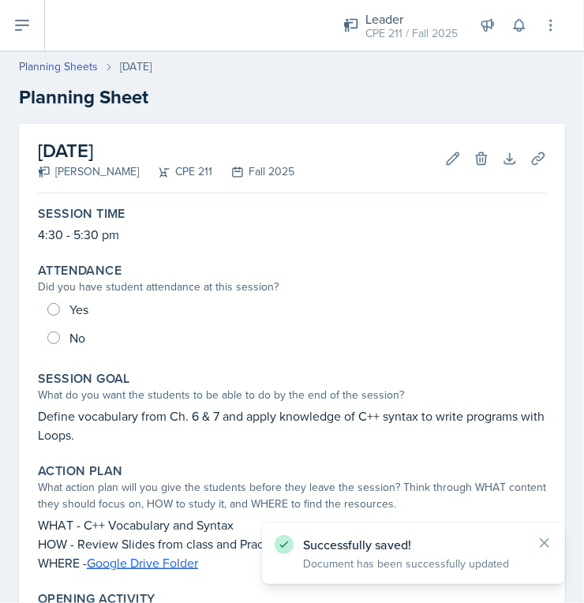
click at [66, 76] on div "Planning Sheets Oct 8th, 2025 Planning Sheet" at bounding box center [292, 84] width 584 height 53
click at [66, 68] on link "Planning Sheets" at bounding box center [58, 66] width 79 height 17
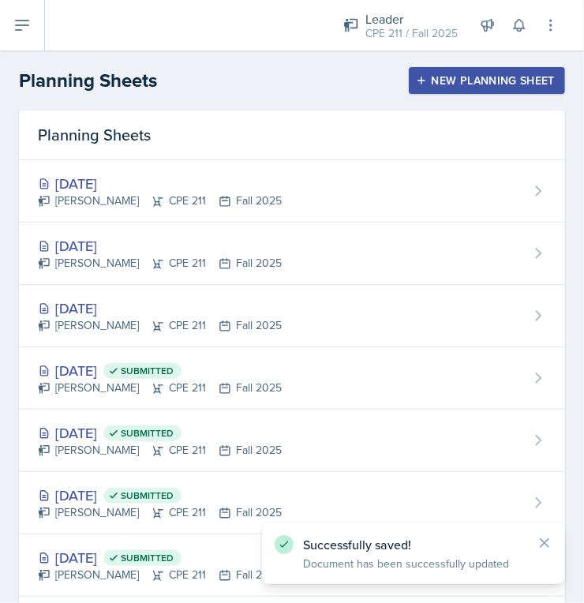
click at [452, 92] on button "New Planning Sheet" at bounding box center [487, 80] width 156 height 27
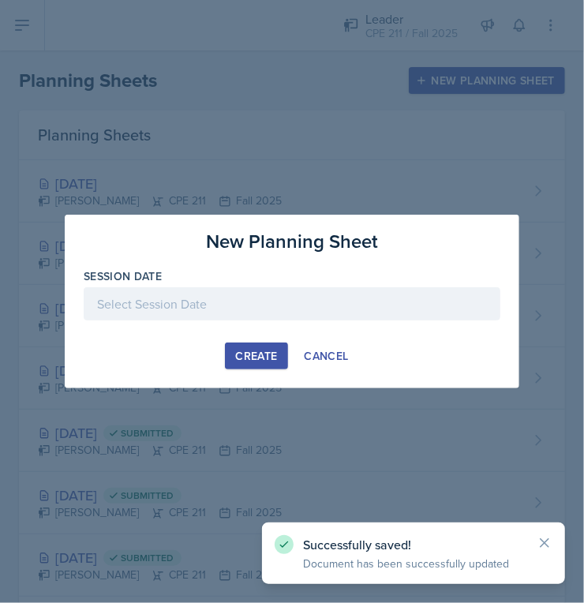
click at [289, 299] on div at bounding box center [292, 303] width 417 height 33
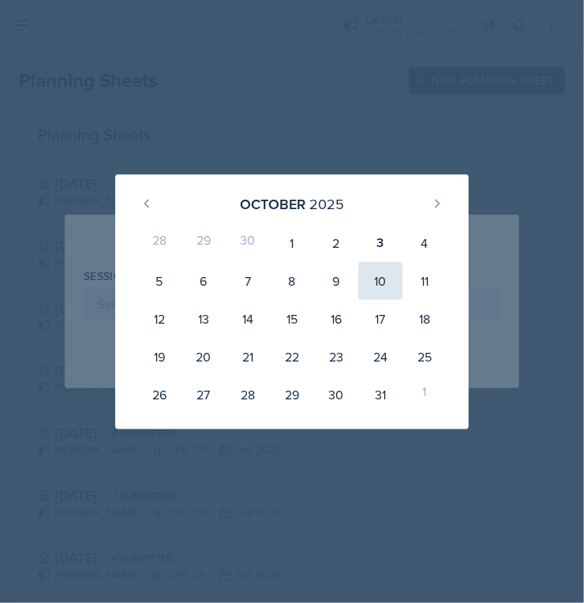
click at [367, 282] on div "10" at bounding box center [381, 281] width 44 height 38
type input "October 10th, 2025"
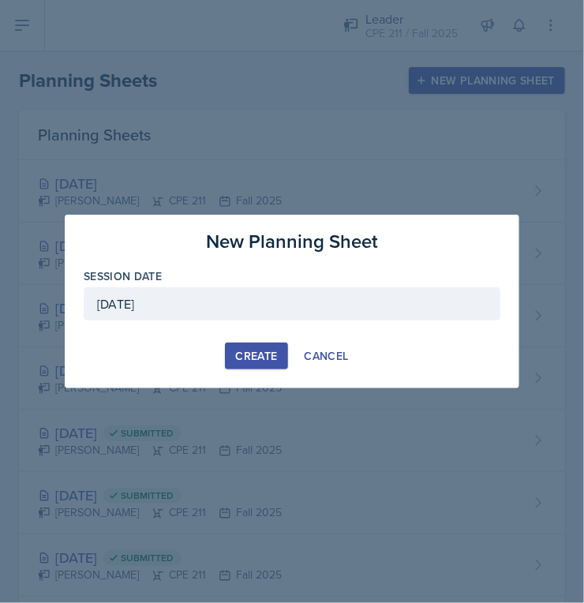
click at [251, 357] on div "Create" at bounding box center [256, 356] width 42 height 13
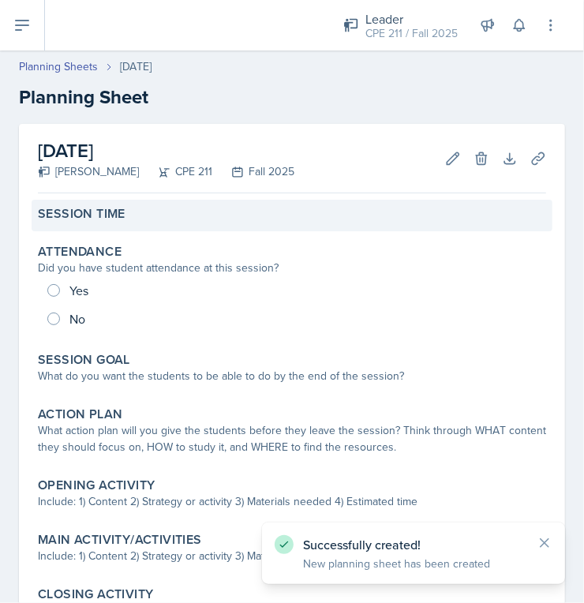
click at [182, 231] on div "Session Time" at bounding box center [292, 216] width 521 height 32
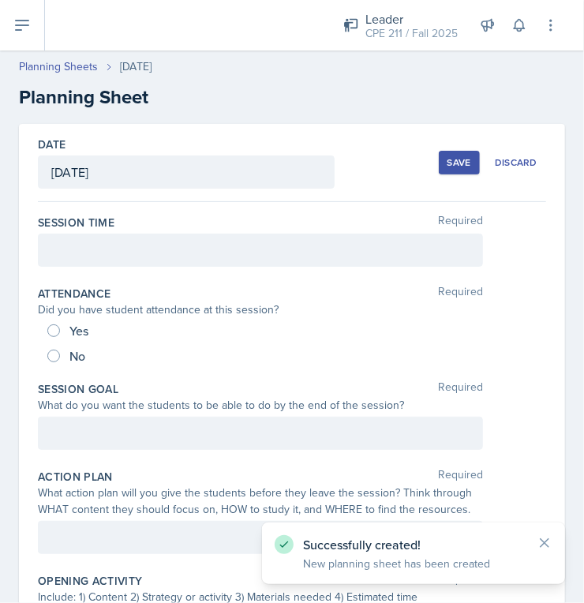
click at [182, 244] on div at bounding box center [260, 250] width 445 height 33
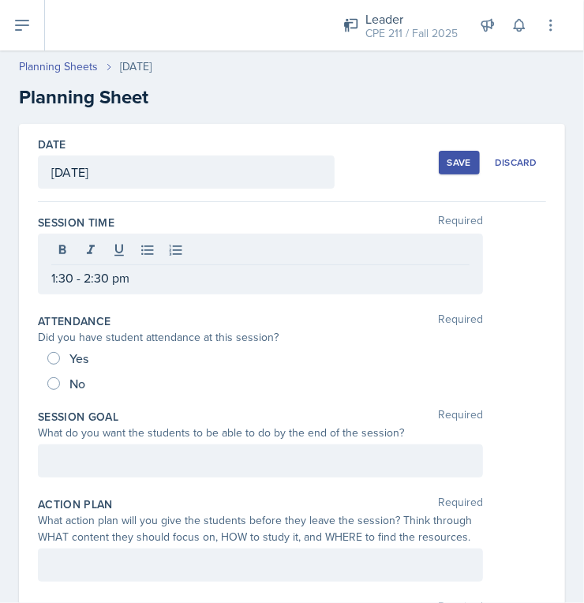
click at [199, 471] on div at bounding box center [260, 461] width 445 height 33
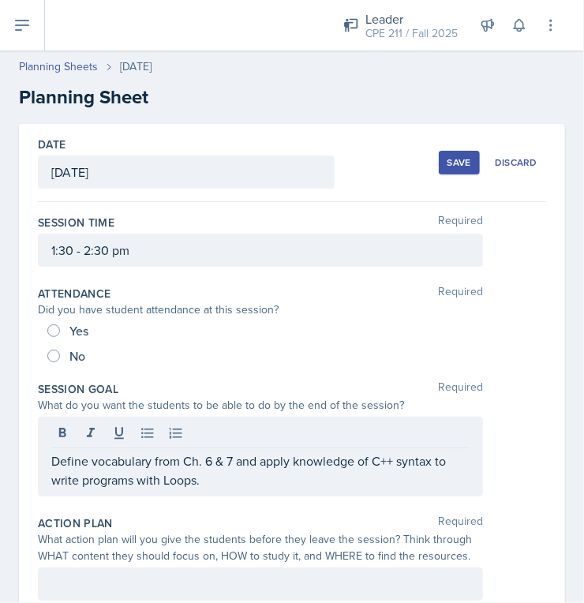
click at [117, 569] on div at bounding box center [260, 584] width 445 height 33
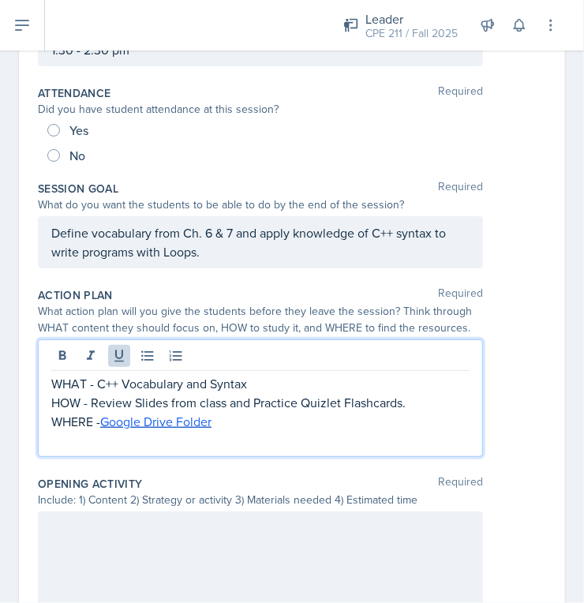
scroll to position [201, 0]
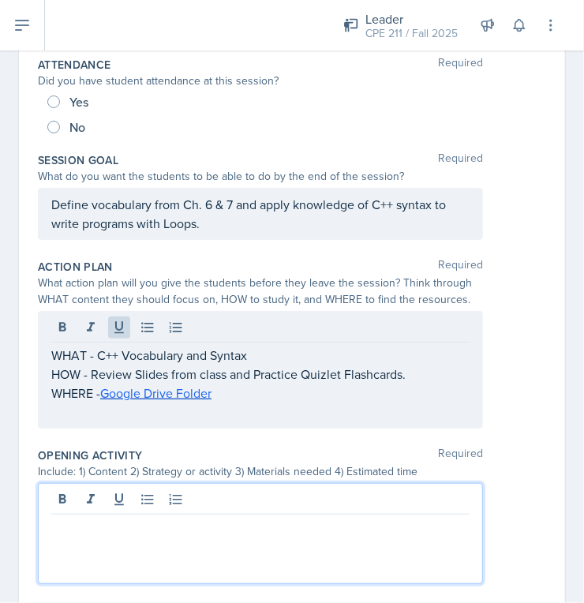
click at [190, 520] on p at bounding box center [260, 527] width 419 height 19
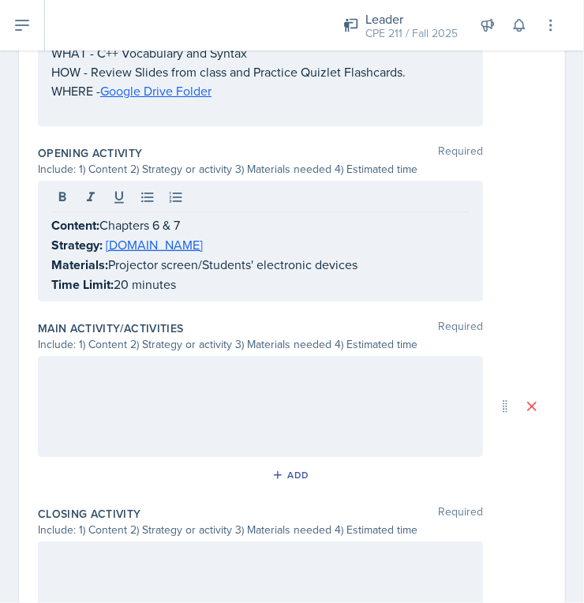
click at [156, 437] on div at bounding box center [260, 406] width 445 height 101
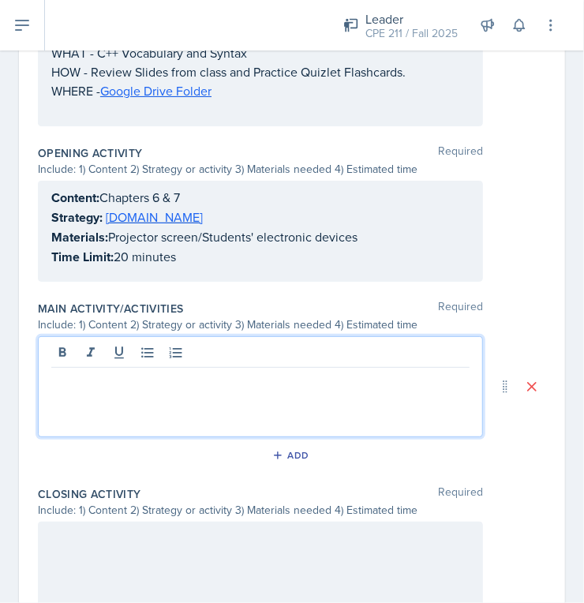
scroll to position [532, 0]
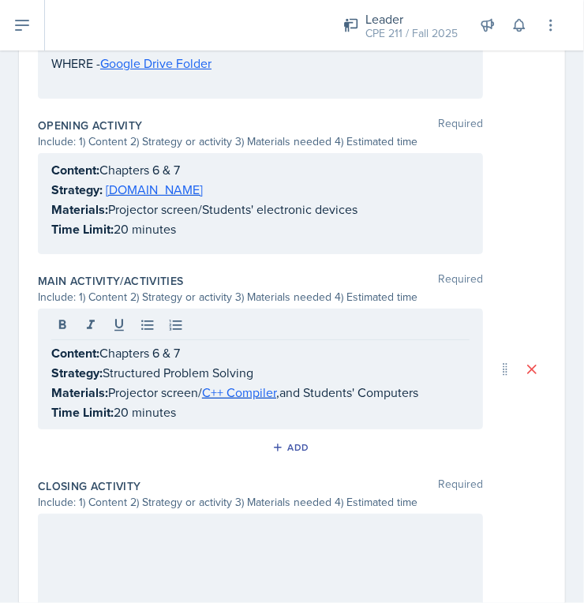
click at [163, 537] on div at bounding box center [260, 564] width 445 height 101
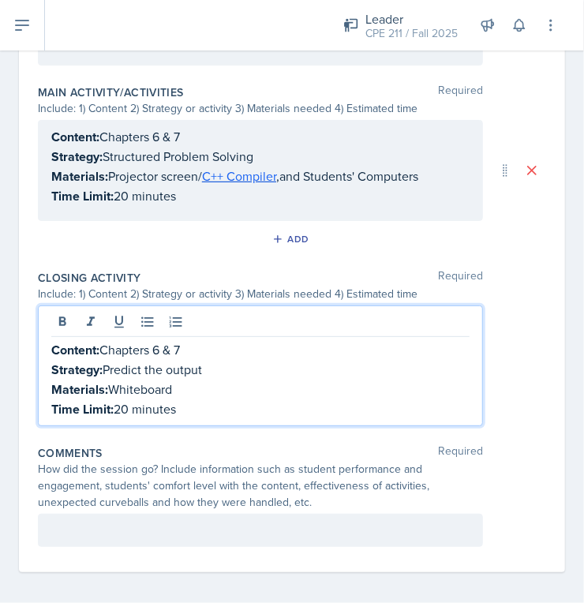
scroll to position [0, 0]
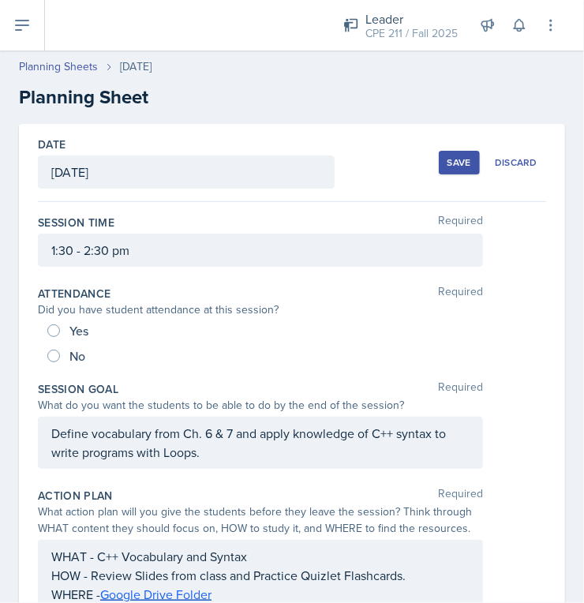
click at [450, 169] on button "Save" at bounding box center [459, 163] width 41 height 24
